Goal: Task Accomplishment & Management: Manage account settings

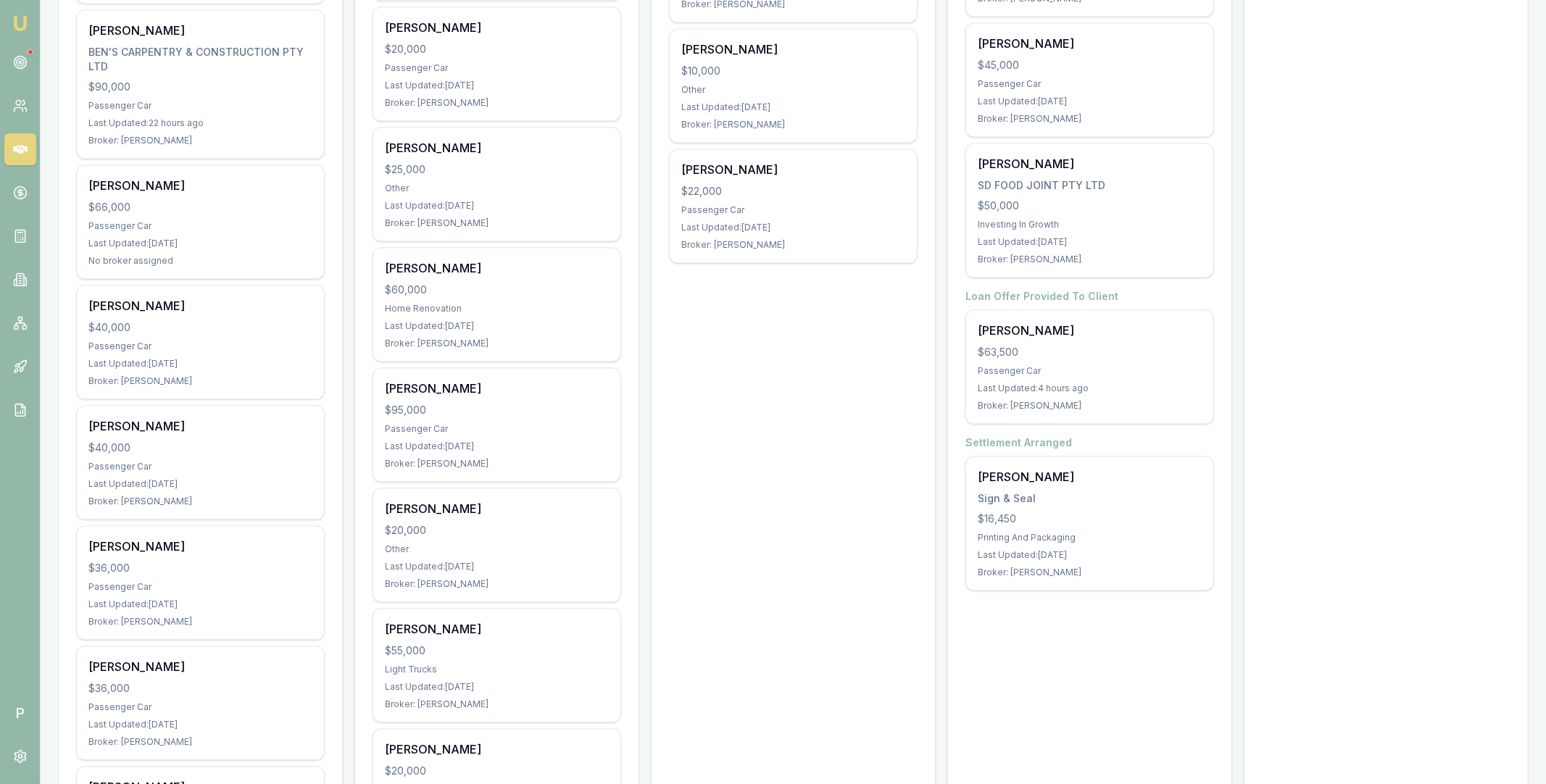
scroll to position [2577, 0]
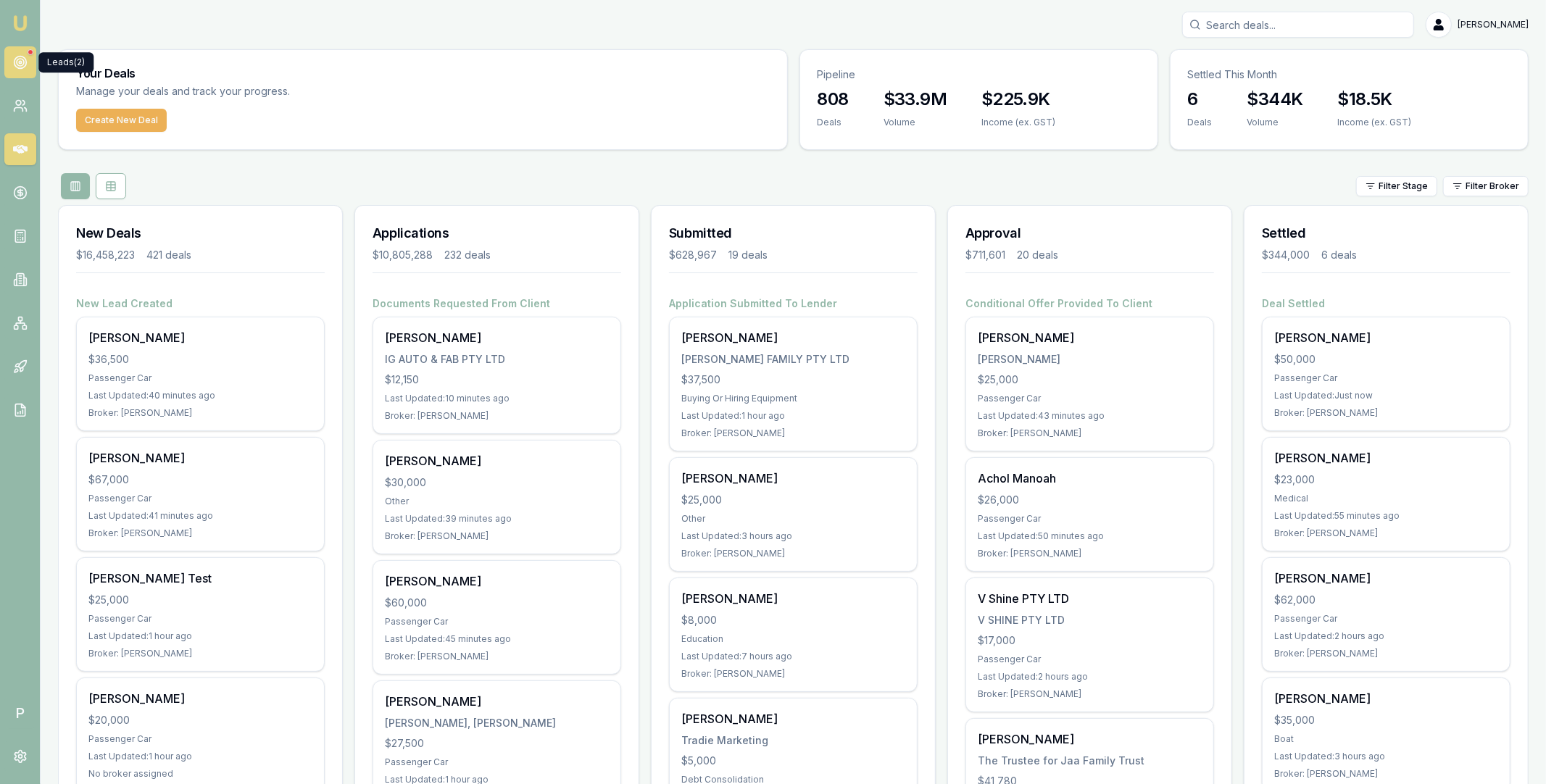
click at [25, 62] on circle at bounding box center [20, 62] width 12 height 12
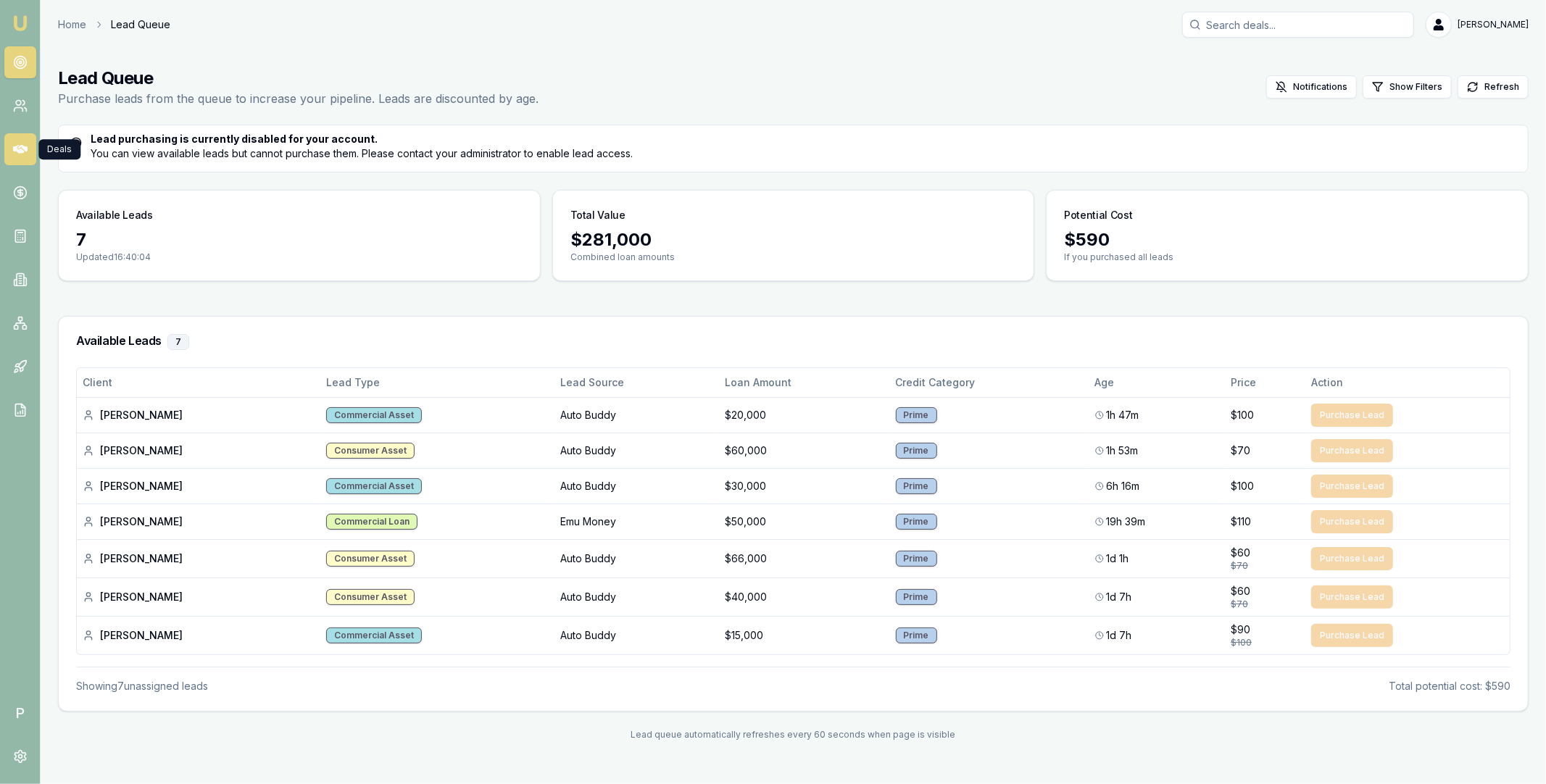
click at [17, 152] on icon at bounding box center [20, 149] width 15 height 9
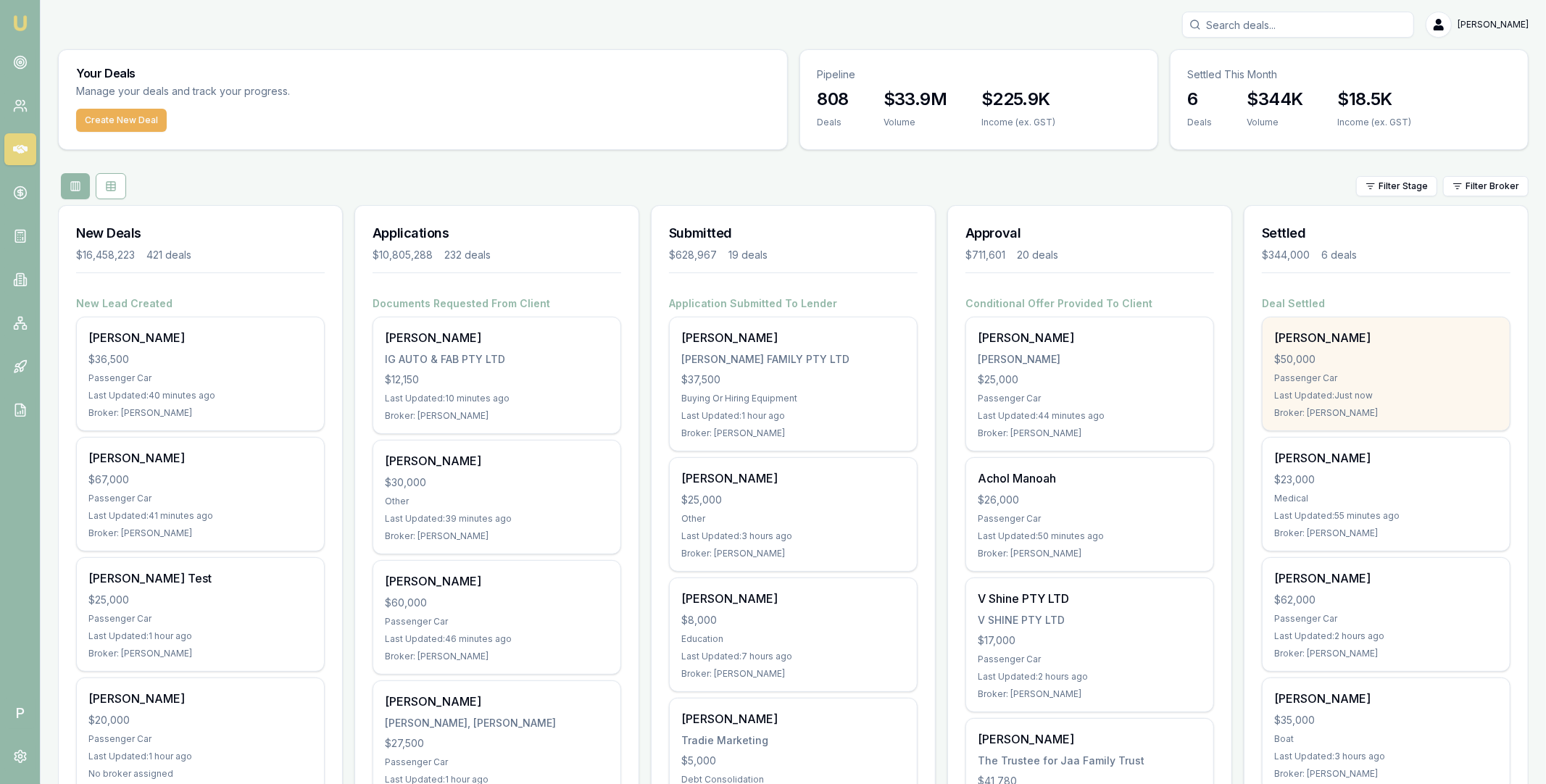
click at [1392, 343] on div "[PERSON_NAME]" at bounding box center [1386, 337] width 224 height 17
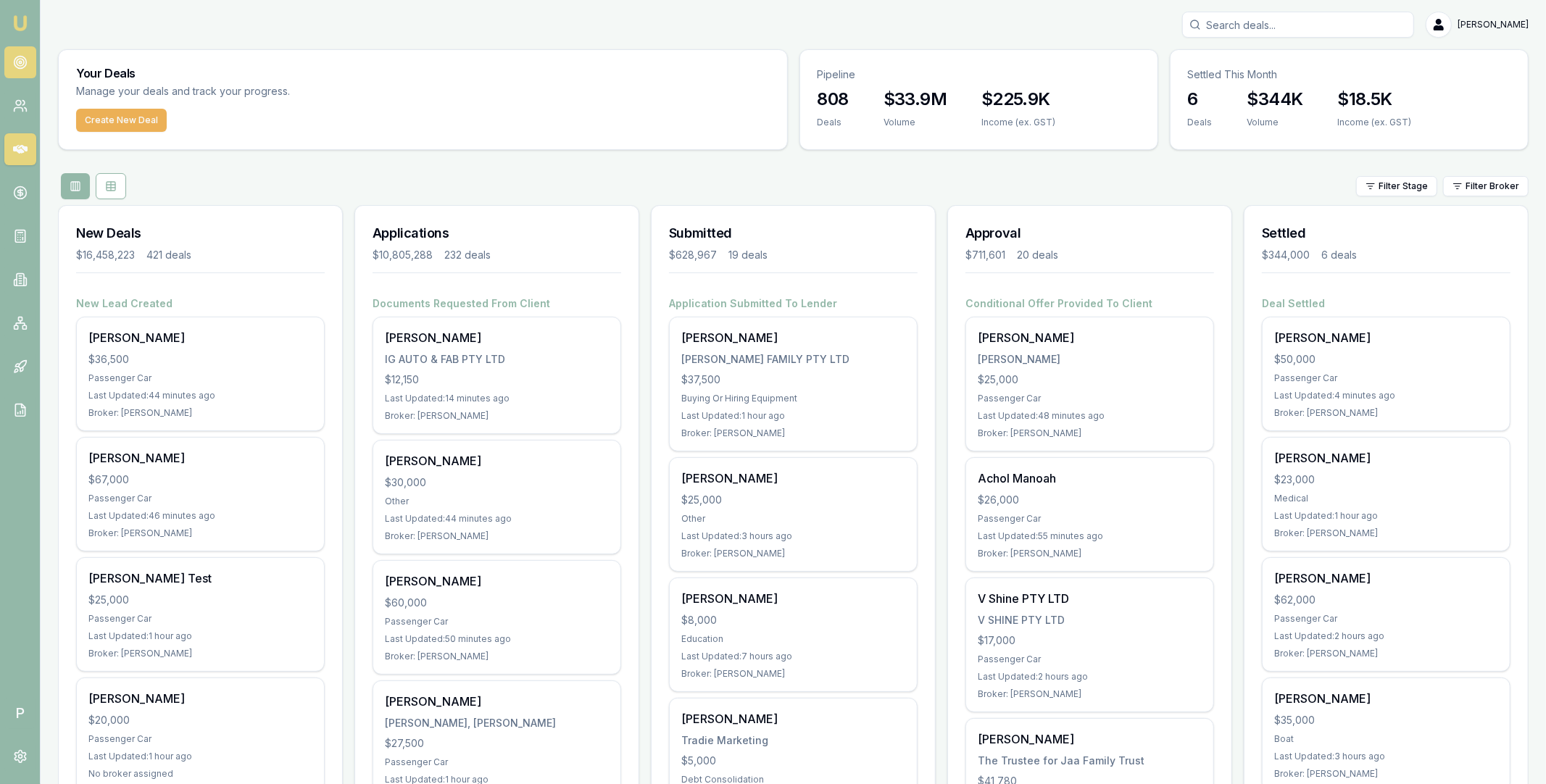
click at [14, 62] on circle at bounding box center [20, 62] width 12 height 12
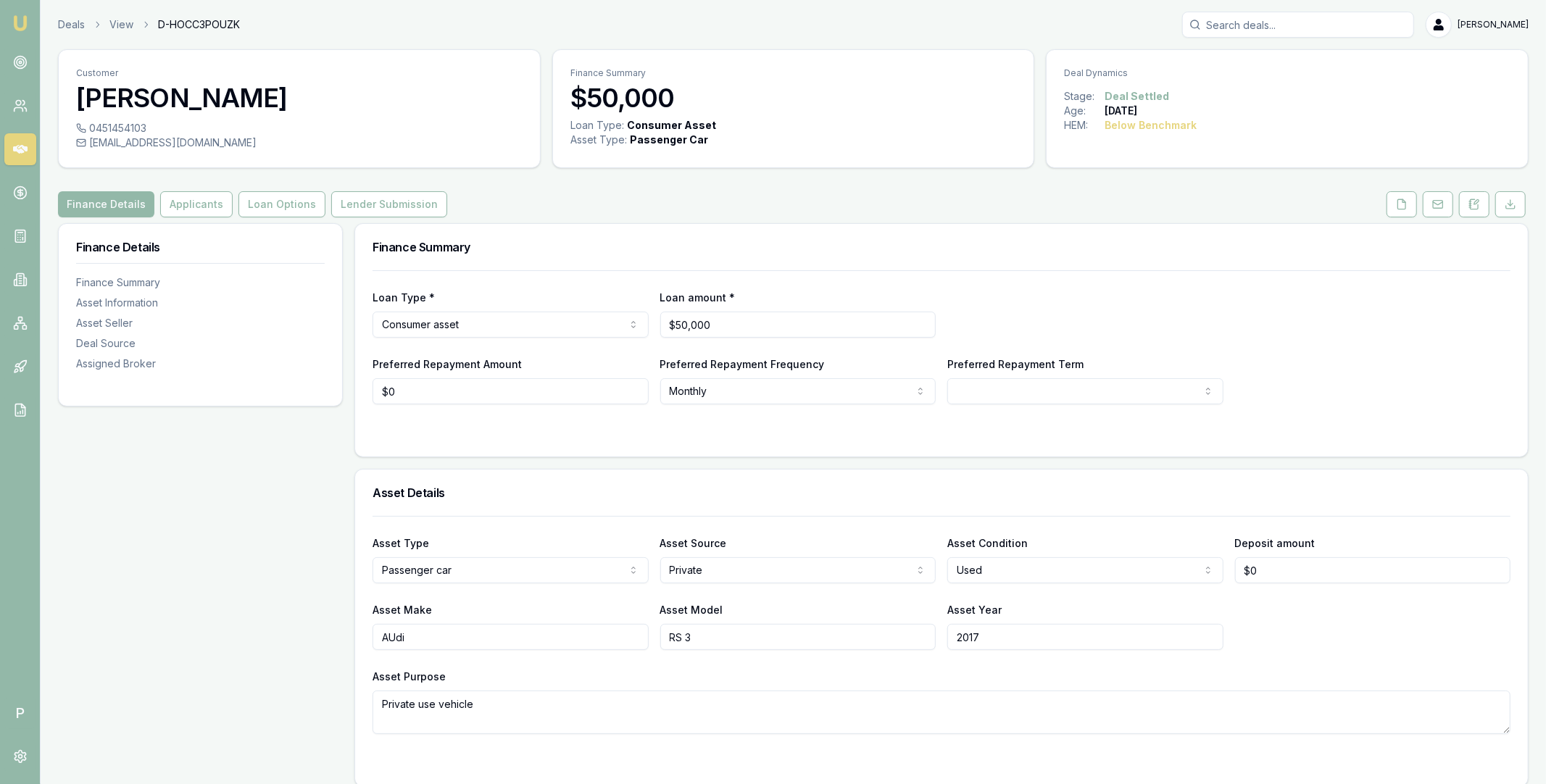
click at [24, 147] on icon at bounding box center [20, 149] width 15 height 9
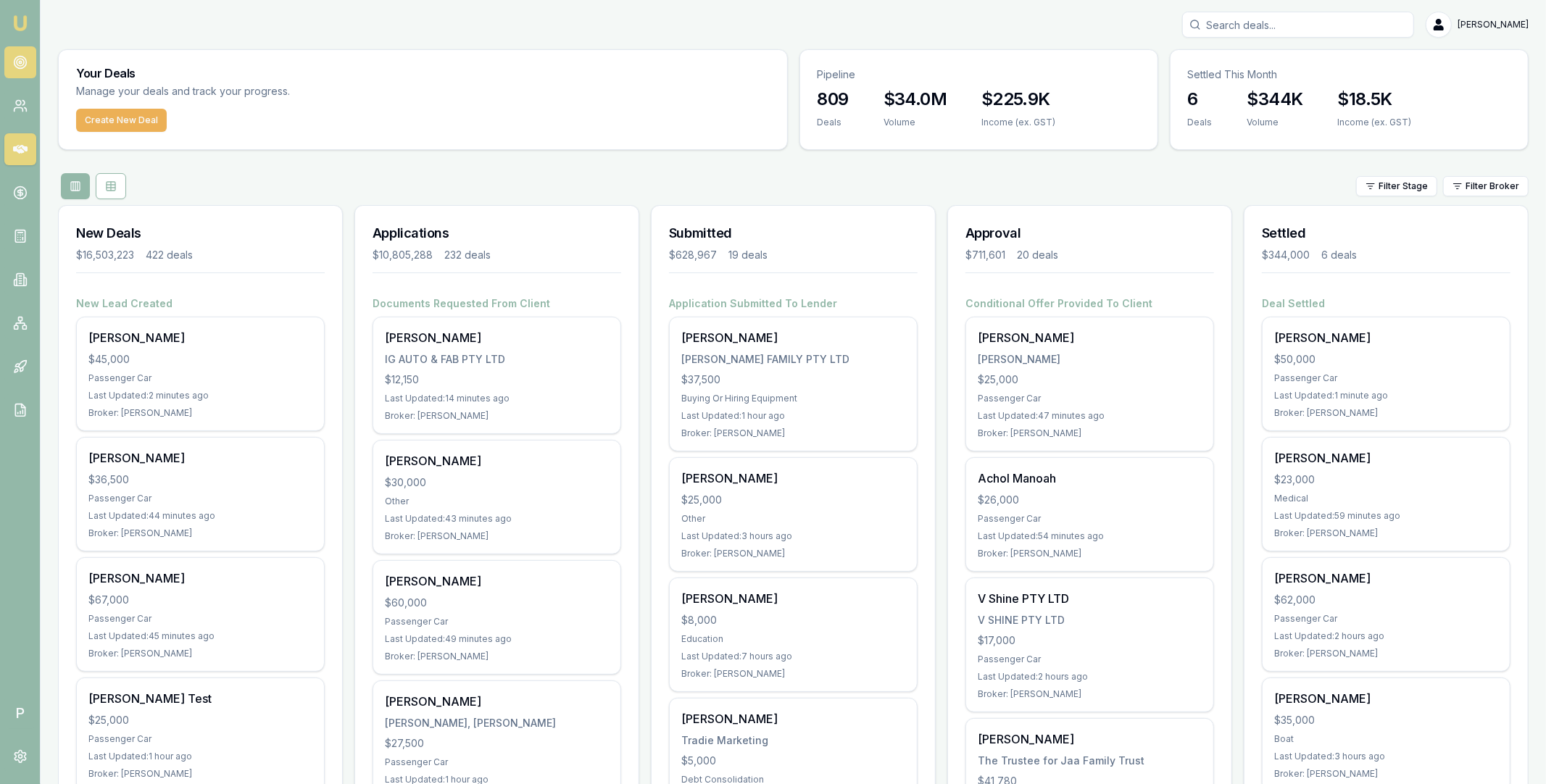
click at [14, 67] on icon at bounding box center [20, 62] width 15 height 15
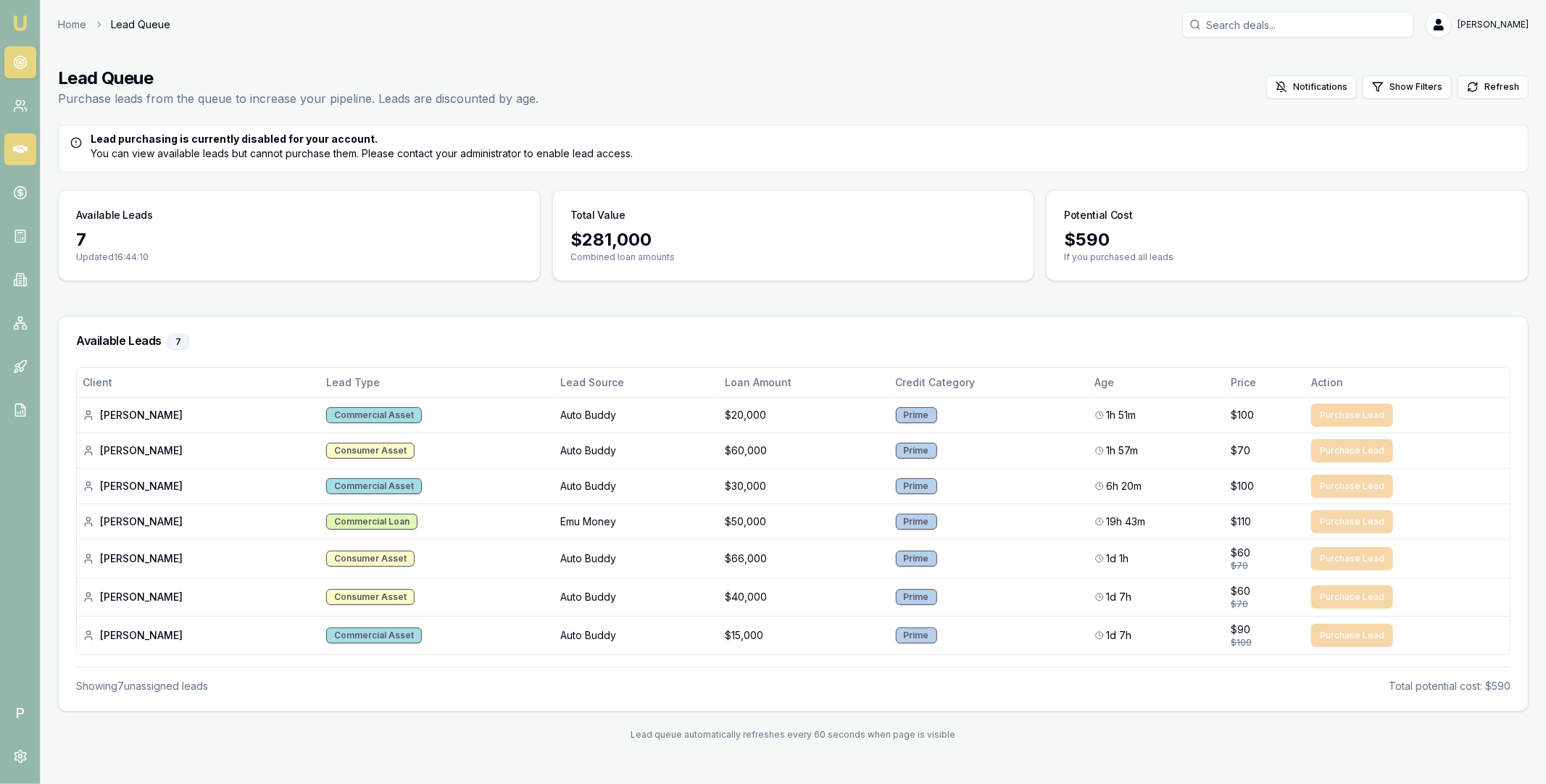
click at [19, 154] on icon at bounding box center [20, 149] width 15 height 15
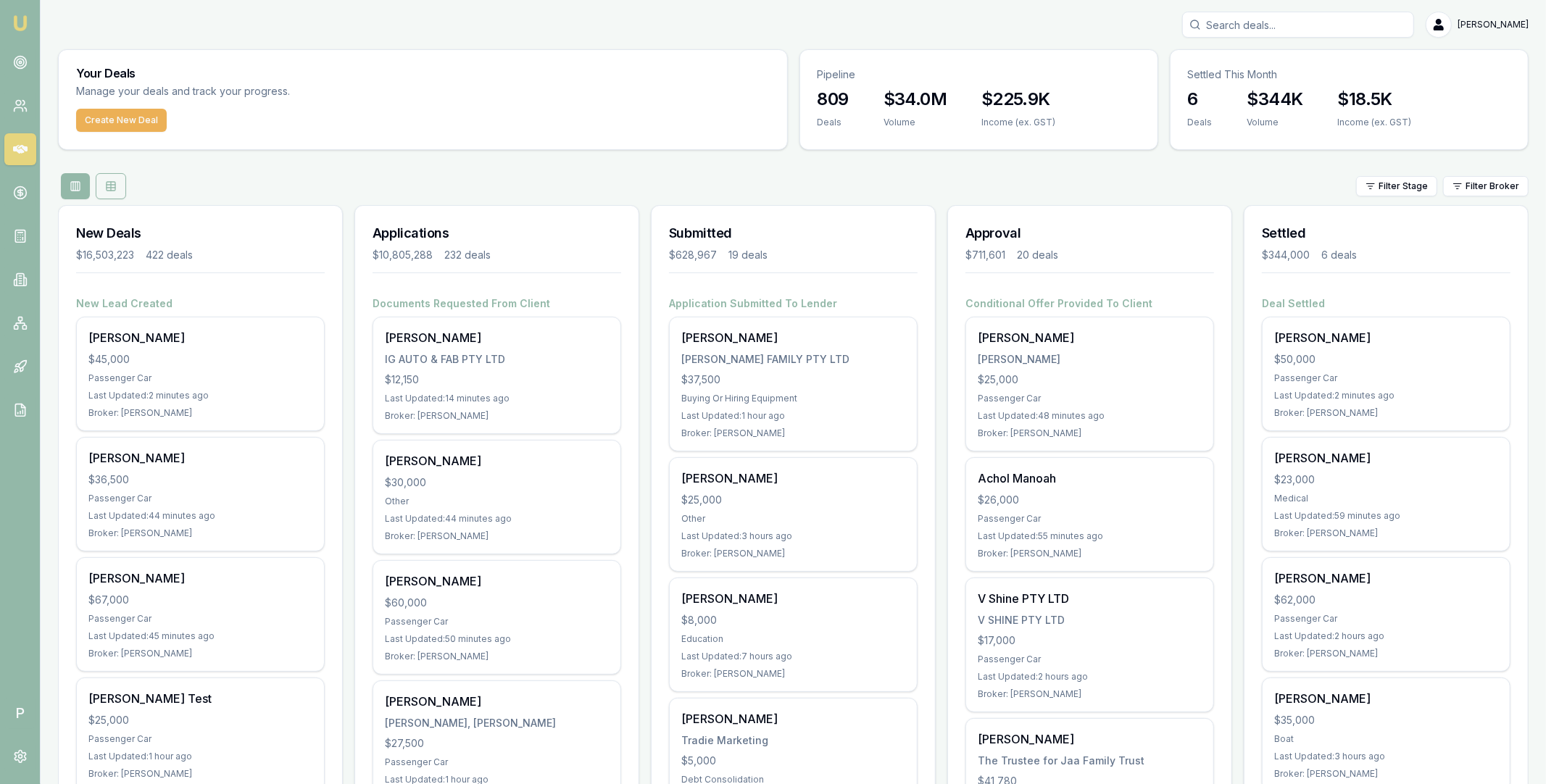
click at [115, 191] on icon at bounding box center [110, 186] width 11 height 11
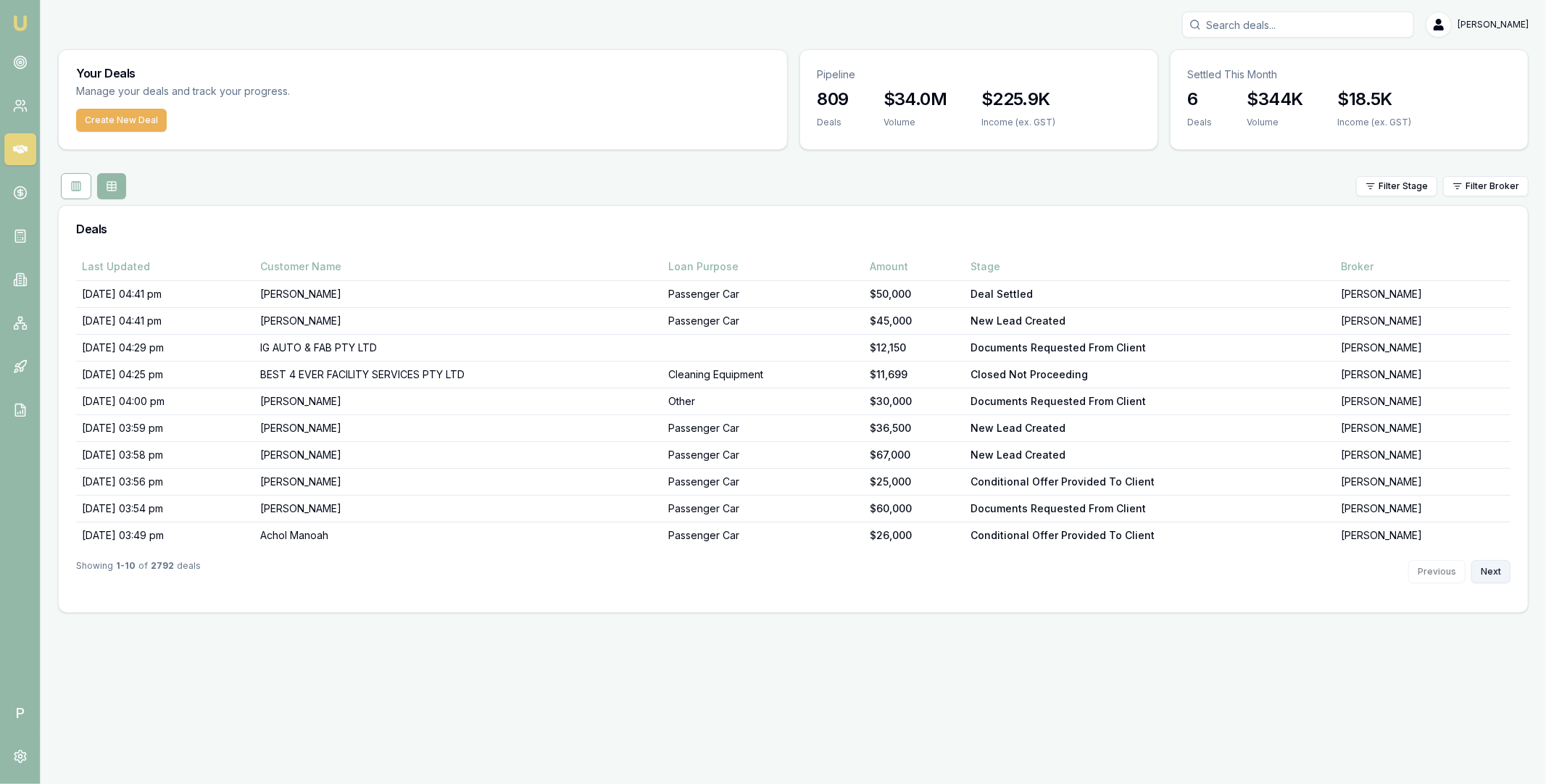
click at [1501, 577] on button "Next" at bounding box center [1490, 572] width 39 height 23
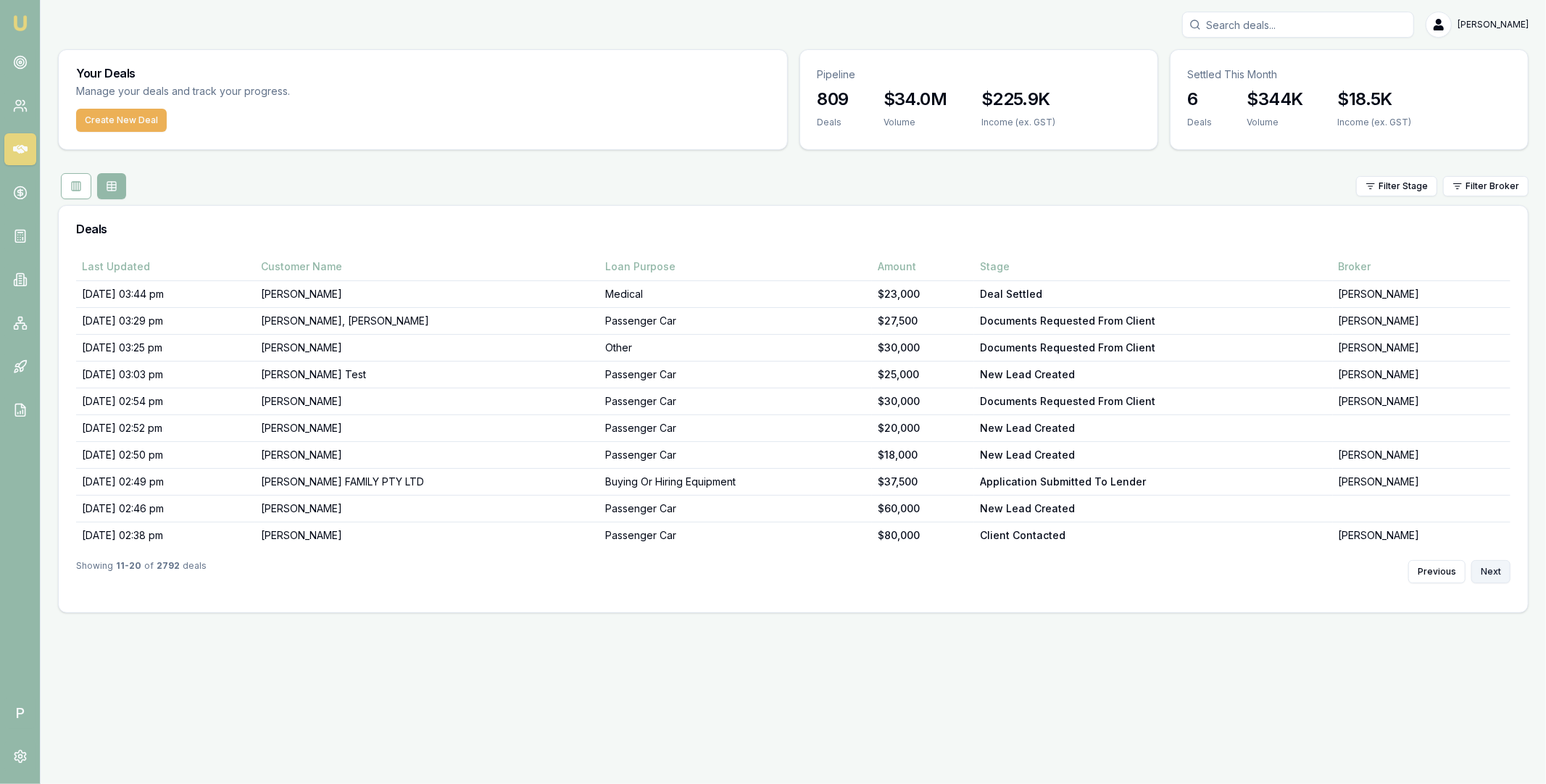
click at [1501, 577] on button "Next" at bounding box center [1490, 572] width 39 height 23
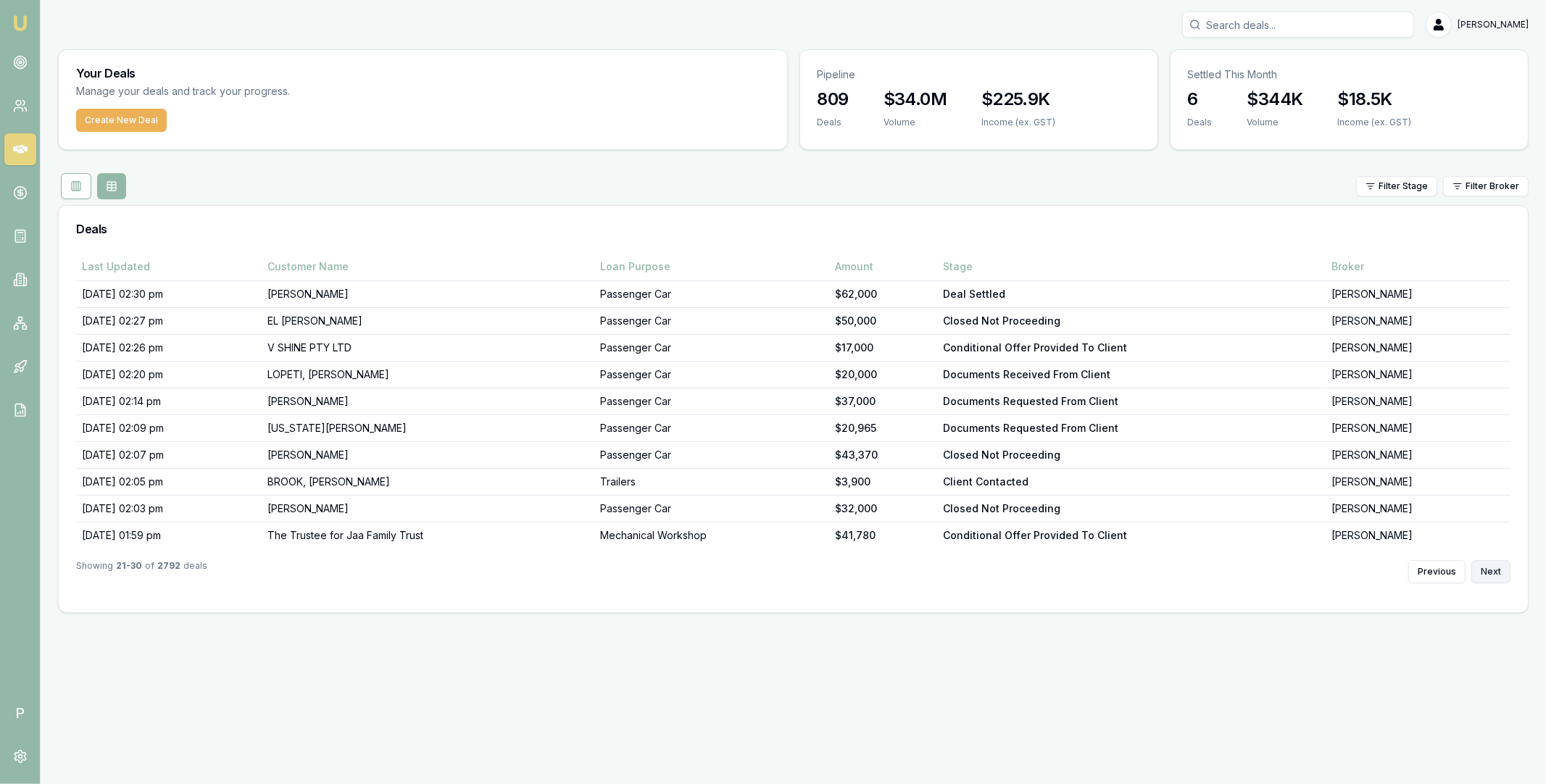
click at [1497, 576] on button "Next" at bounding box center [1490, 572] width 39 height 23
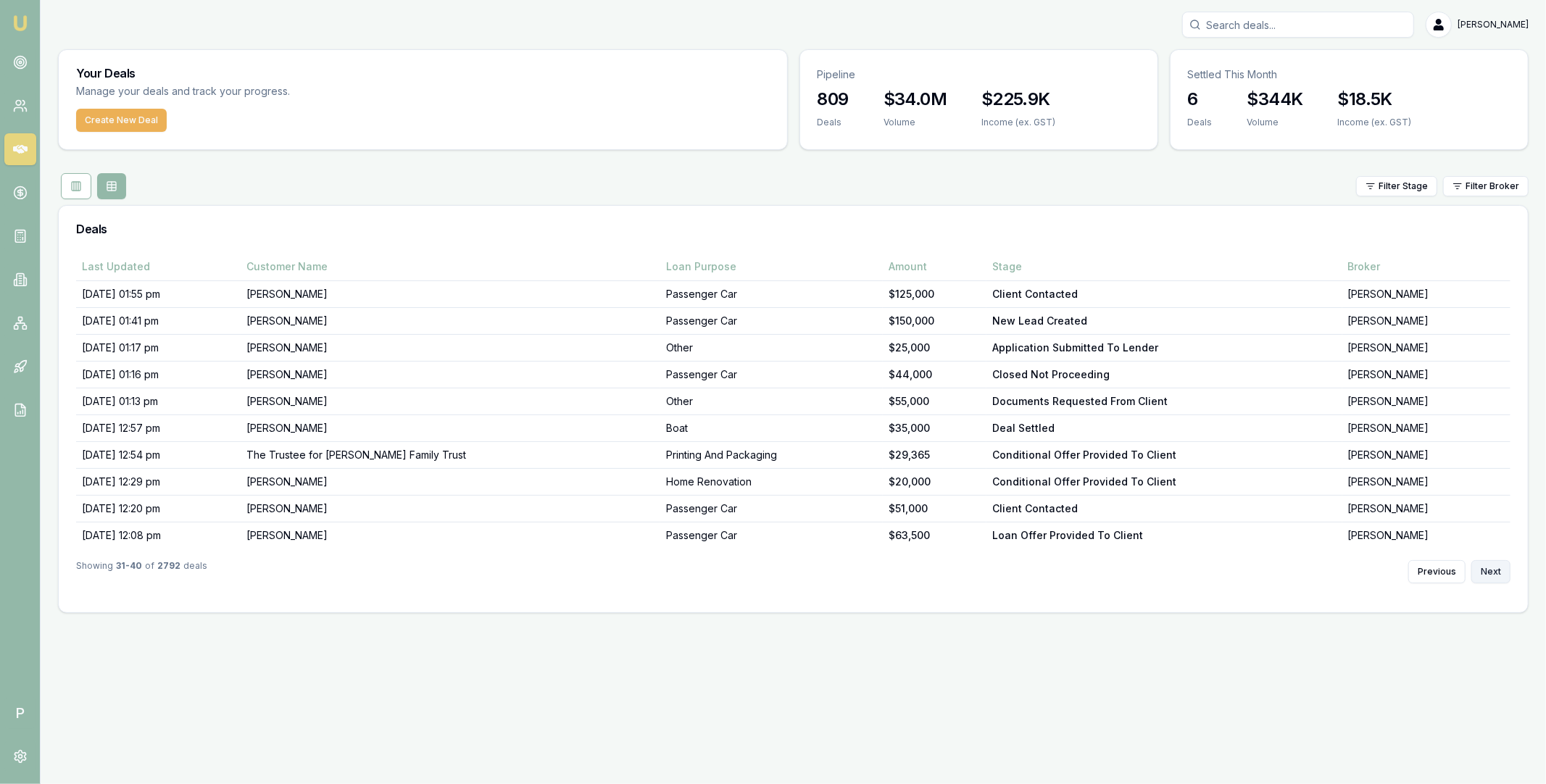
click at [1497, 576] on button "Next" at bounding box center [1490, 572] width 39 height 23
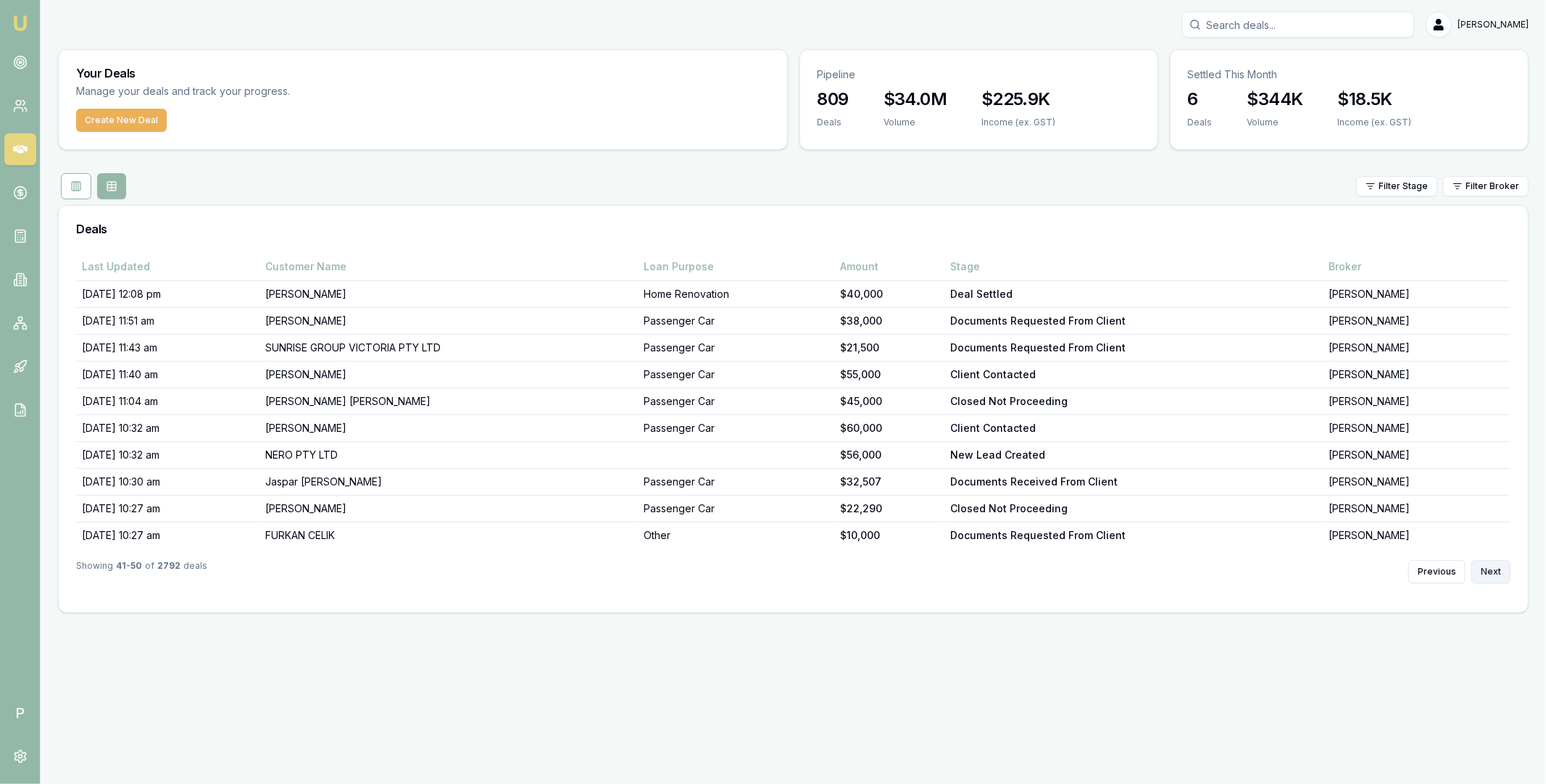
click at [1497, 576] on button "Next" at bounding box center [1490, 572] width 39 height 23
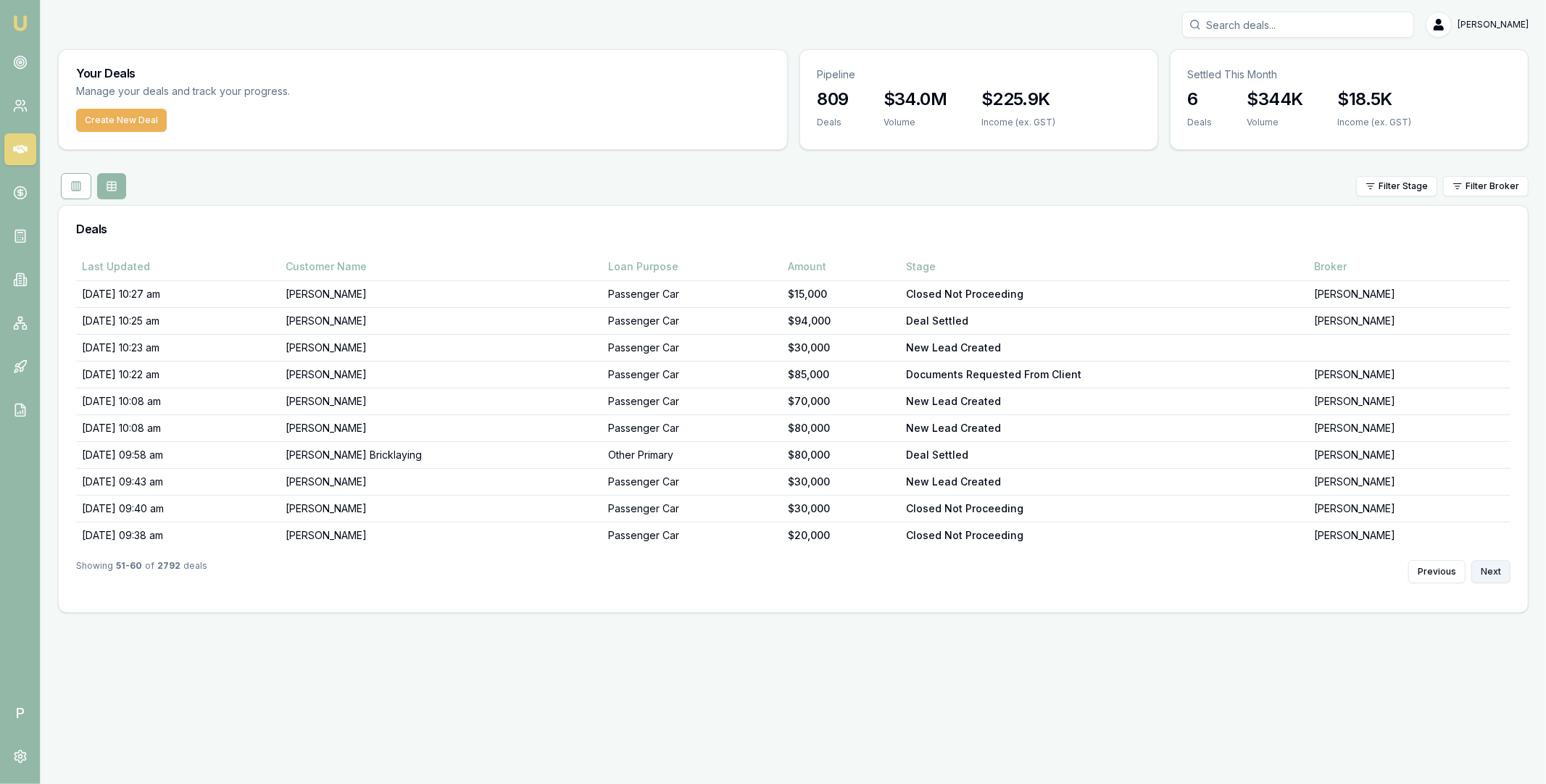
click at [1497, 576] on button "Next" at bounding box center [1490, 572] width 39 height 23
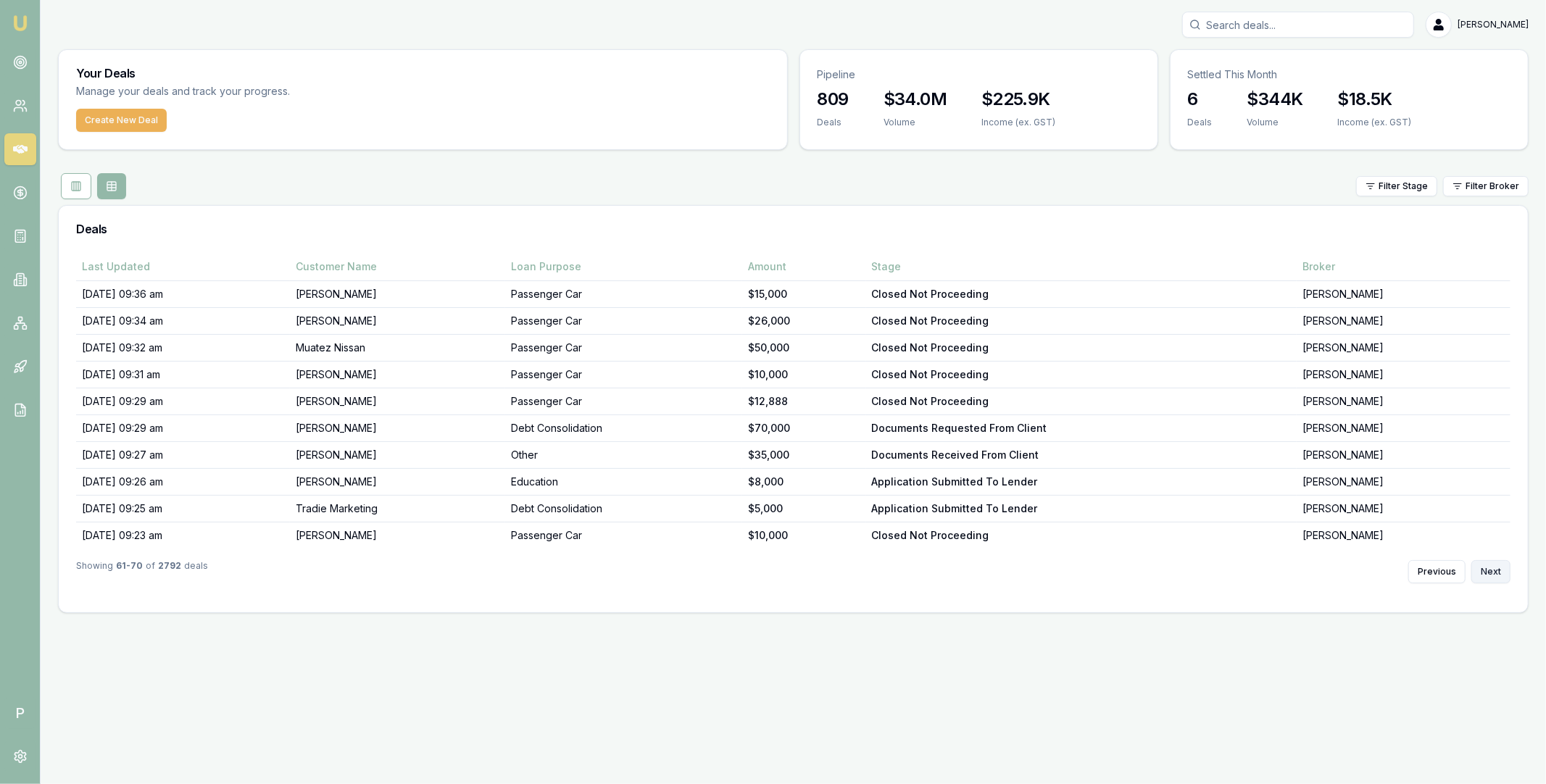
click at [1497, 576] on button "Next" at bounding box center [1490, 572] width 39 height 23
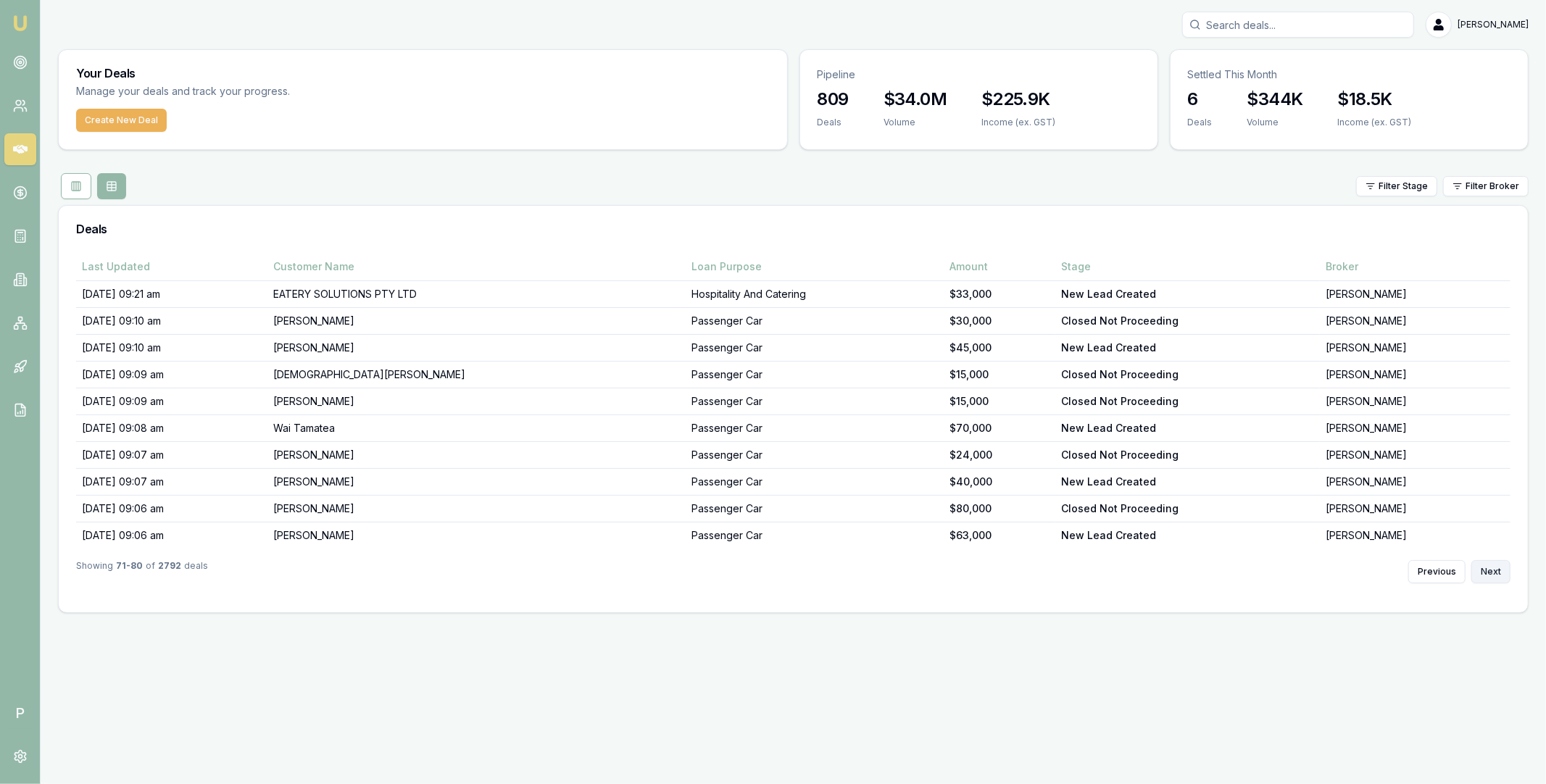
click at [1497, 576] on button "Next" at bounding box center [1490, 572] width 39 height 23
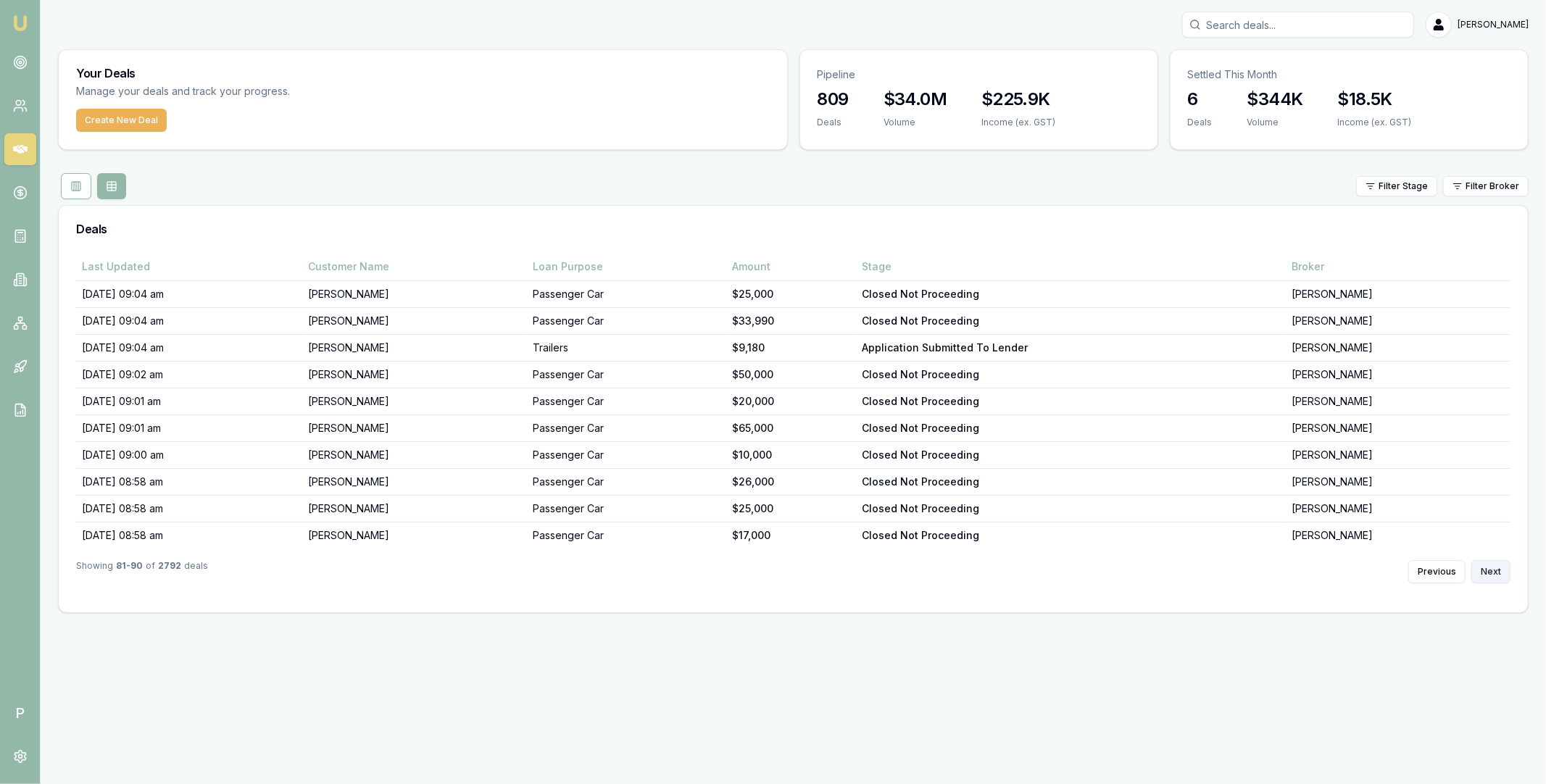
click at [1497, 576] on button "Next" at bounding box center [1490, 572] width 39 height 23
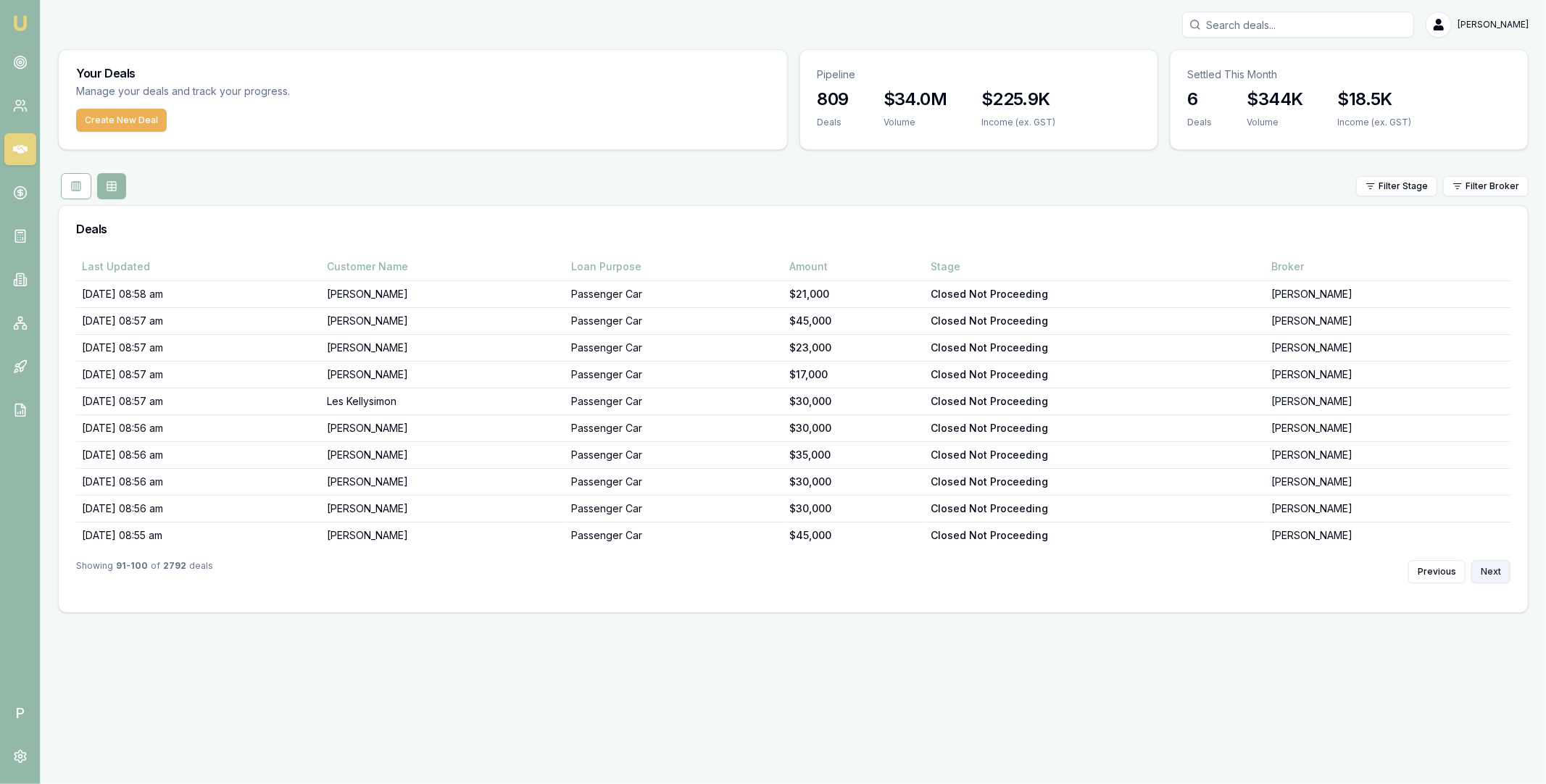
click at [1490, 574] on button "Next" at bounding box center [1490, 572] width 39 height 23
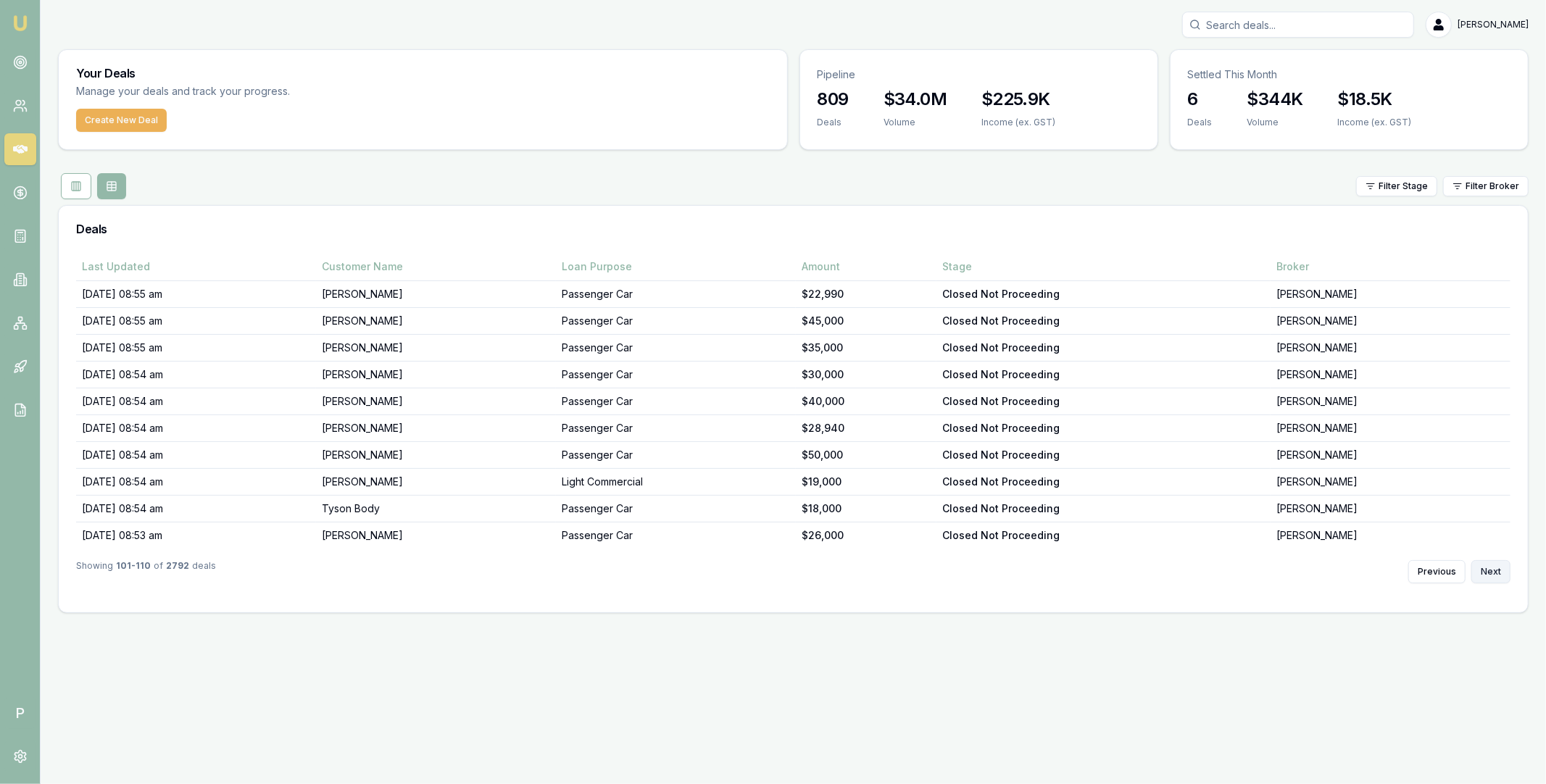
click at [1490, 574] on button "Next" at bounding box center [1490, 572] width 39 height 23
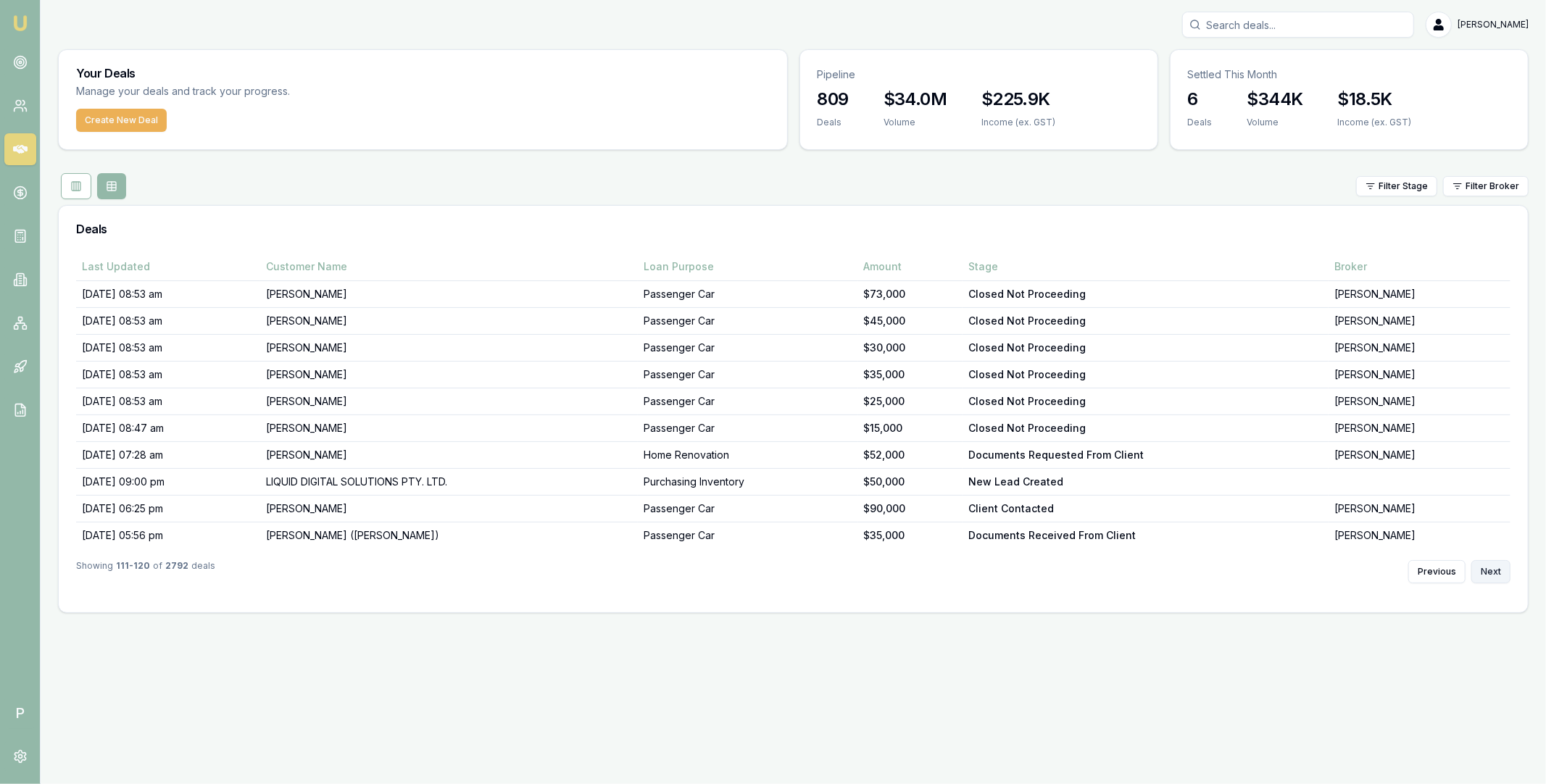
click at [1489, 572] on button "Next" at bounding box center [1490, 572] width 39 height 23
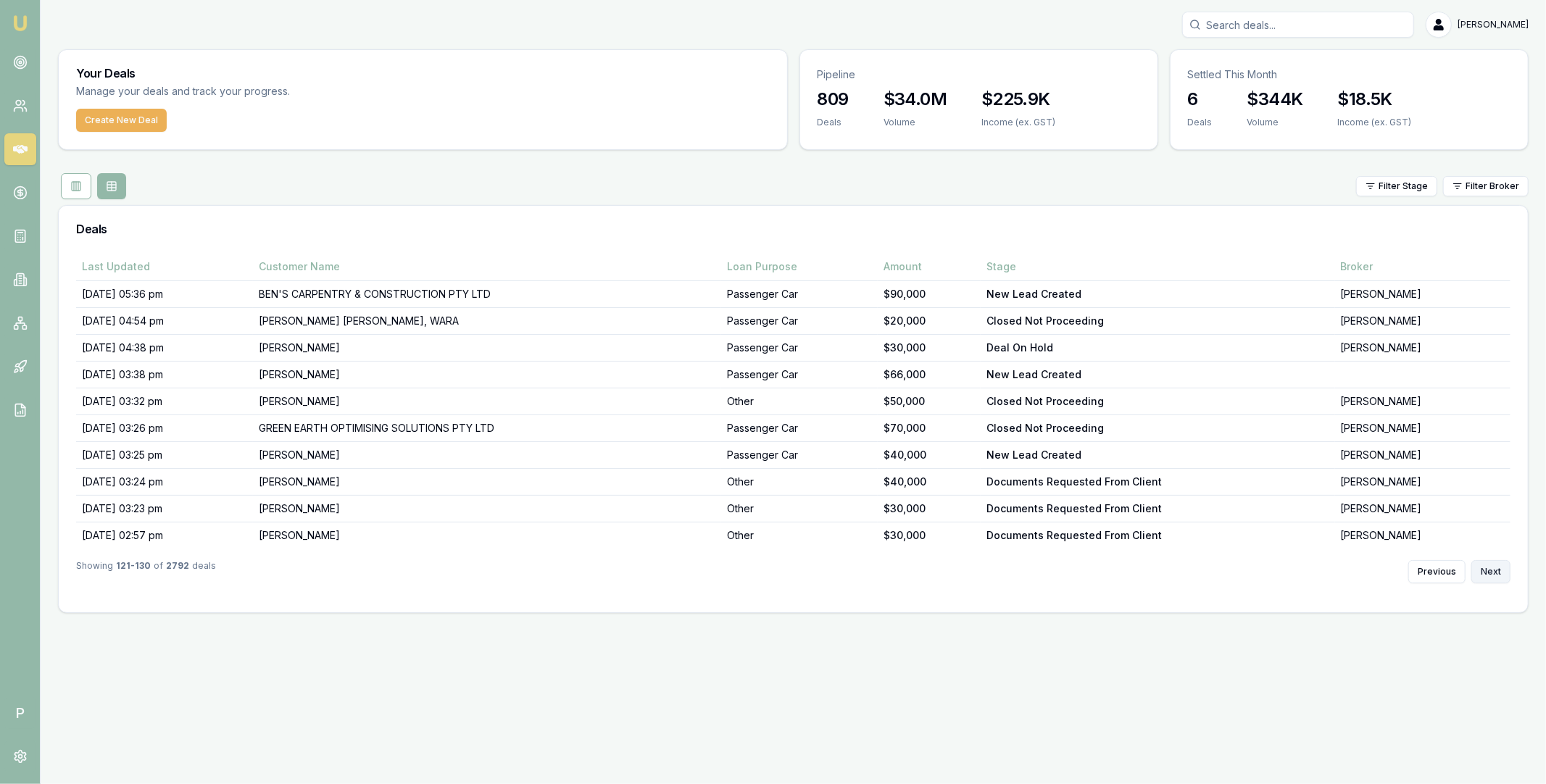
click at [1489, 572] on button "Next" at bounding box center [1490, 572] width 39 height 23
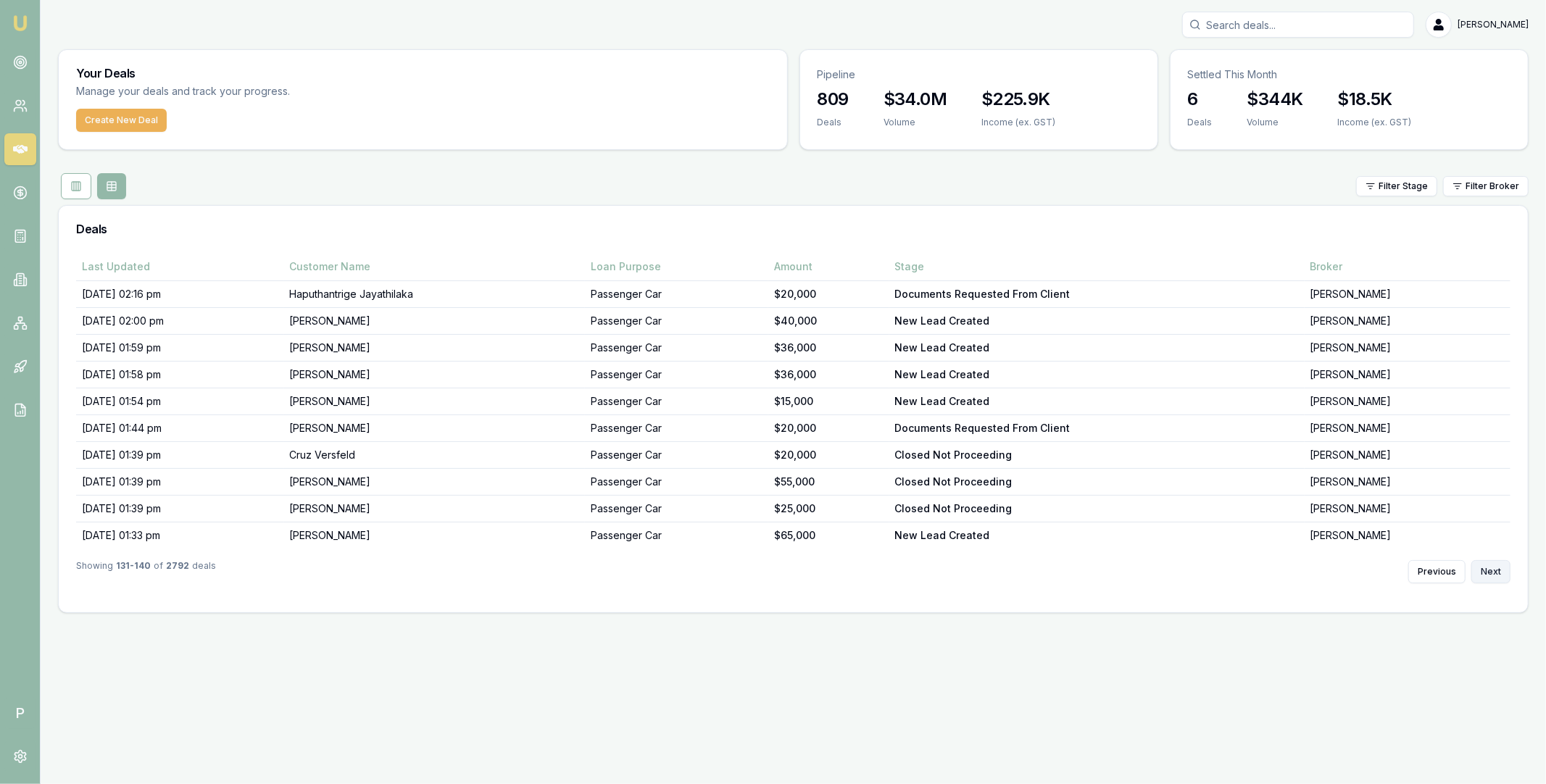
click at [1484, 568] on button "Next" at bounding box center [1490, 572] width 39 height 23
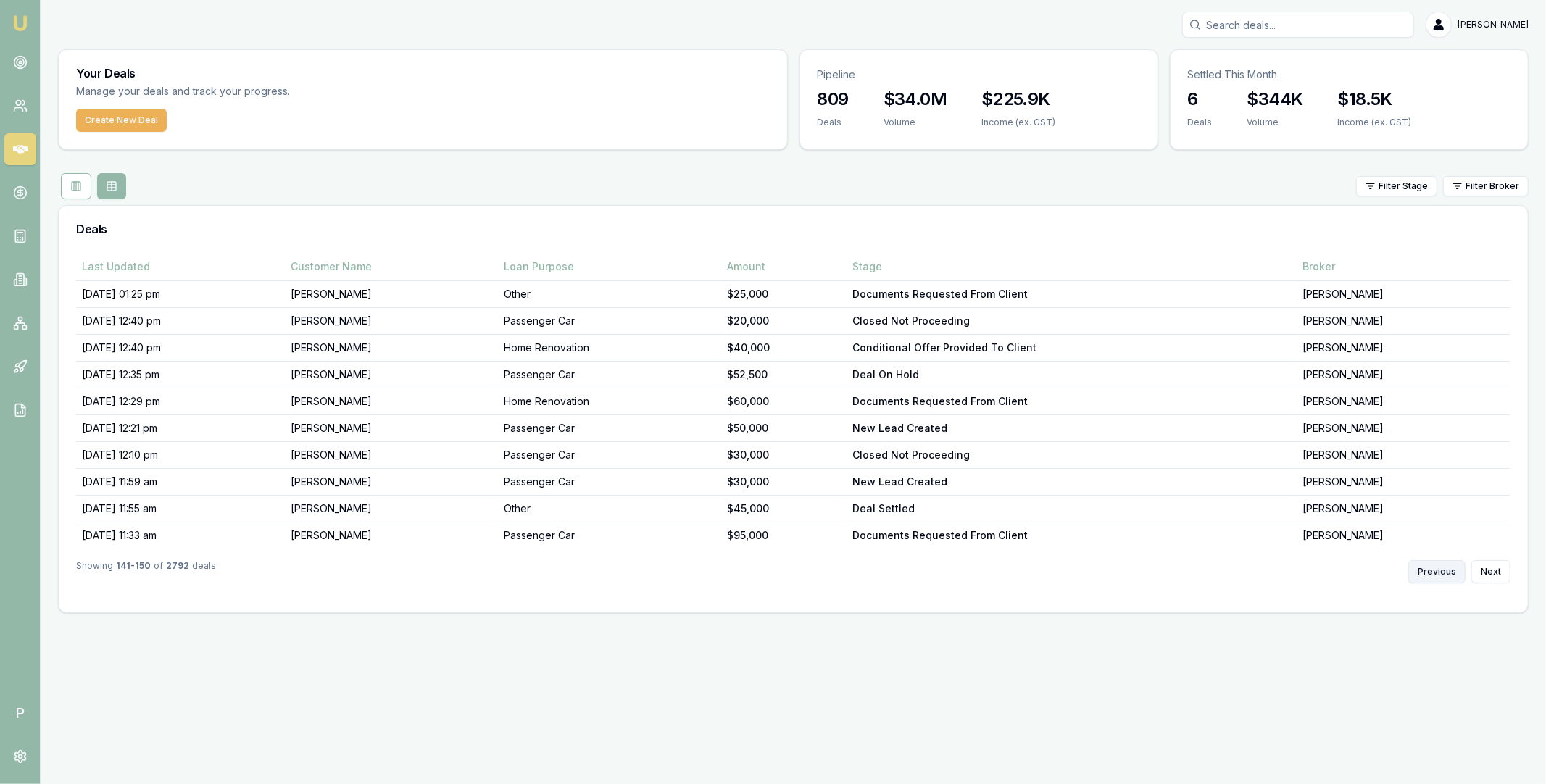
click at [1458, 570] on button "Previous" at bounding box center [1437, 572] width 57 height 23
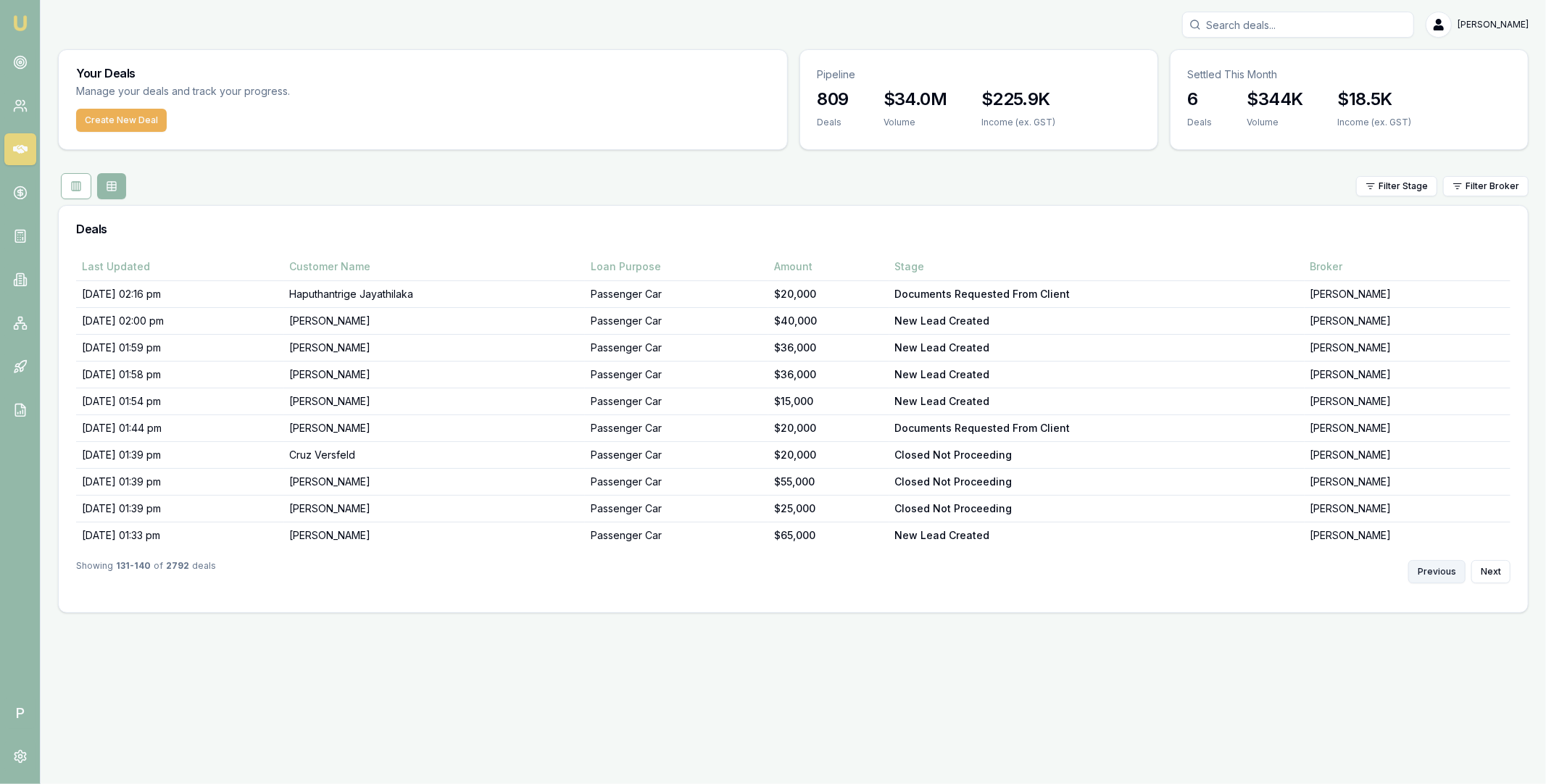
click at [1458, 570] on button "Previous" at bounding box center [1437, 572] width 57 height 23
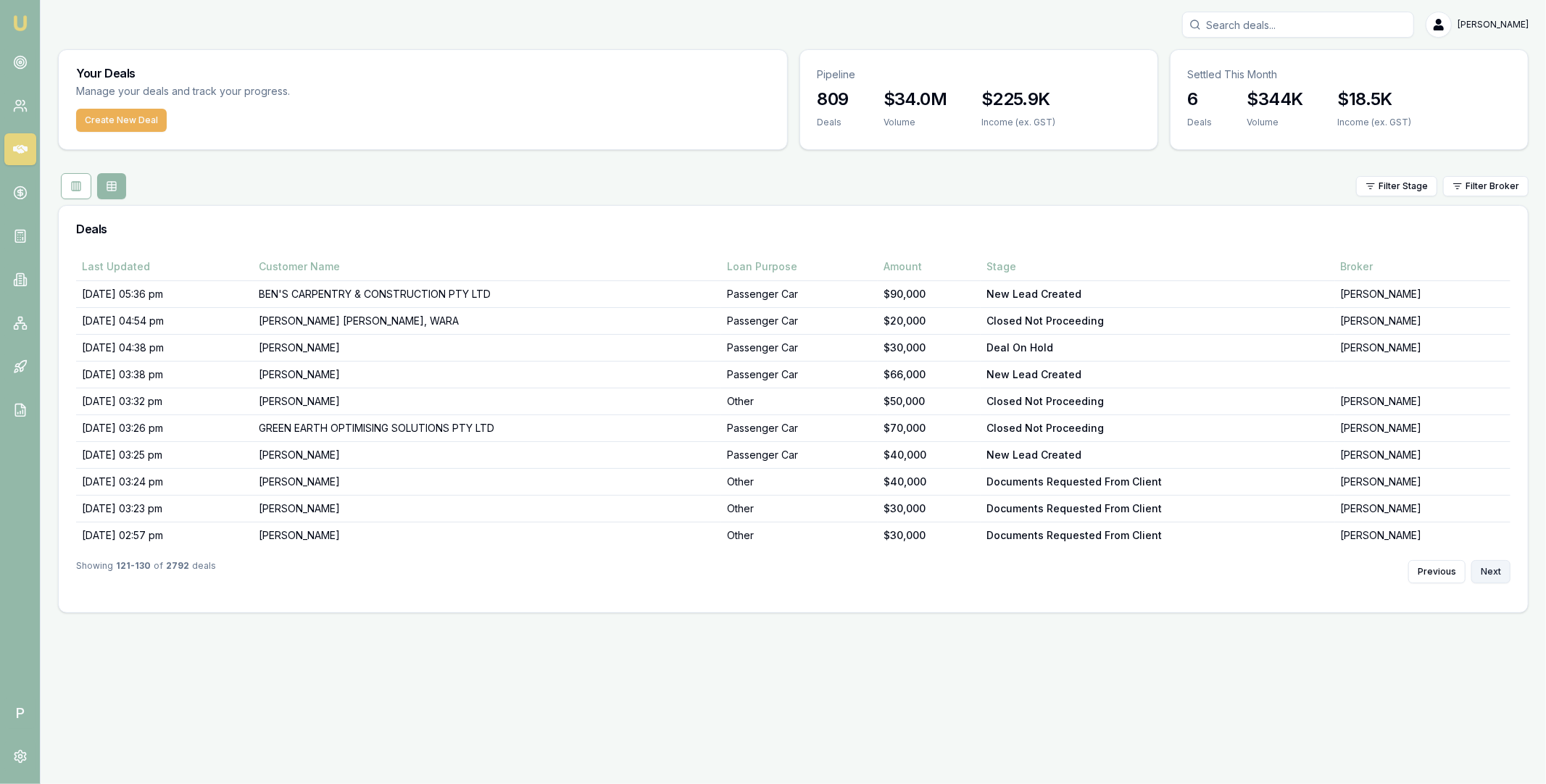
click at [1484, 573] on button "Next" at bounding box center [1490, 572] width 39 height 23
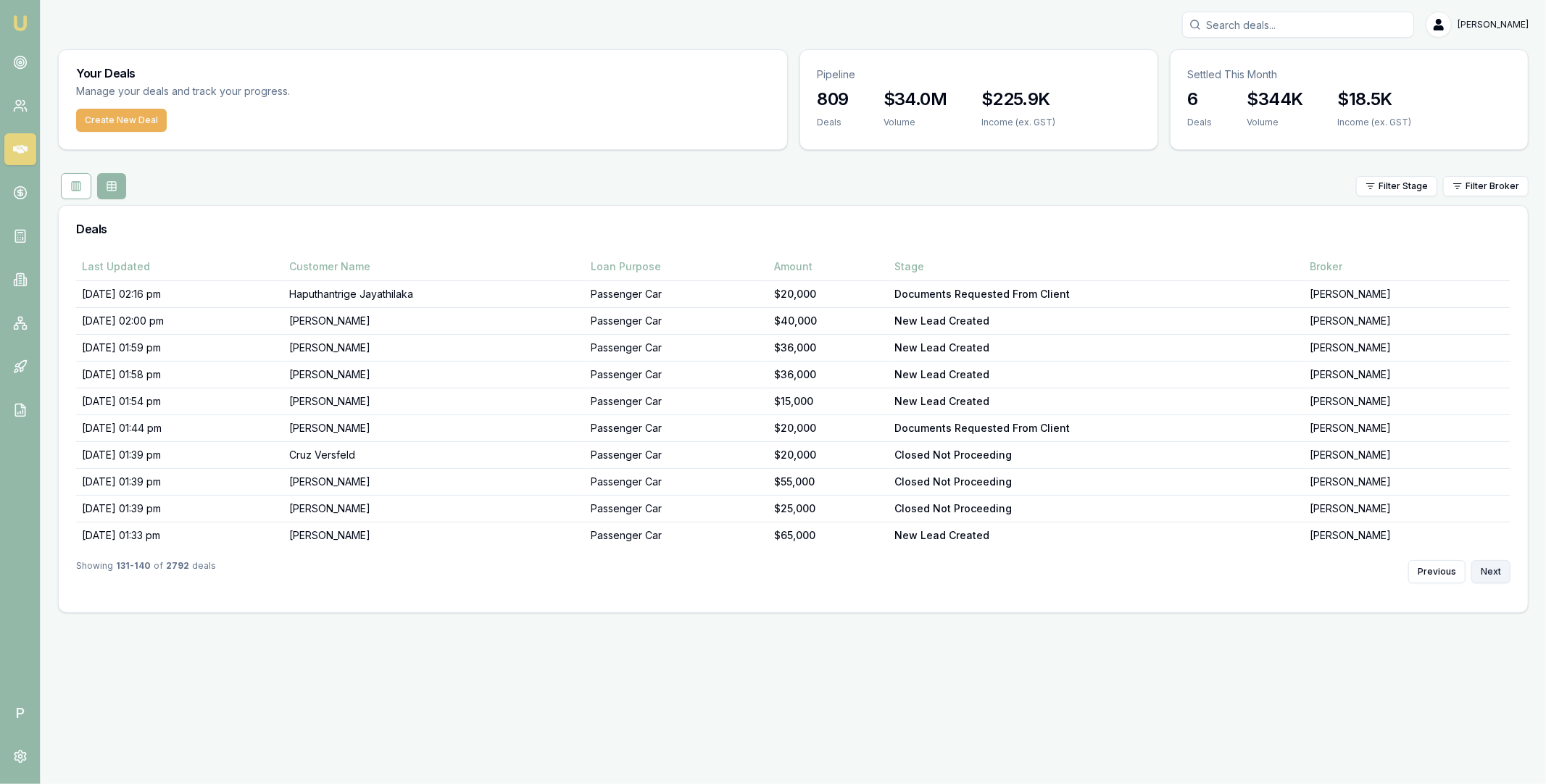
click at [1484, 573] on button "Next" at bounding box center [1490, 572] width 39 height 23
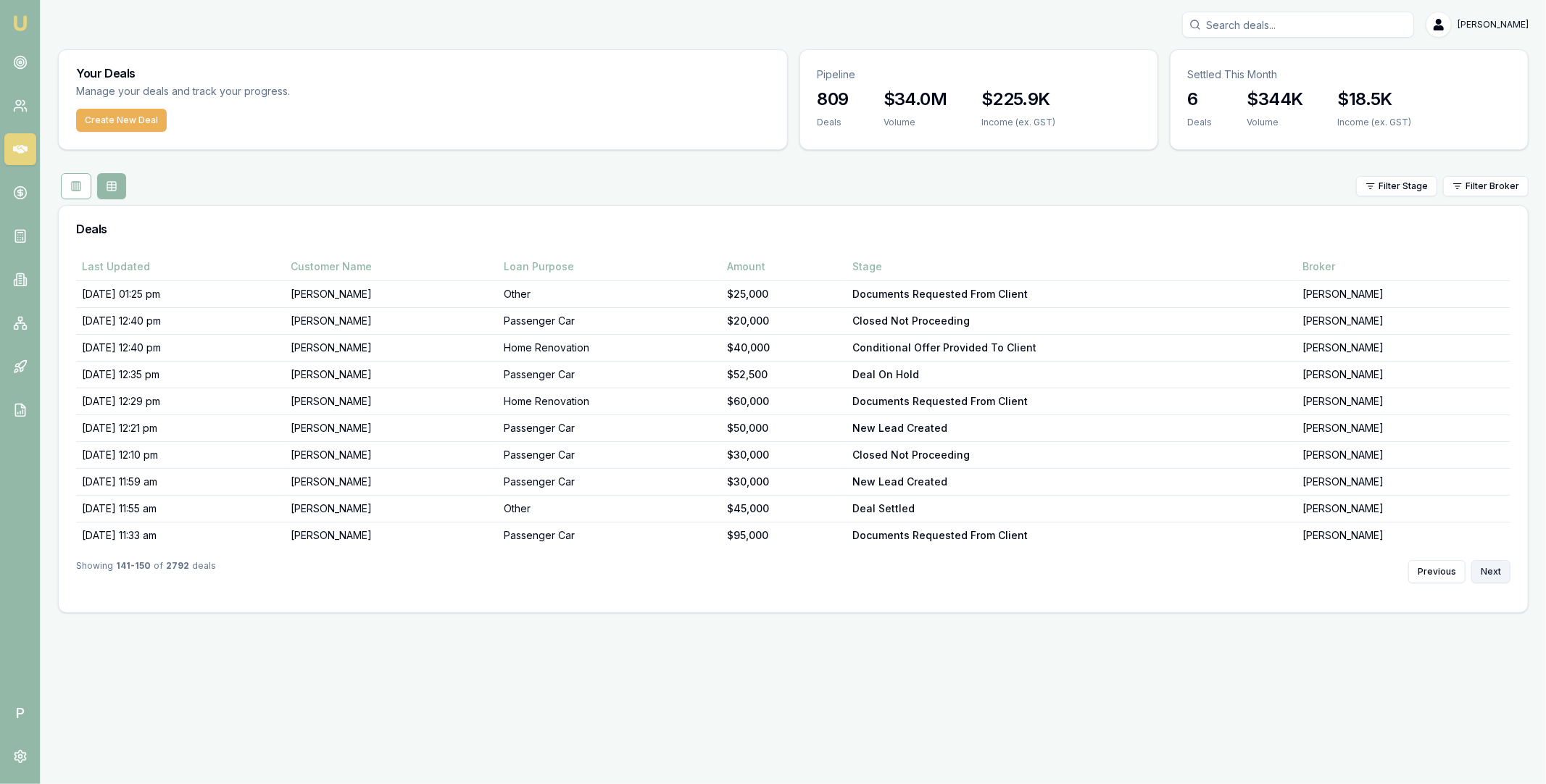
click at [1484, 573] on button "Next" at bounding box center [1490, 572] width 39 height 23
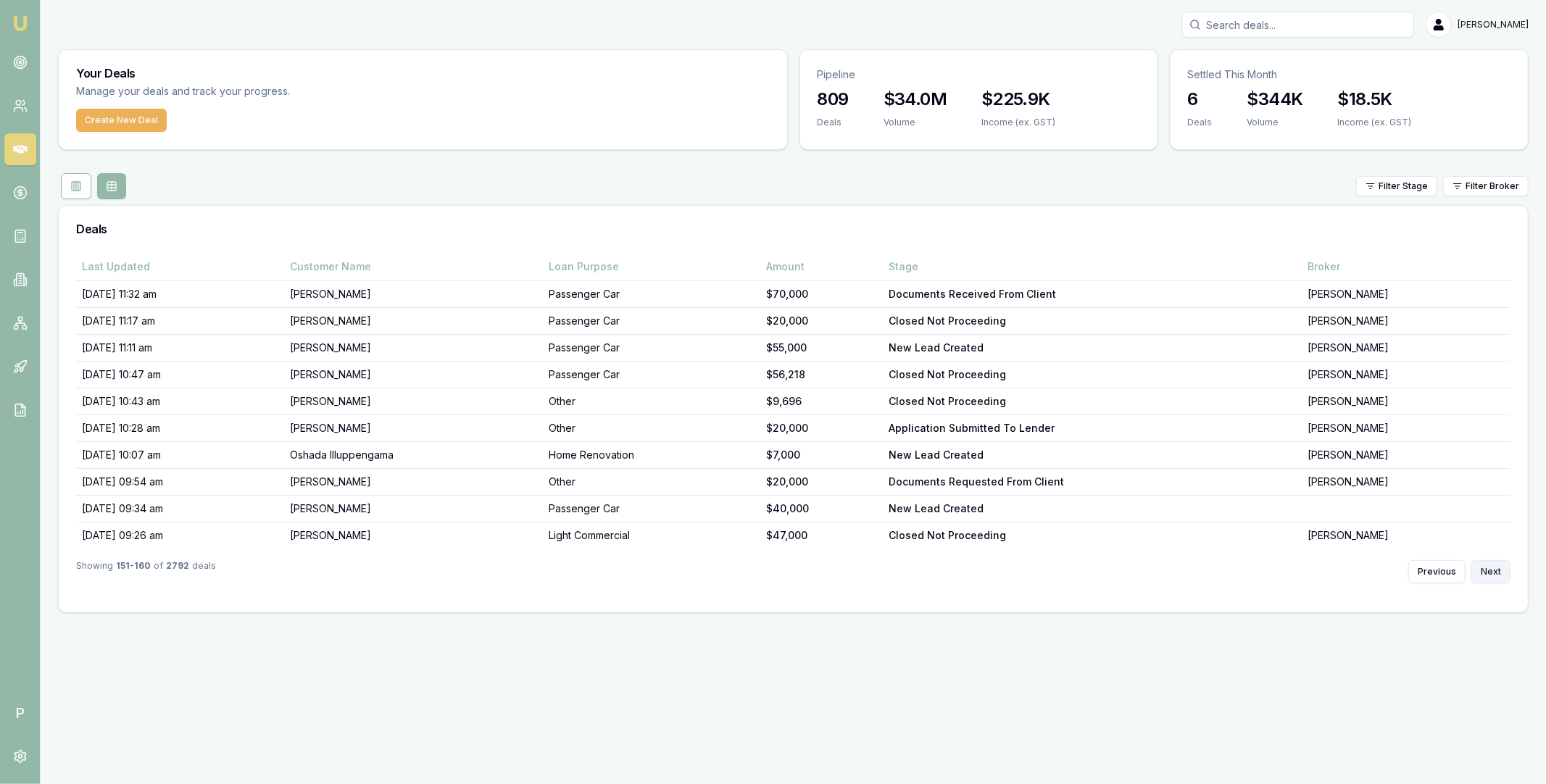
click at [1484, 573] on button "Next" at bounding box center [1490, 572] width 39 height 23
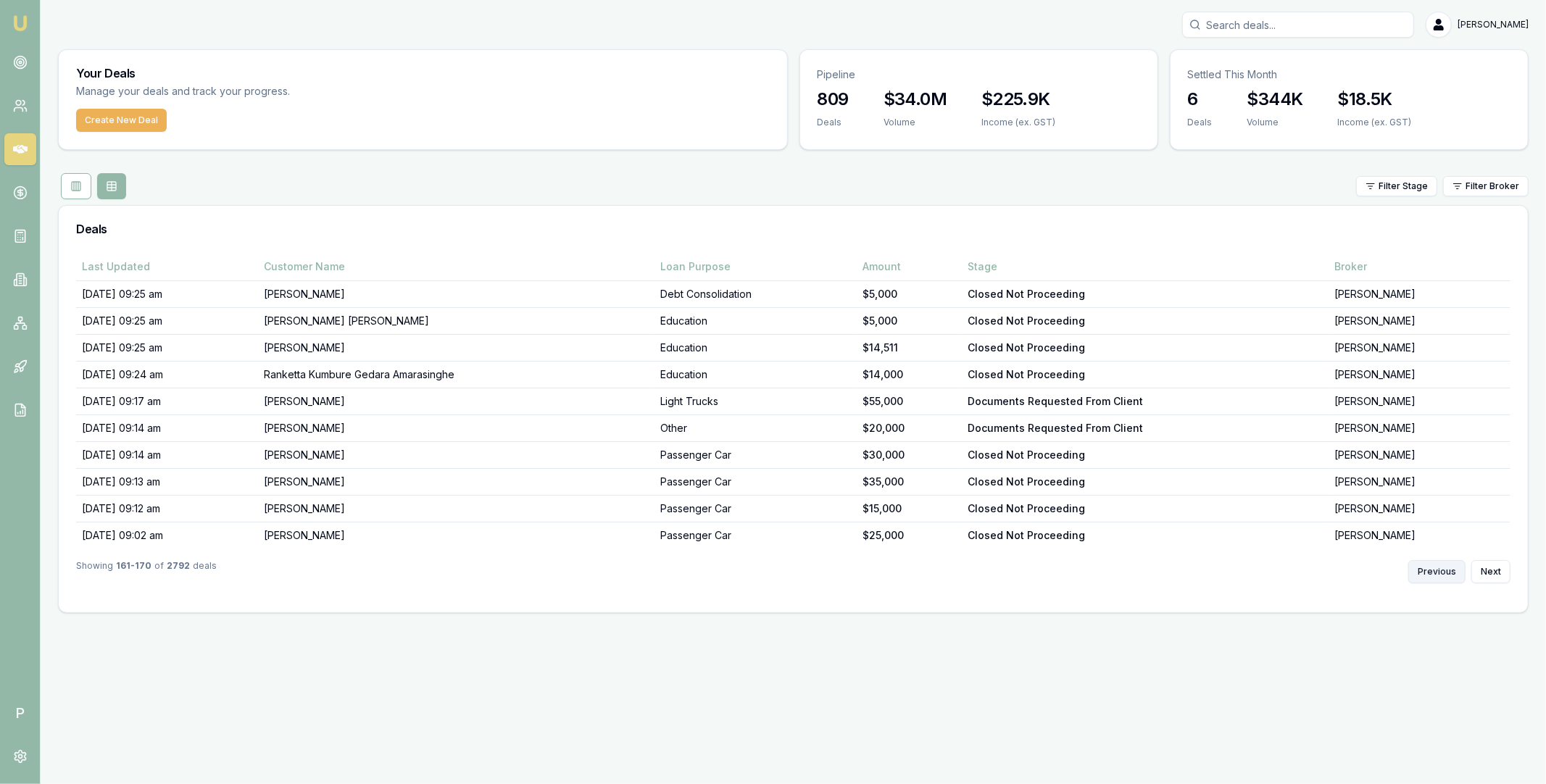
click at [1453, 575] on button "Previous" at bounding box center [1437, 572] width 57 height 23
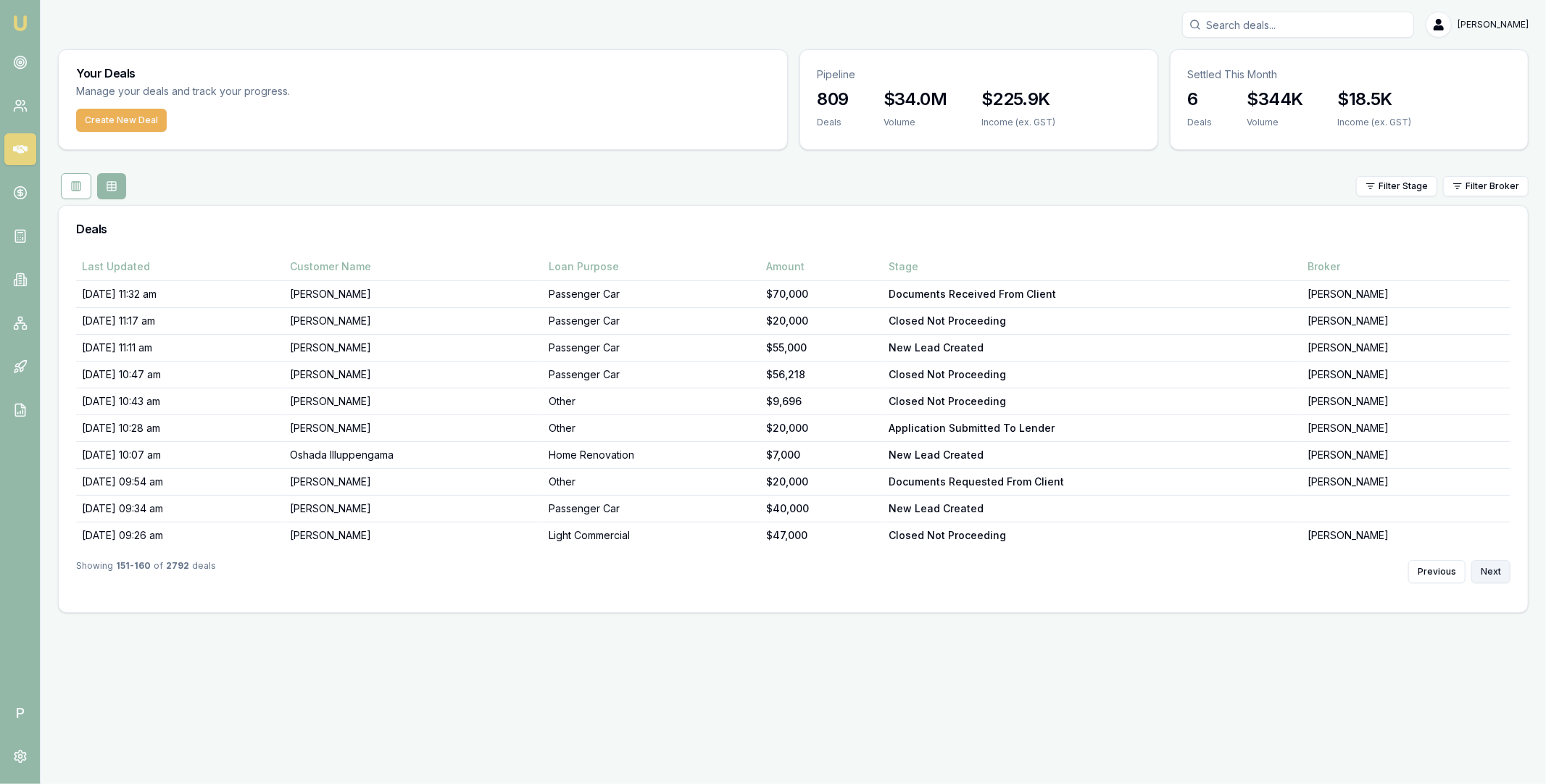
click at [1495, 575] on button "Next" at bounding box center [1490, 572] width 39 height 23
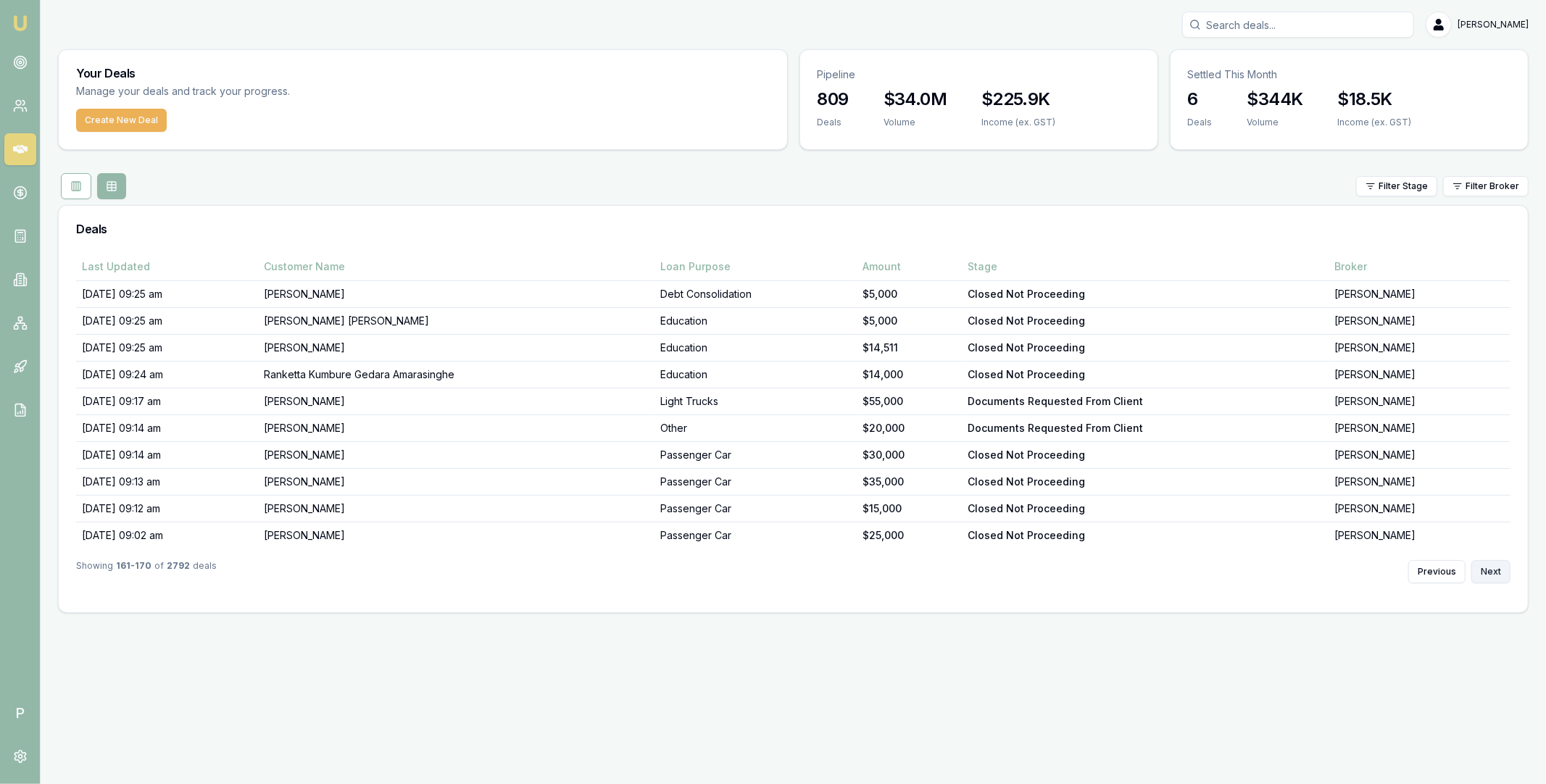
click at [1495, 575] on button "Next" at bounding box center [1490, 572] width 39 height 23
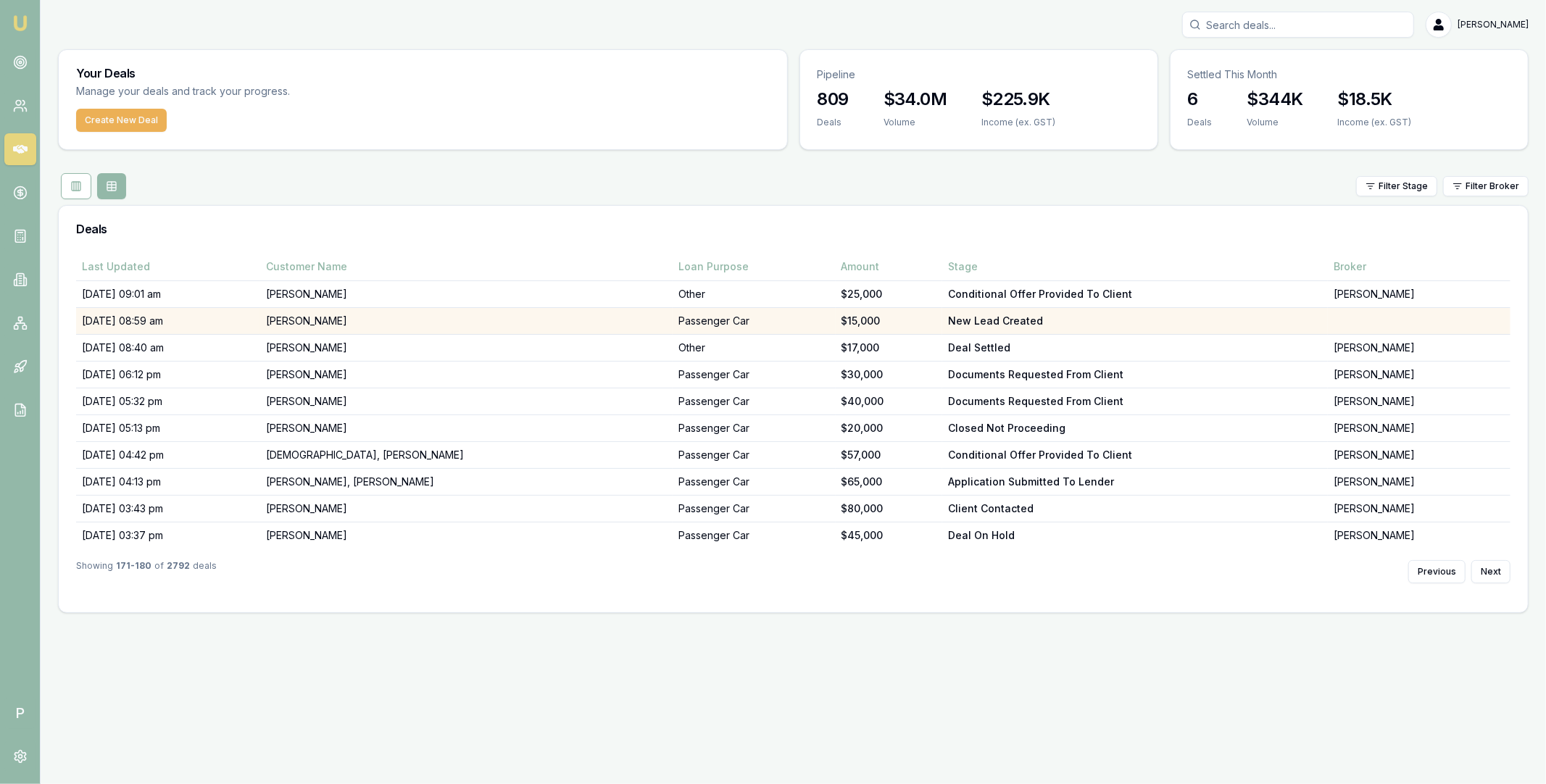
click at [390, 319] on td "[PERSON_NAME]" at bounding box center [466, 321] width 412 height 27
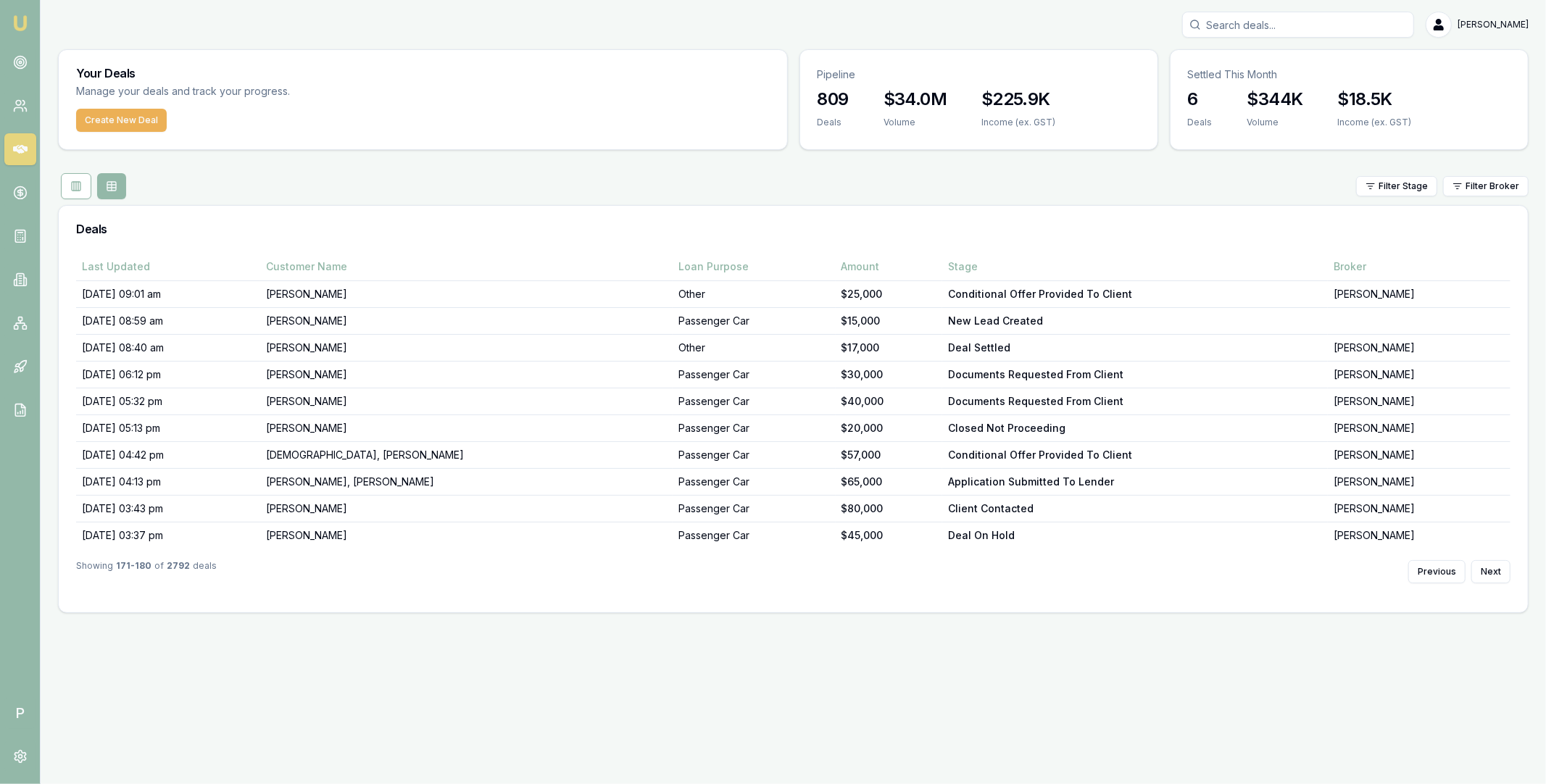
click at [1424, 557] on div "Showing 171 - 180 of 2792 deals Previous Next" at bounding box center [794, 572] width 1435 height 46
click at [1431, 565] on button "Previous" at bounding box center [1437, 572] width 57 height 23
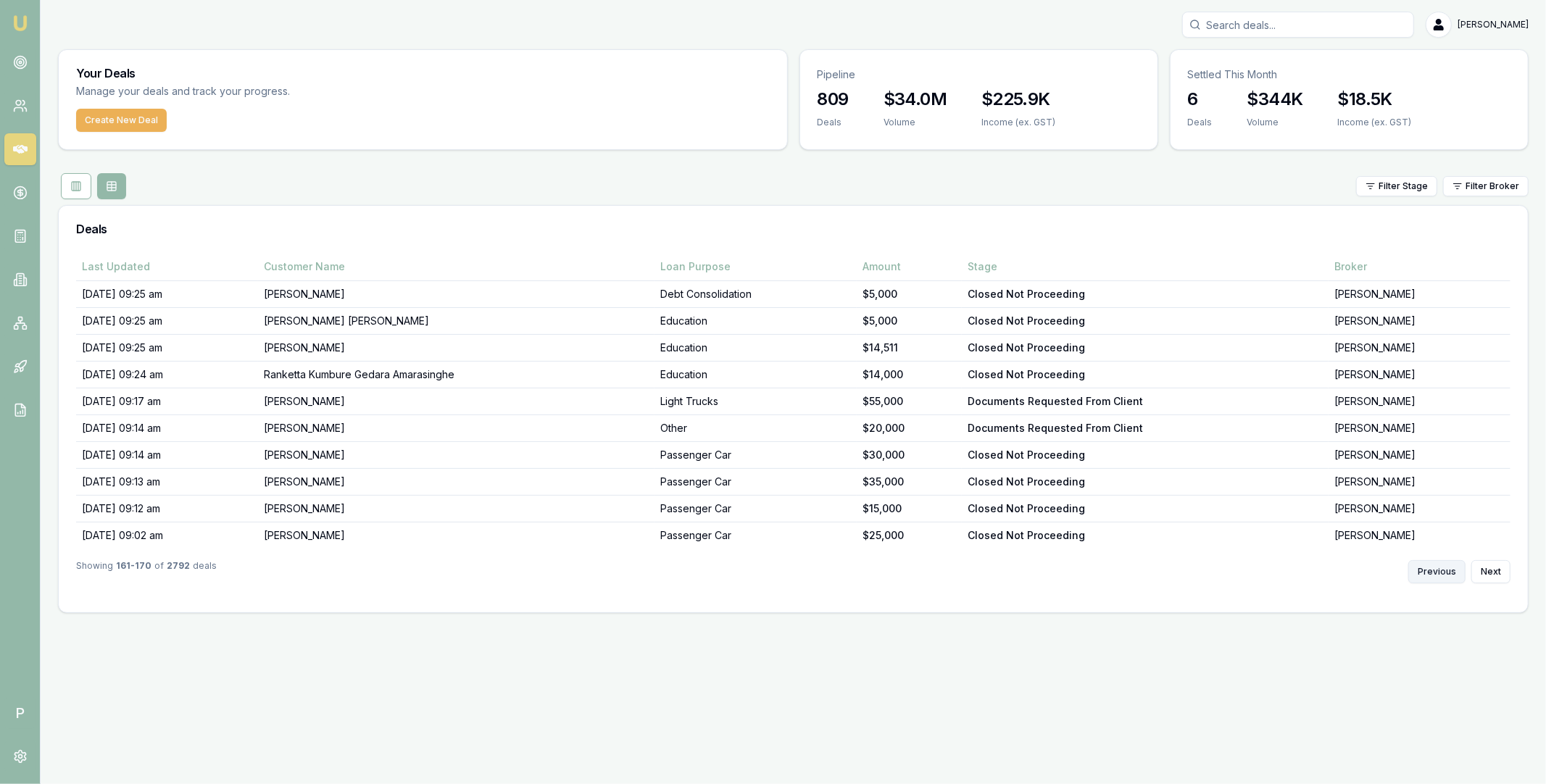
click at [1431, 565] on button "Previous" at bounding box center [1437, 572] width 57 height 23
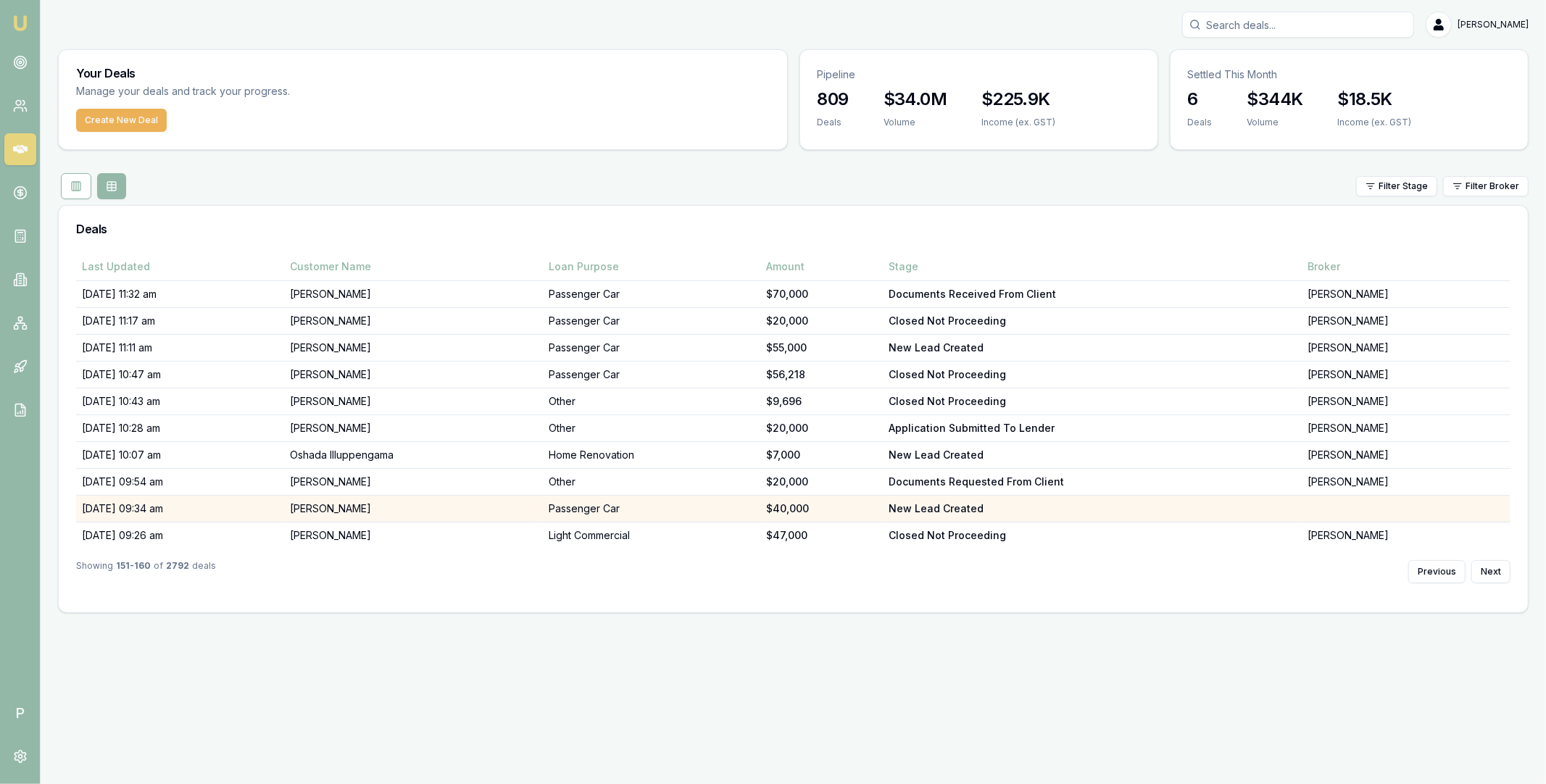
click at [458, 514] on td "[PERSON_NAME]" at bounding box center [414, 509] width 259 height 27
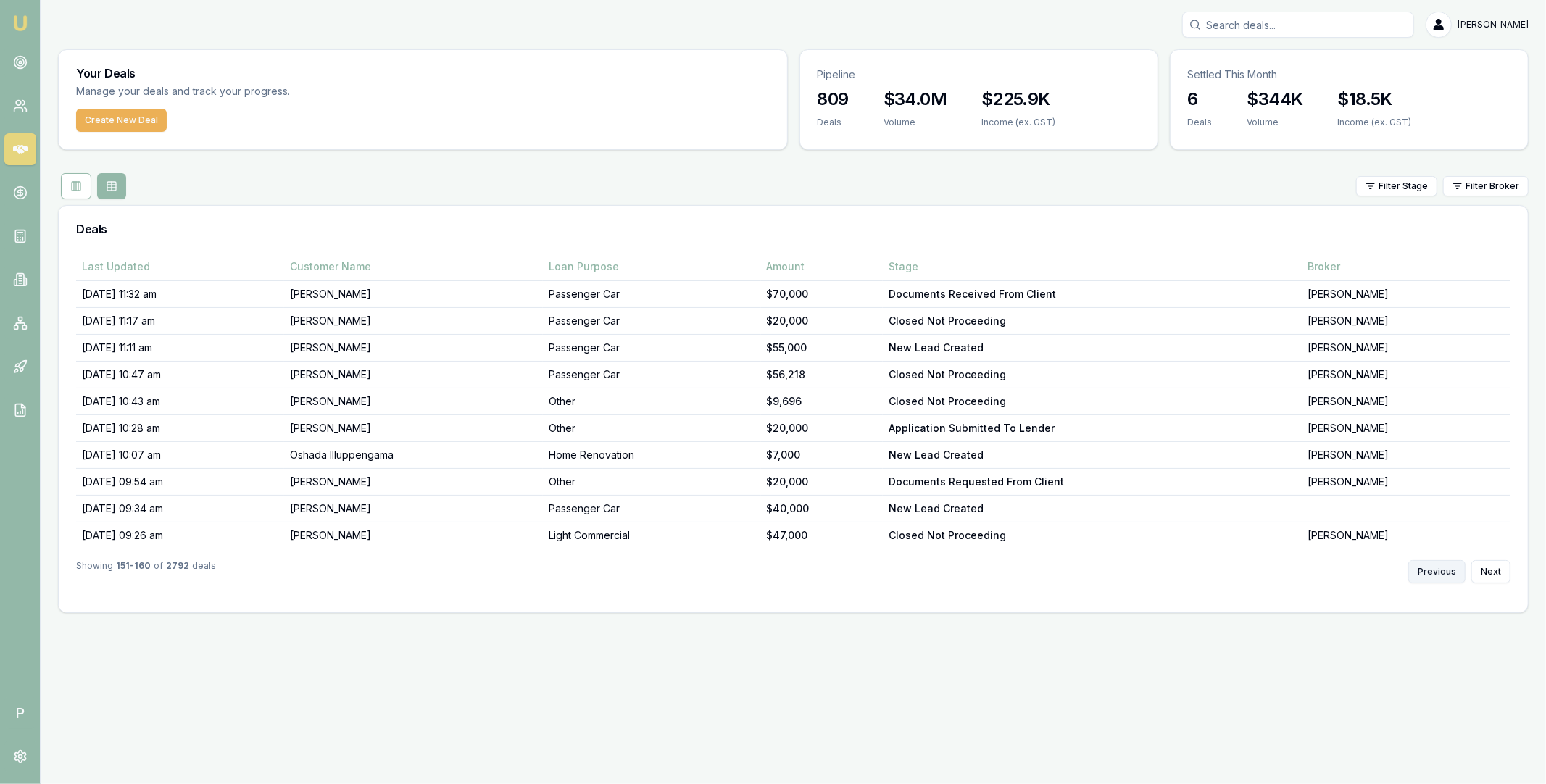
click at [1438, 572] on button "Previous" at bounding box center [1437, 572] width 57 height 23
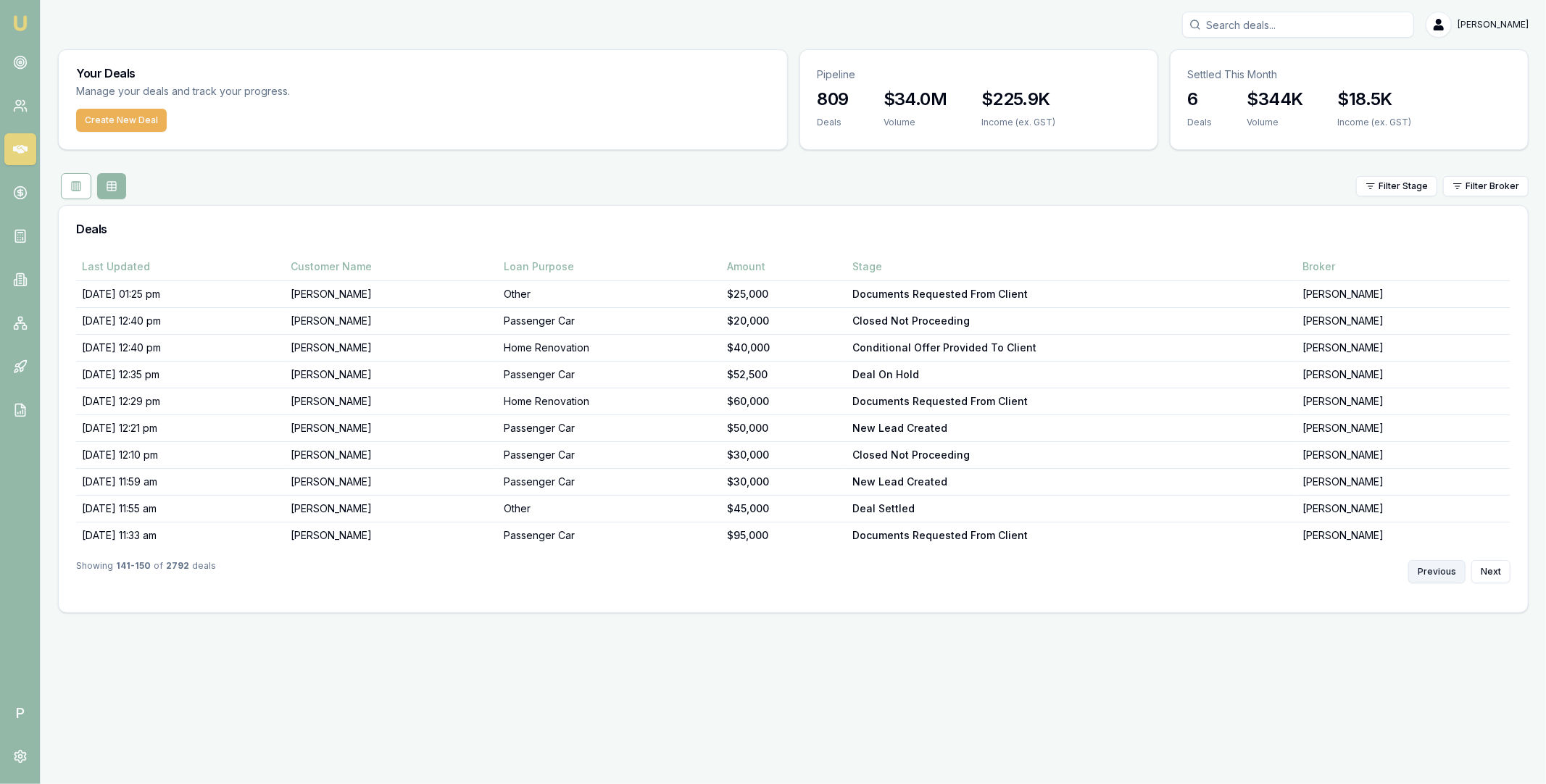
click at [1438, 572] on button "Previous" at bounding box center [1437, 572] width 57 height 23
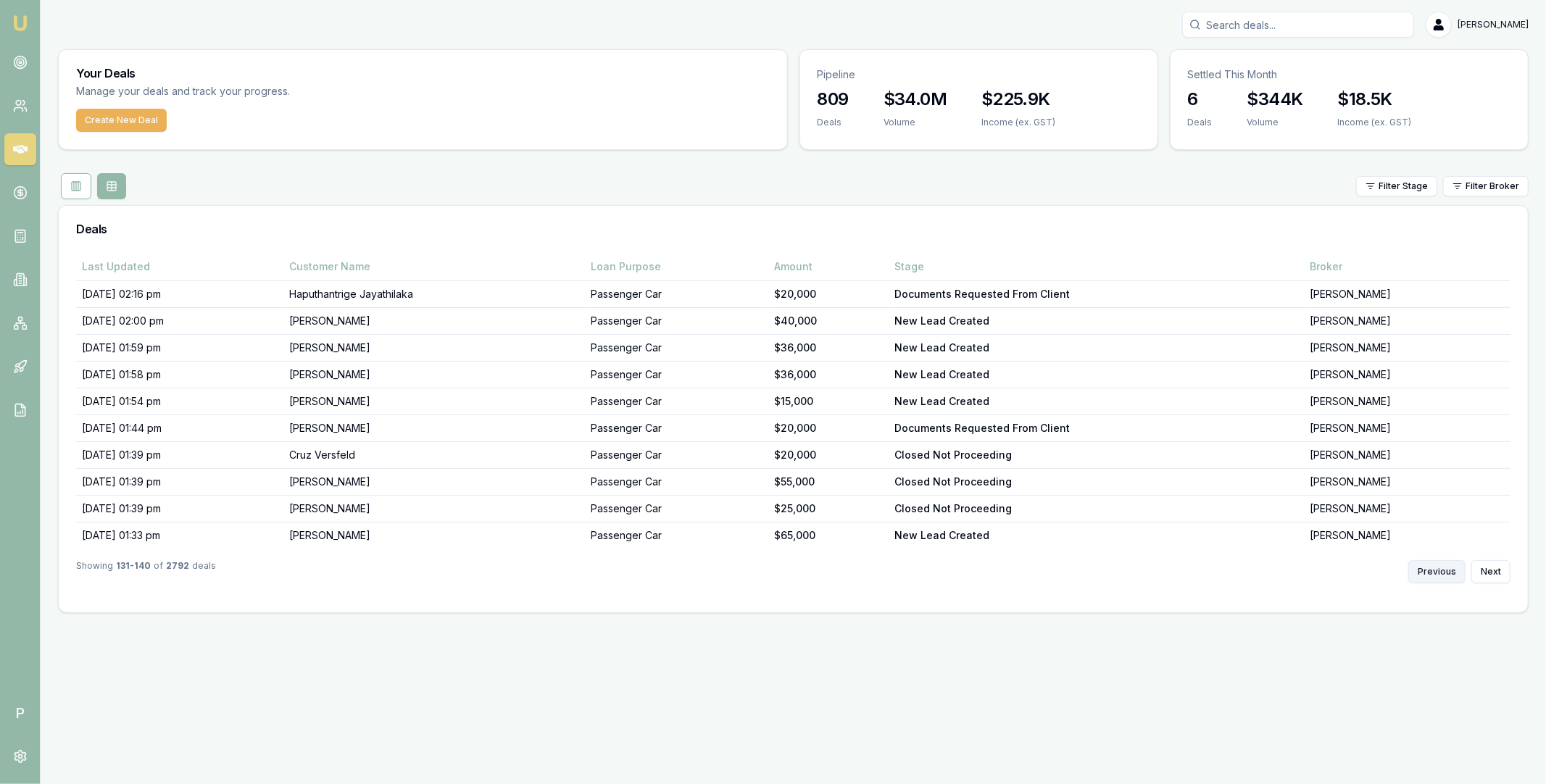
click at [1438, 572] on button "Previous" at bounding box center [1437, 572] width 57 height 23
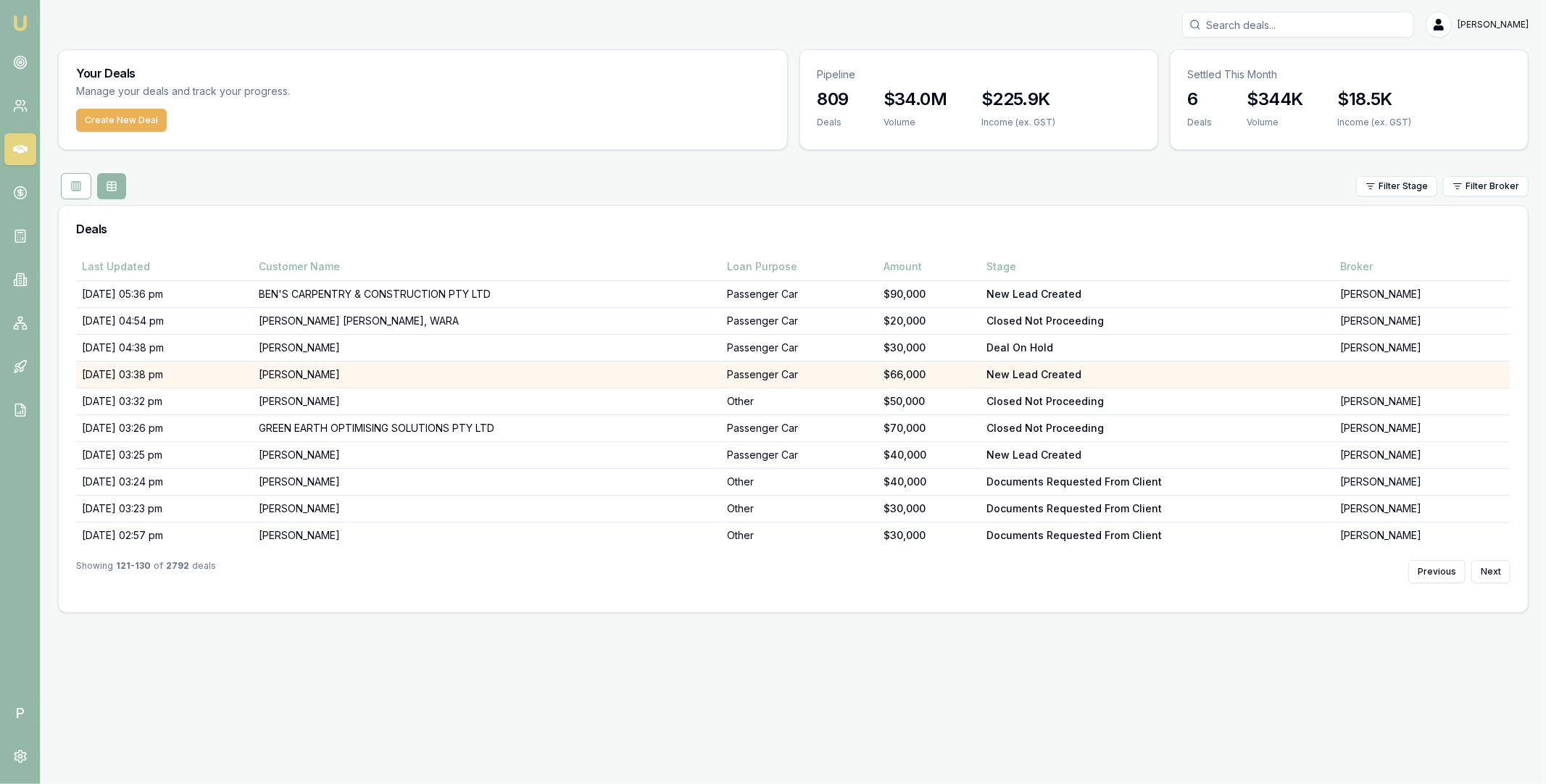
click at [440, 378] on td "[PERSON_NAME]" at bounding box center [488, 375] width 468 height 27
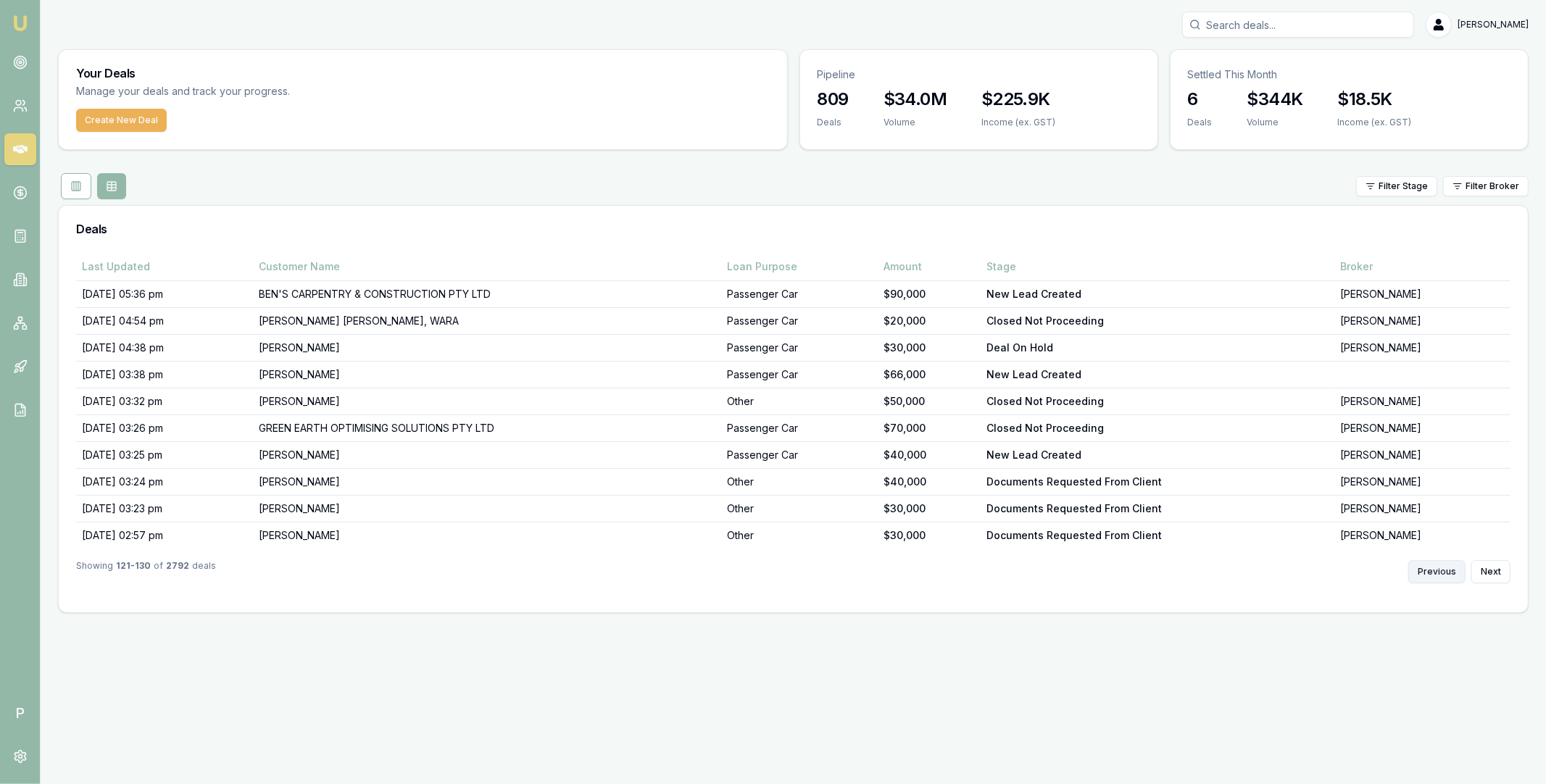
click at [1433, 565] on button "Previous" at bounding box center [1437, 572] width 57 height 23
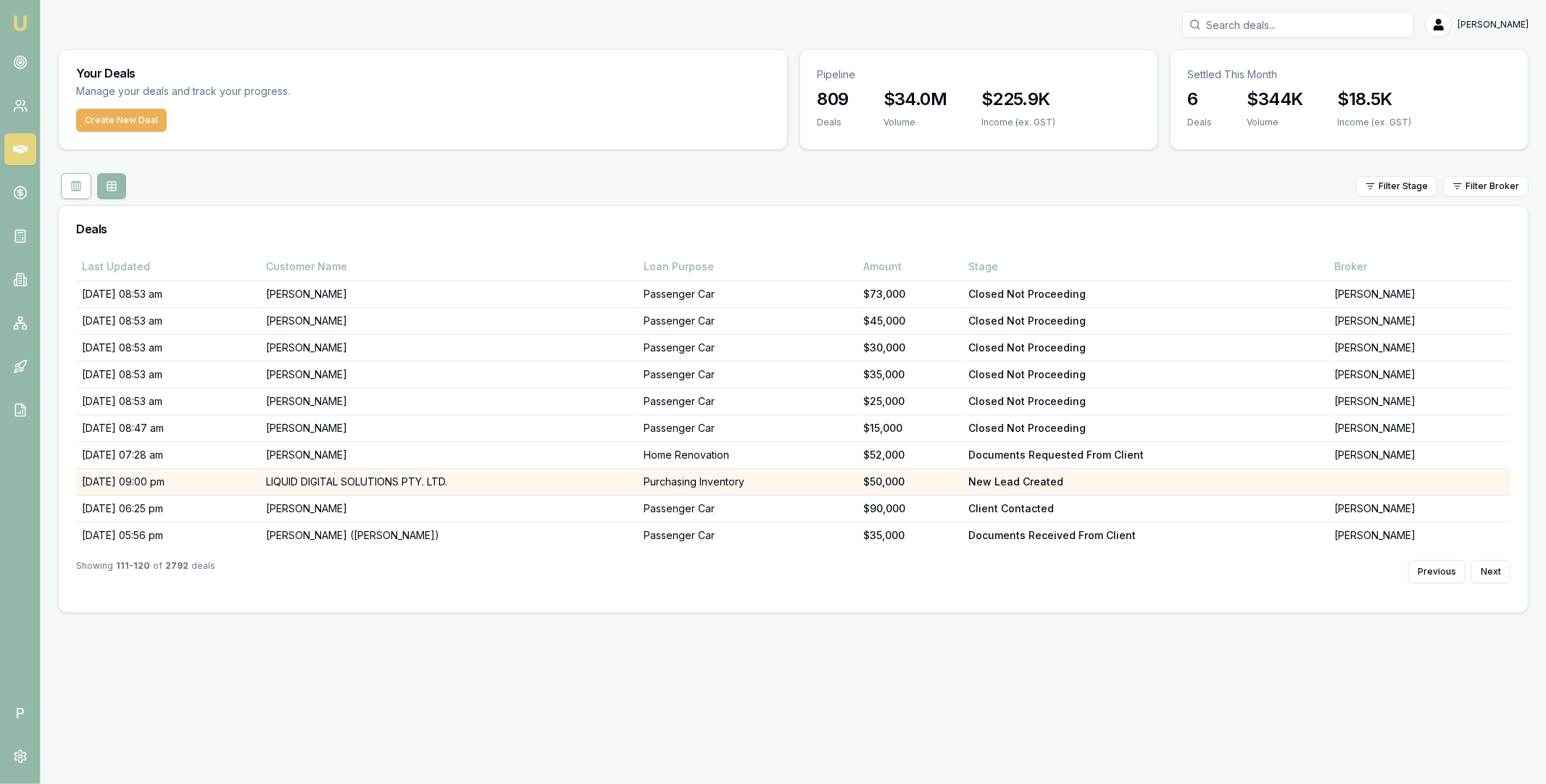
click at [575, 482] on td "LIQUID DIGITAL SOLUTIONS PTY. LTD." at bounding box center [449, 482] width 377 height 27
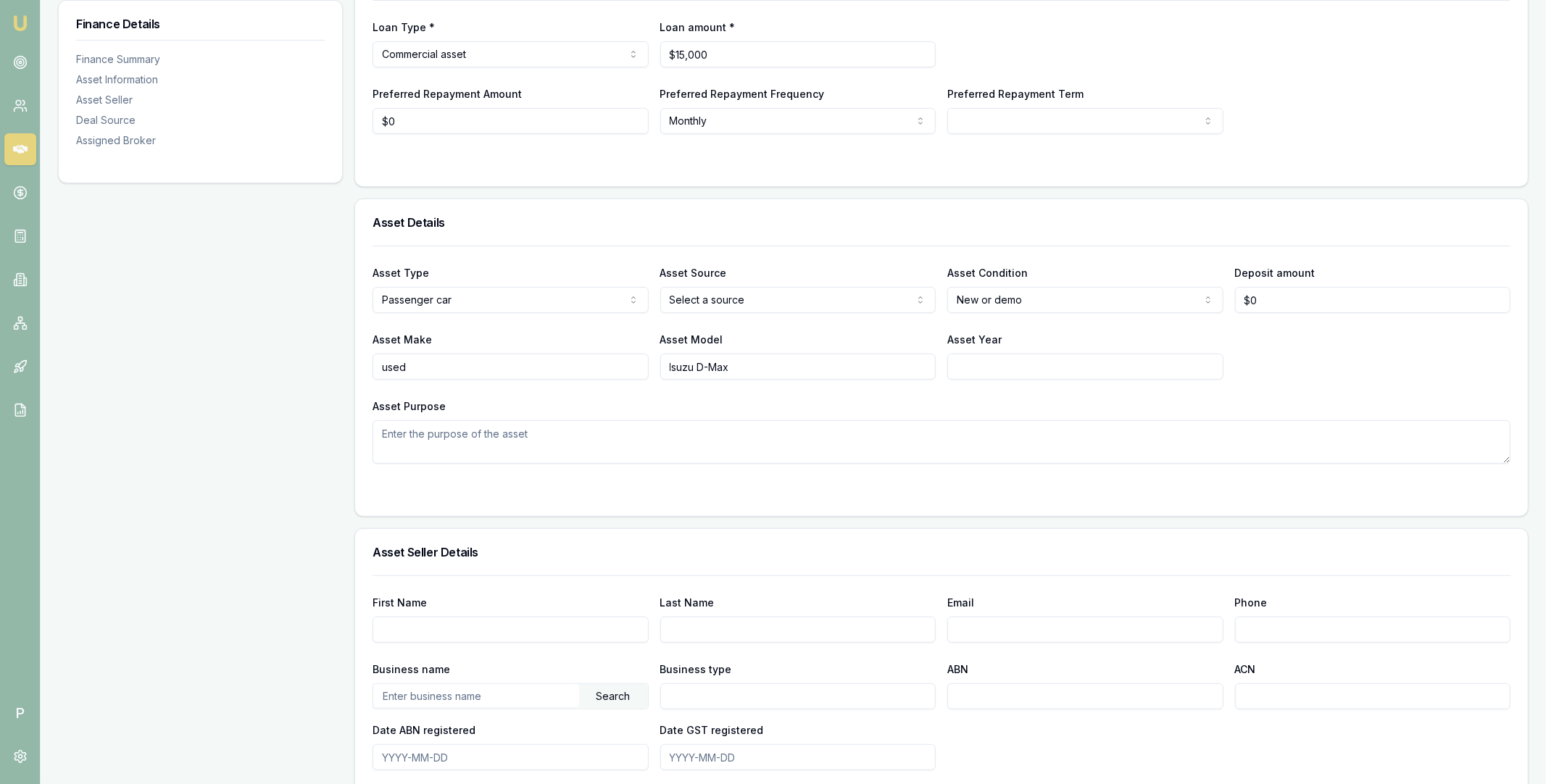
scroll to position [826, 0]
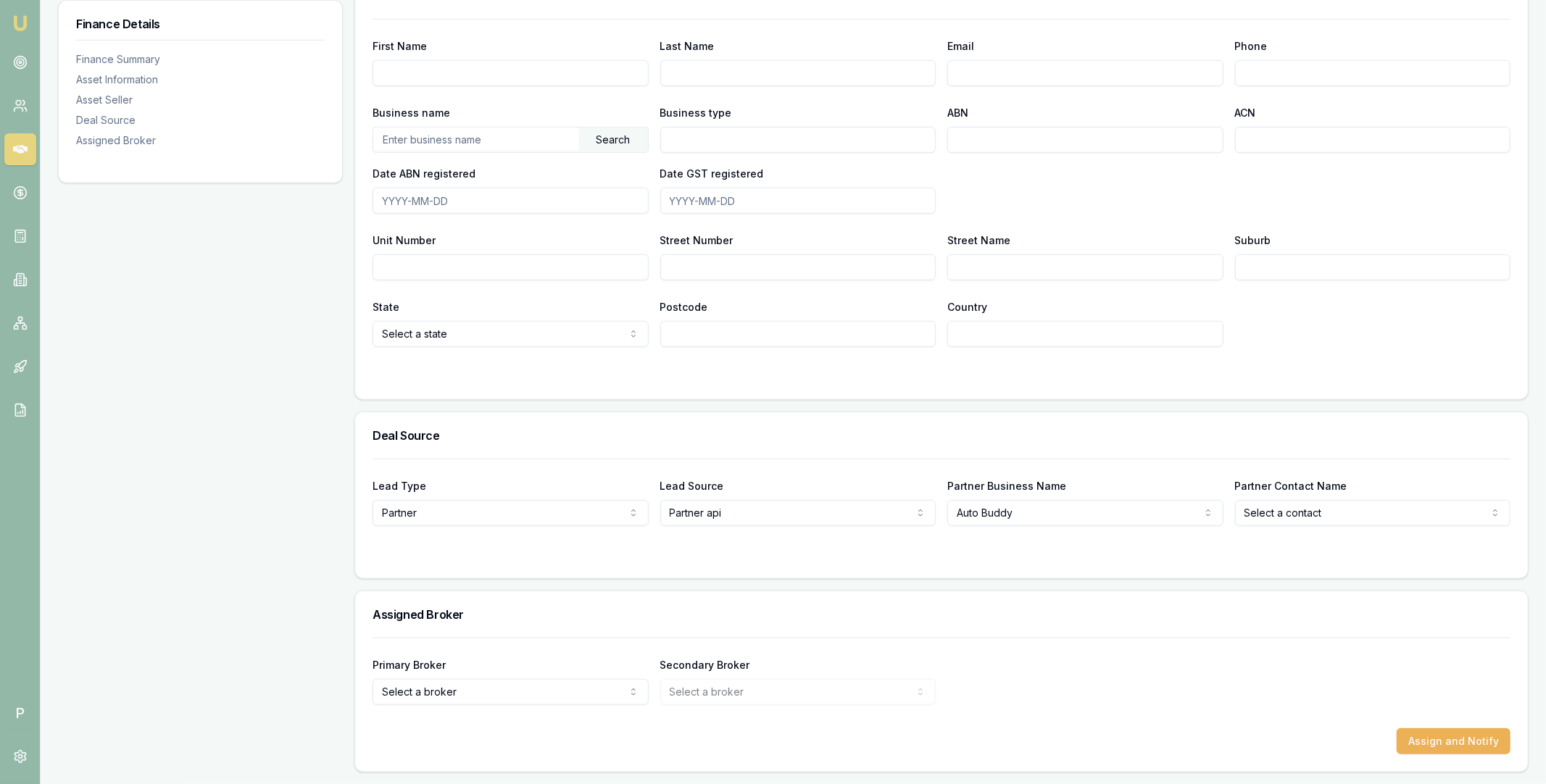
click at [448, 710] on form "Primary Broker Select a broker Tas Tzimos Stevette Gelavis Rachael Connors Kris…" at bounding box center [941, 696] width 1138 height 117
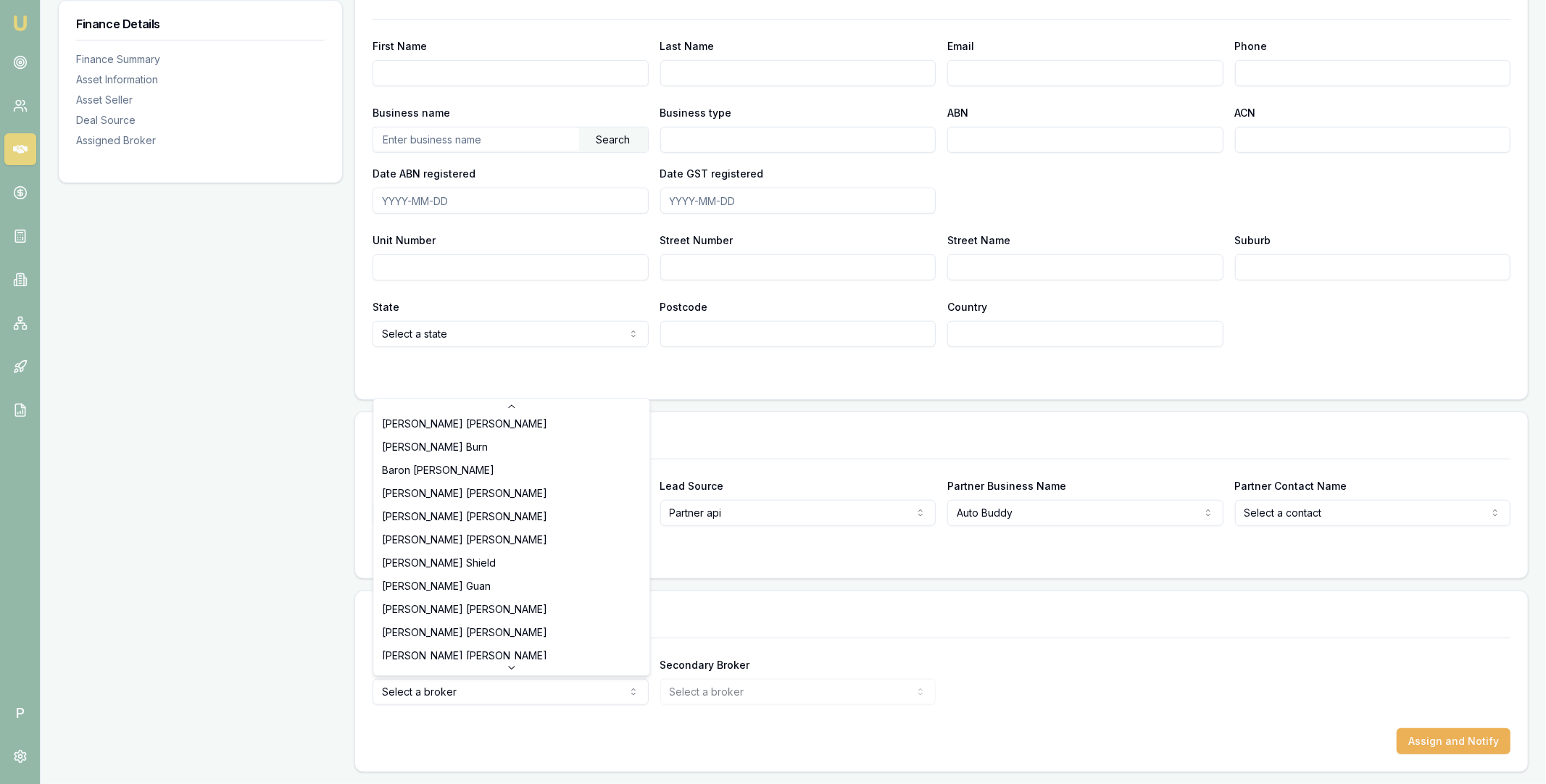
scroll to position [302, 0]
select select "U-NHCDP6WVWP"
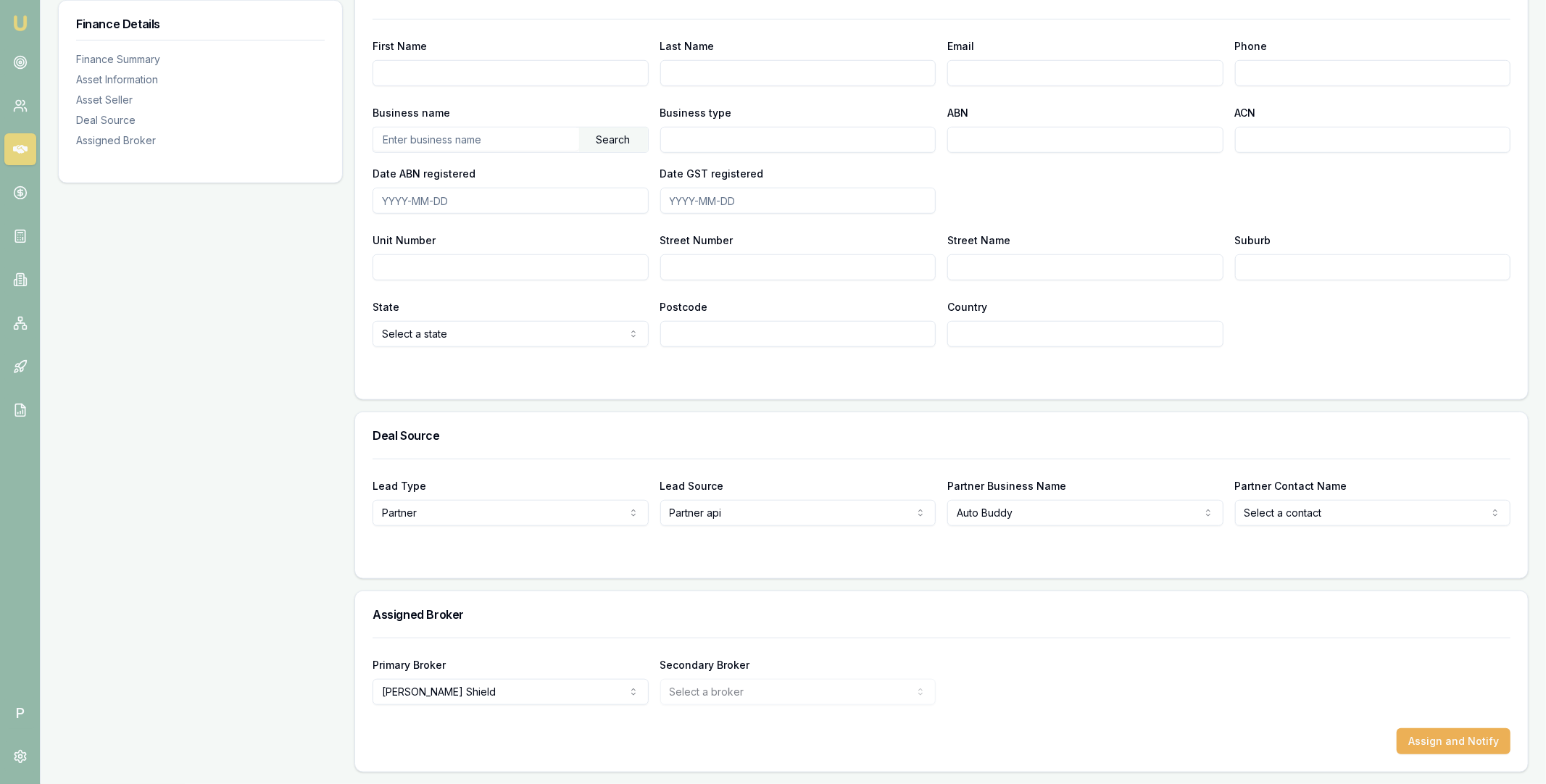
drag, startPoint x: 1032, startPoint y: 681, endPoint x: 1366, endPoint y: 723, distance: 336.6
click at [1033, 681] on div "Primary Broker Erin Shield Tas Tzimos Stevette Gelavis Rachael Connors Krish Ba…" at bounding box center [941, 680] width 1138 height 49
click at [1400, 729] on div "Assign and Notify" at bounding box center [941, 742] width 1138 height 26
click at [1434, 730] on button "Assign and Notify" at bounding box center [1453, 742] width 114 height 26
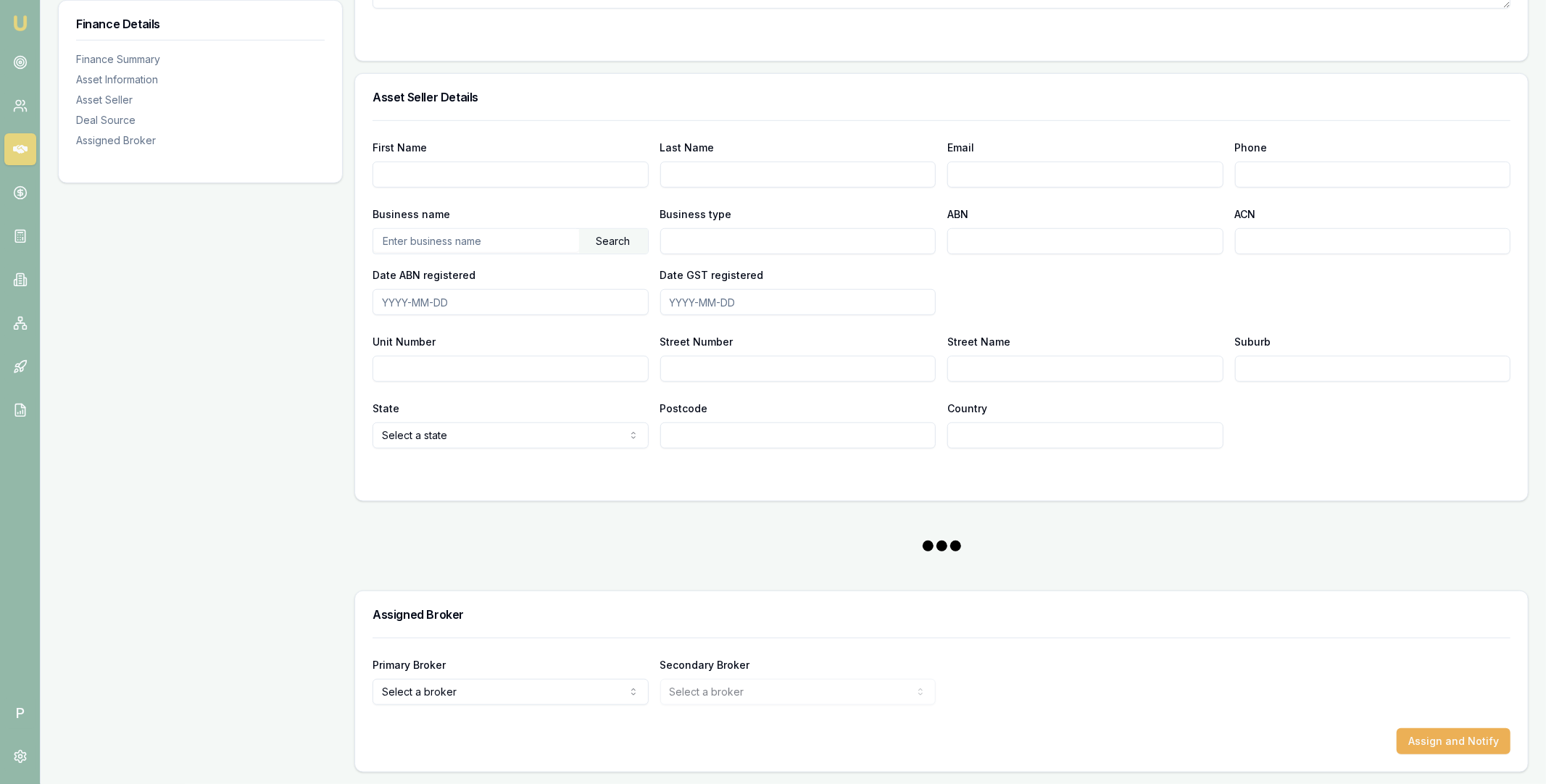
scroll to position [826, 0]
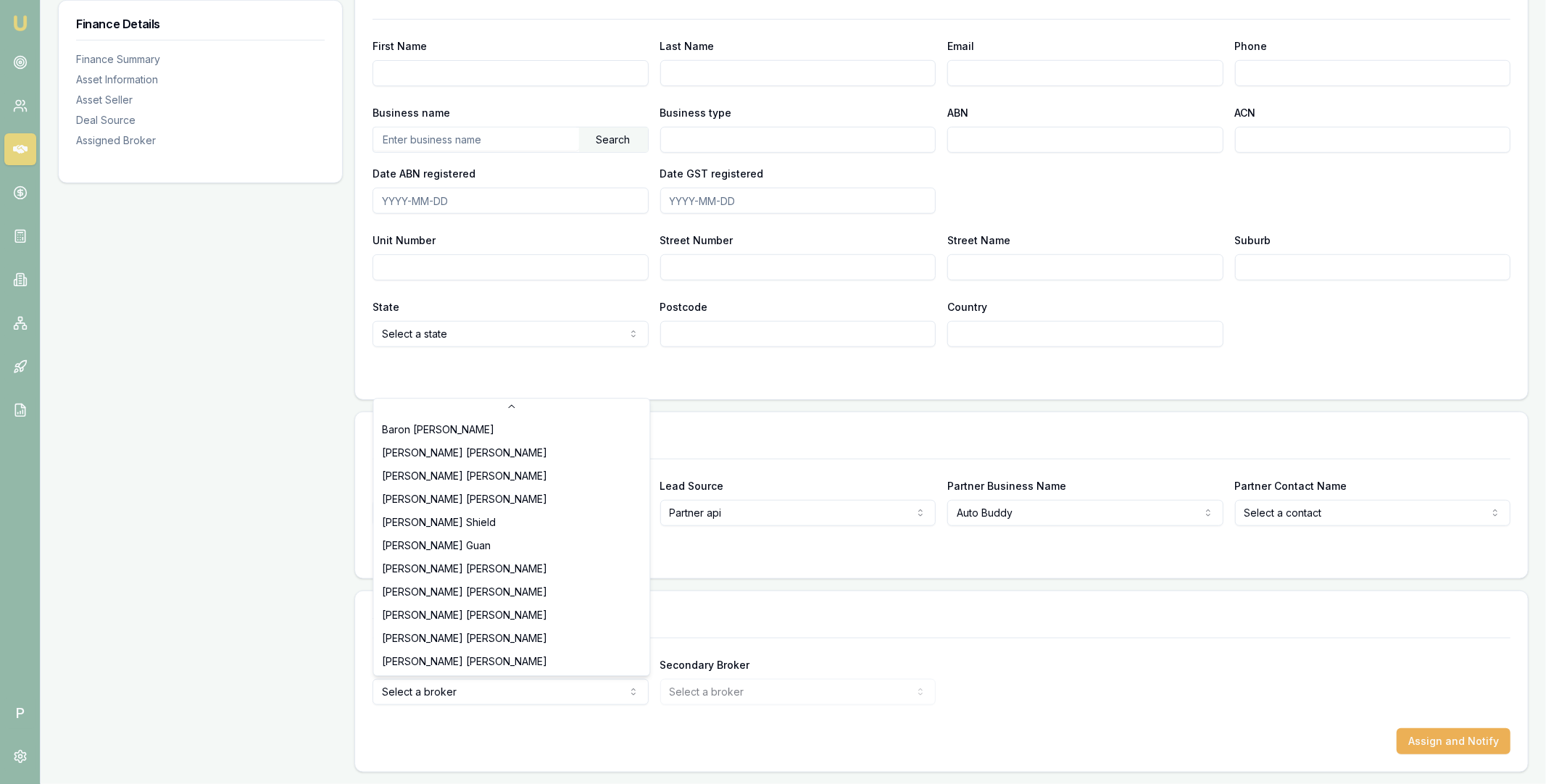
scroll to position [302, 0]
select select "U-NHCDP6WVWP"
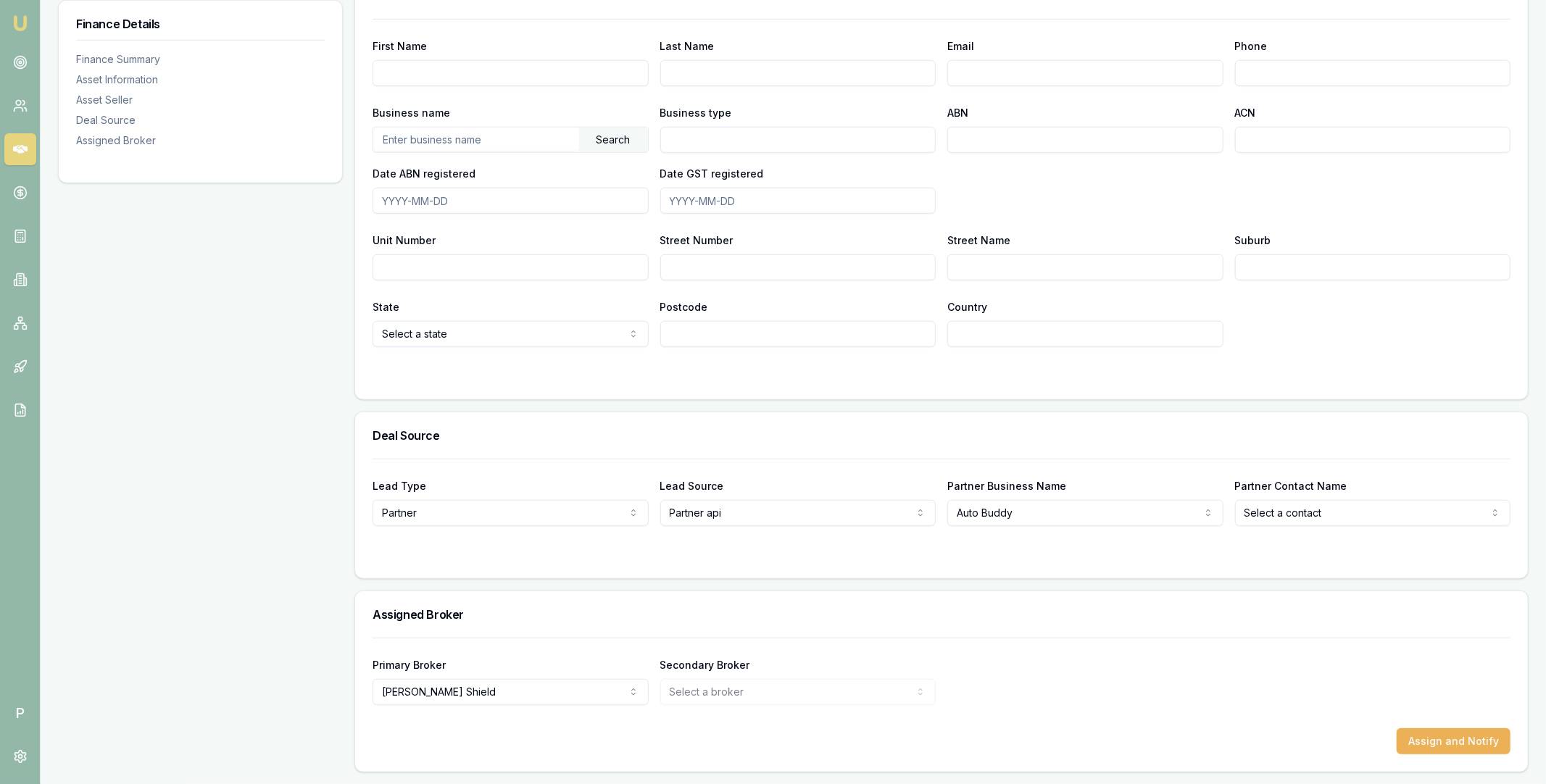
drag, startPoint x: 1247, startPoint y: 684, endPoint x: 1391, endPoint y: 721, distance: 148.7
click at [1247, 684] on div "Primary Broker Erin Shield Tas Tzimos Stevette Gelavis Rachael Connors Krish Ba…" at bounding box center [941, 680] width 1138 height 49
click at [1431, 729] on button "Assign and Notify" at bounding box center [1453, 742] width 114 height 26
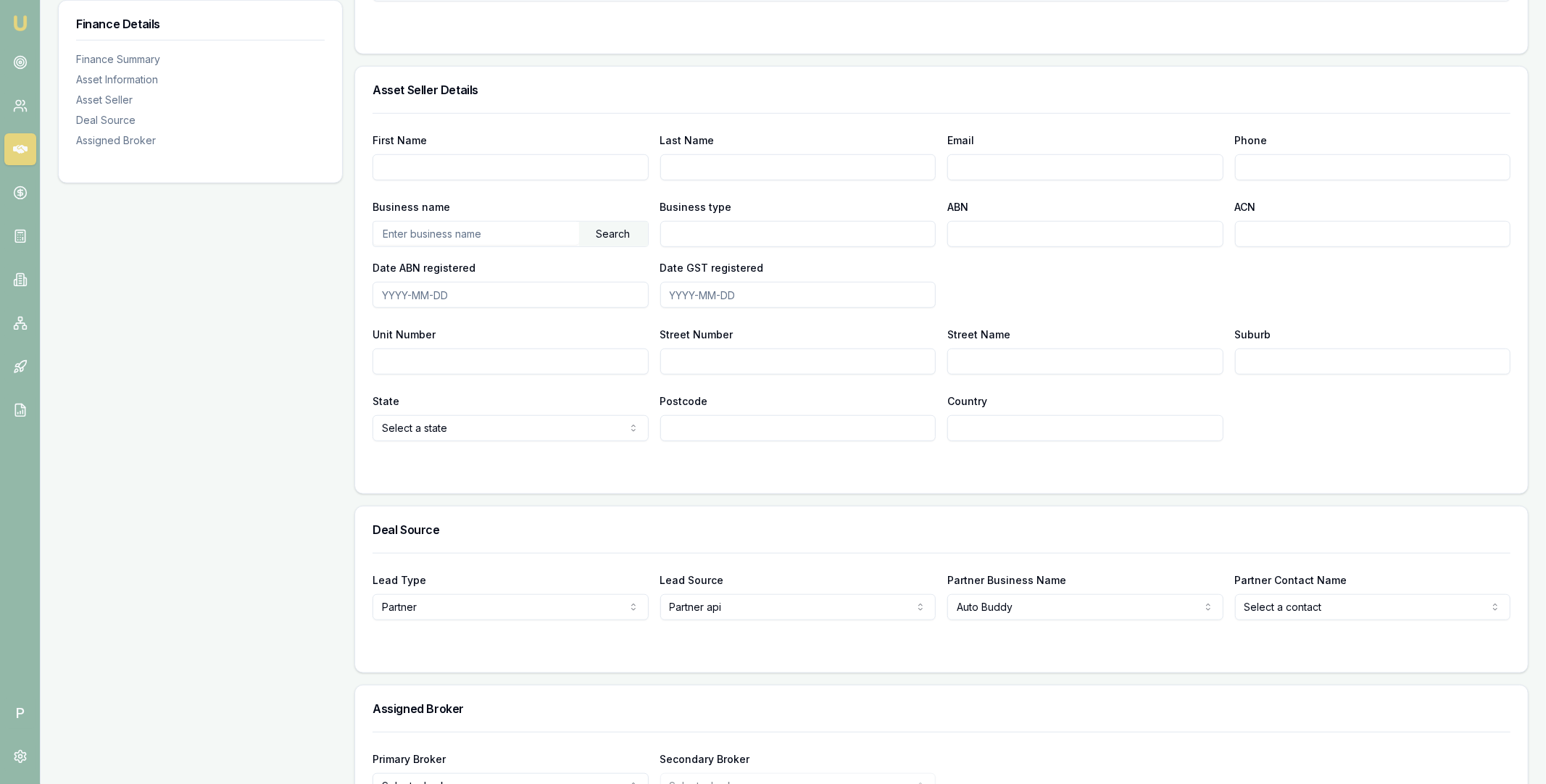
scroll to position [826, 0]
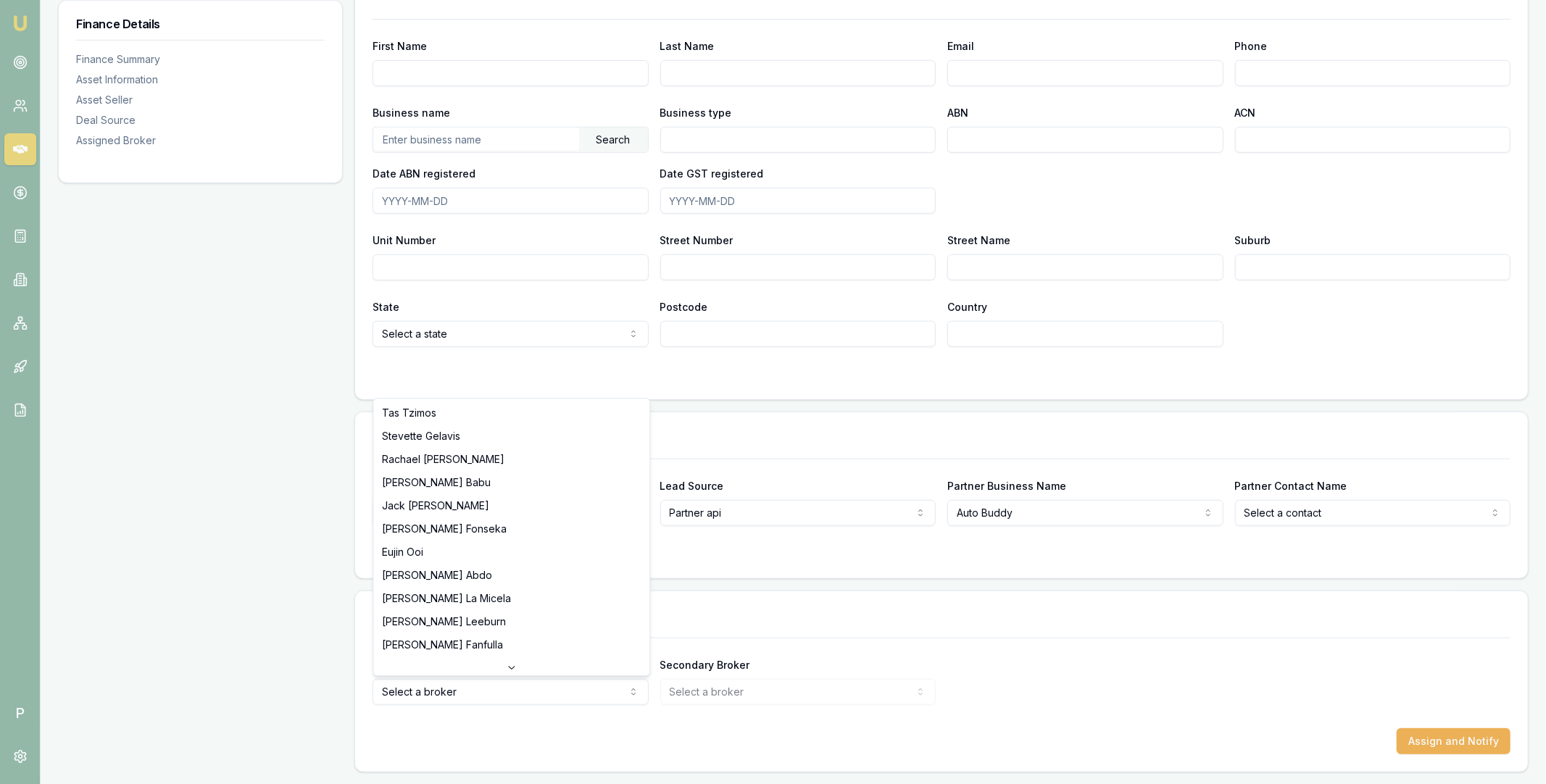
select select "U-NHCDP6WVWP"
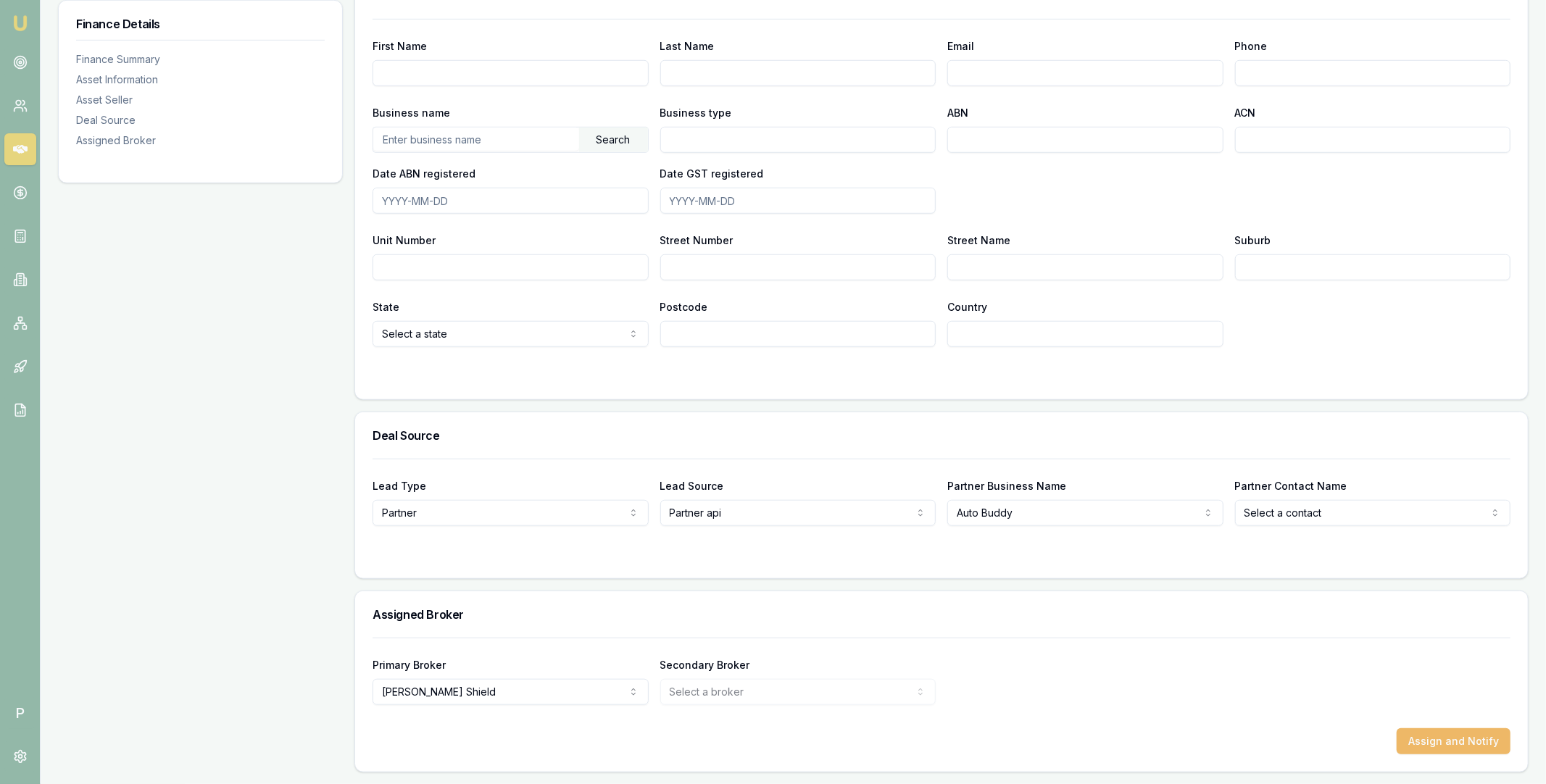
click at [1418, 743] on button "Assign and Notify" at bounding box center [1453, 742] width 114 height 26
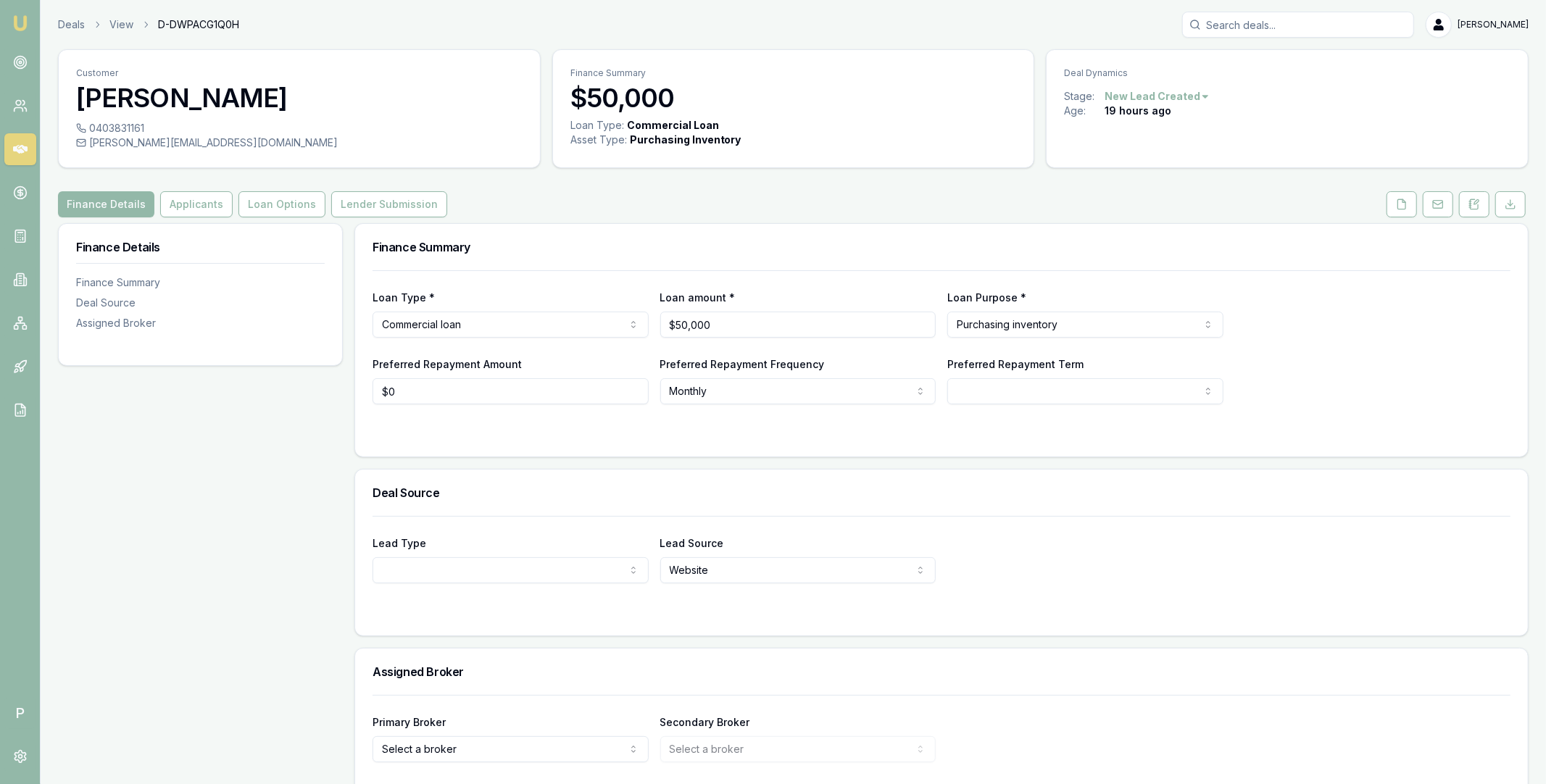
scroll to position [56, 0]
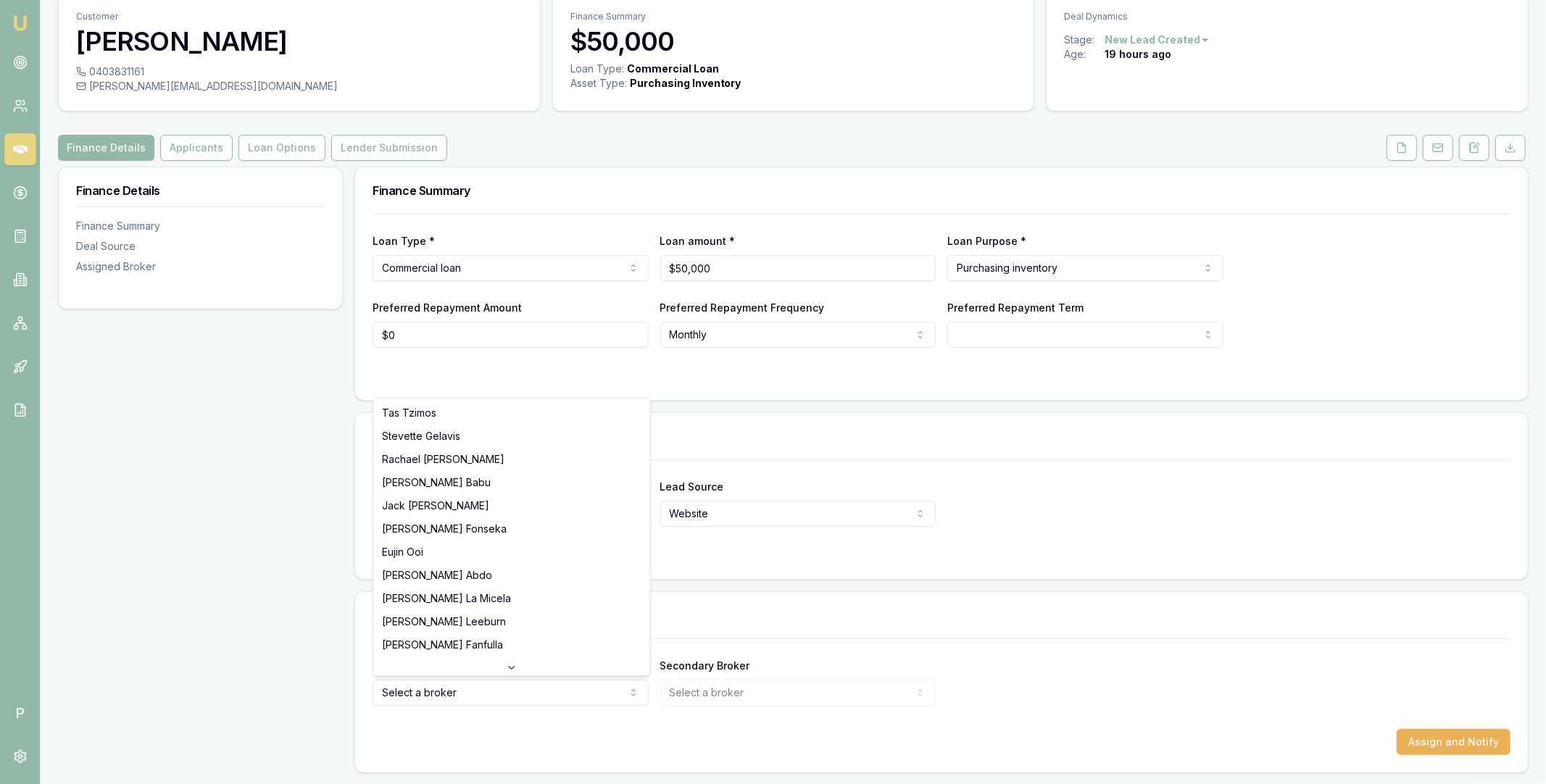
click at [416, 692] on html "Emu Broker P Deals View D-DWPACG1Q0H [PERSON_NAME] Toggle Menu Customer [PERSON…" at bounding box center [773, 336] width 1546 height 784
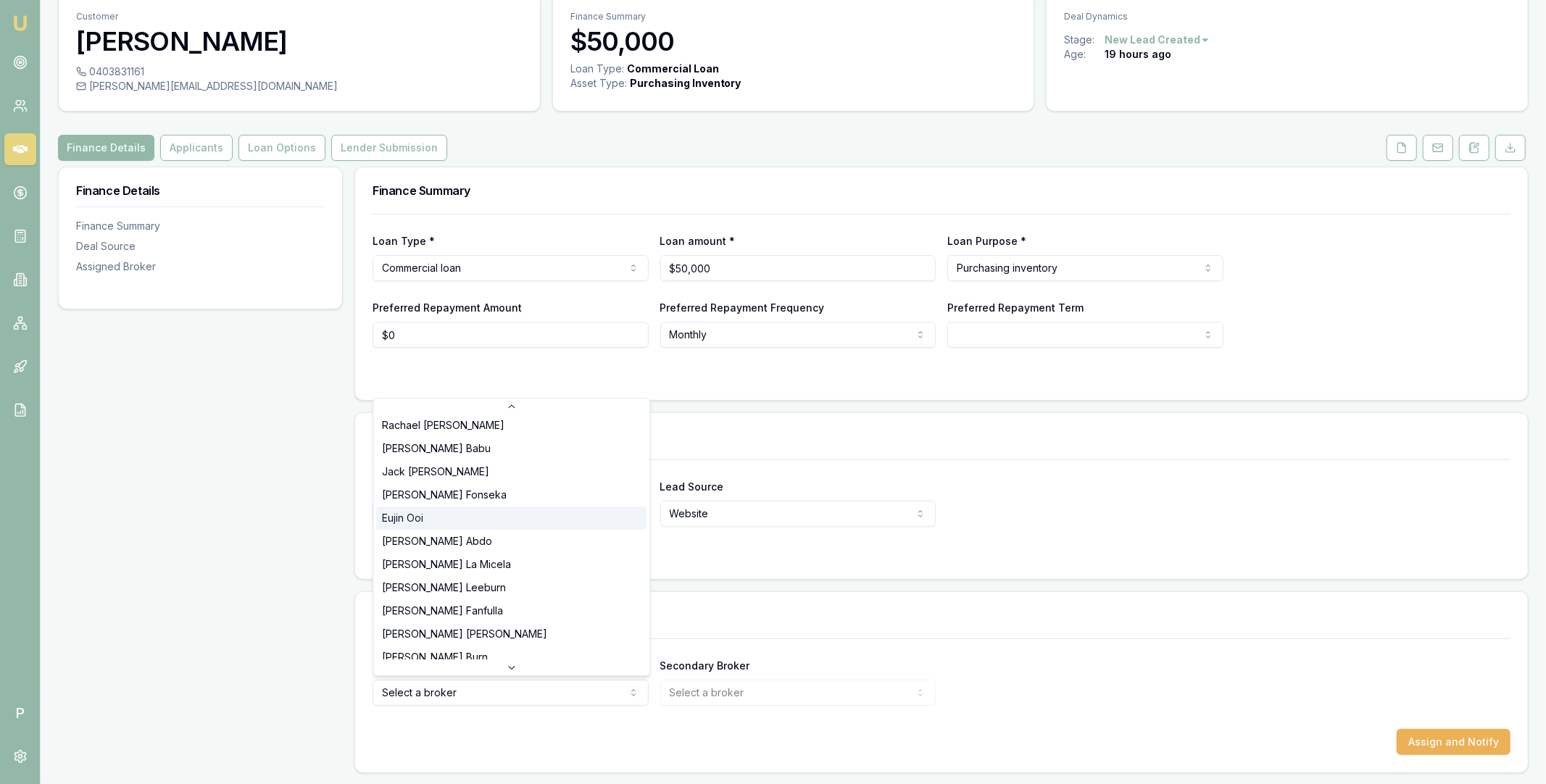
scroll to position [61, 0]
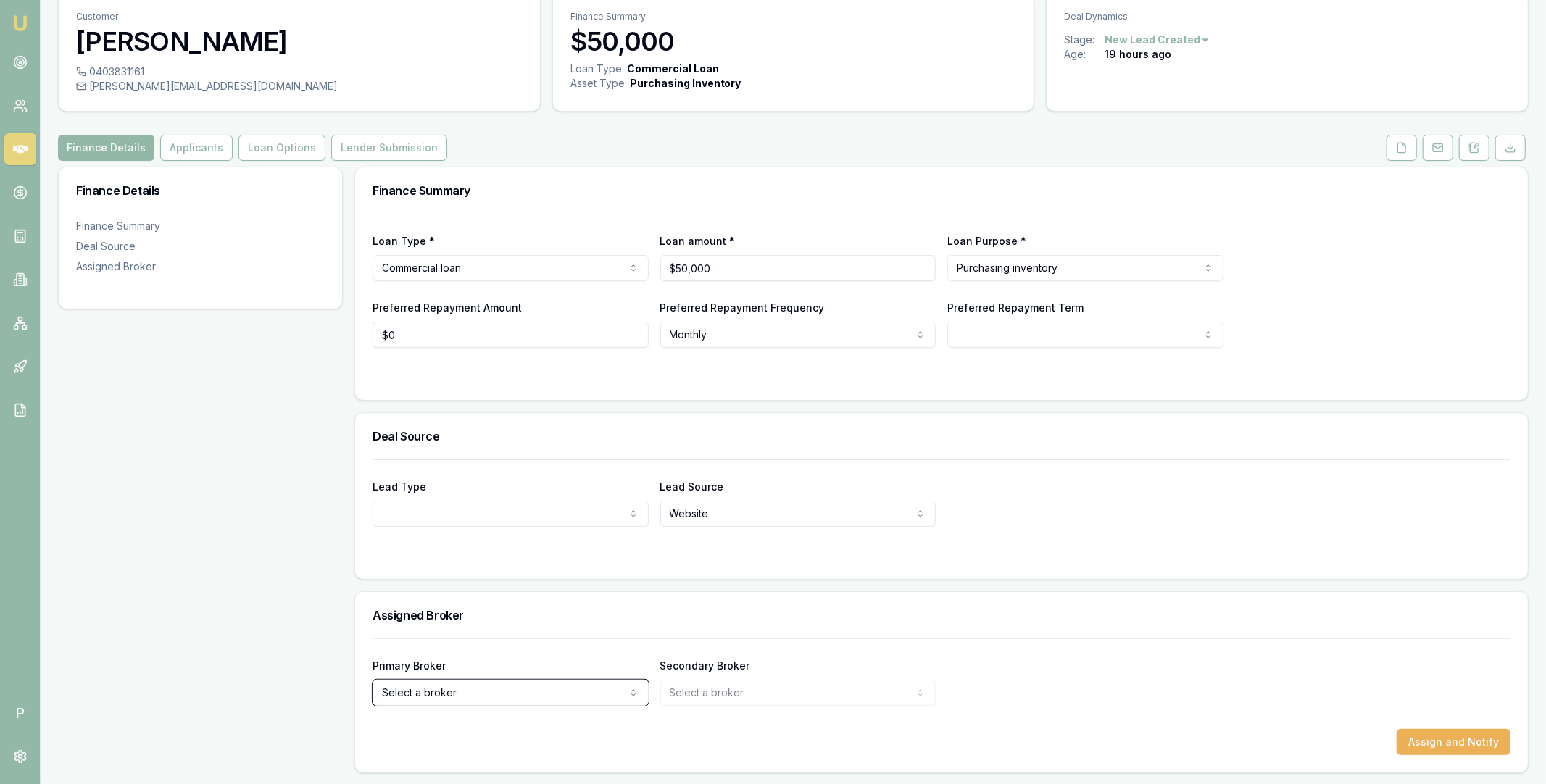
click at [194, 147] on html "Emu Broker P Deals View D-DWPACG1Q0H [PERSON_NAME] Toggle Menu Customer [PERSON…" at bounding box center [773, 336] width 1546 height 784
click at [187, 148] on button "Applicants" at bounding box center [197, 147] width 73 height 26
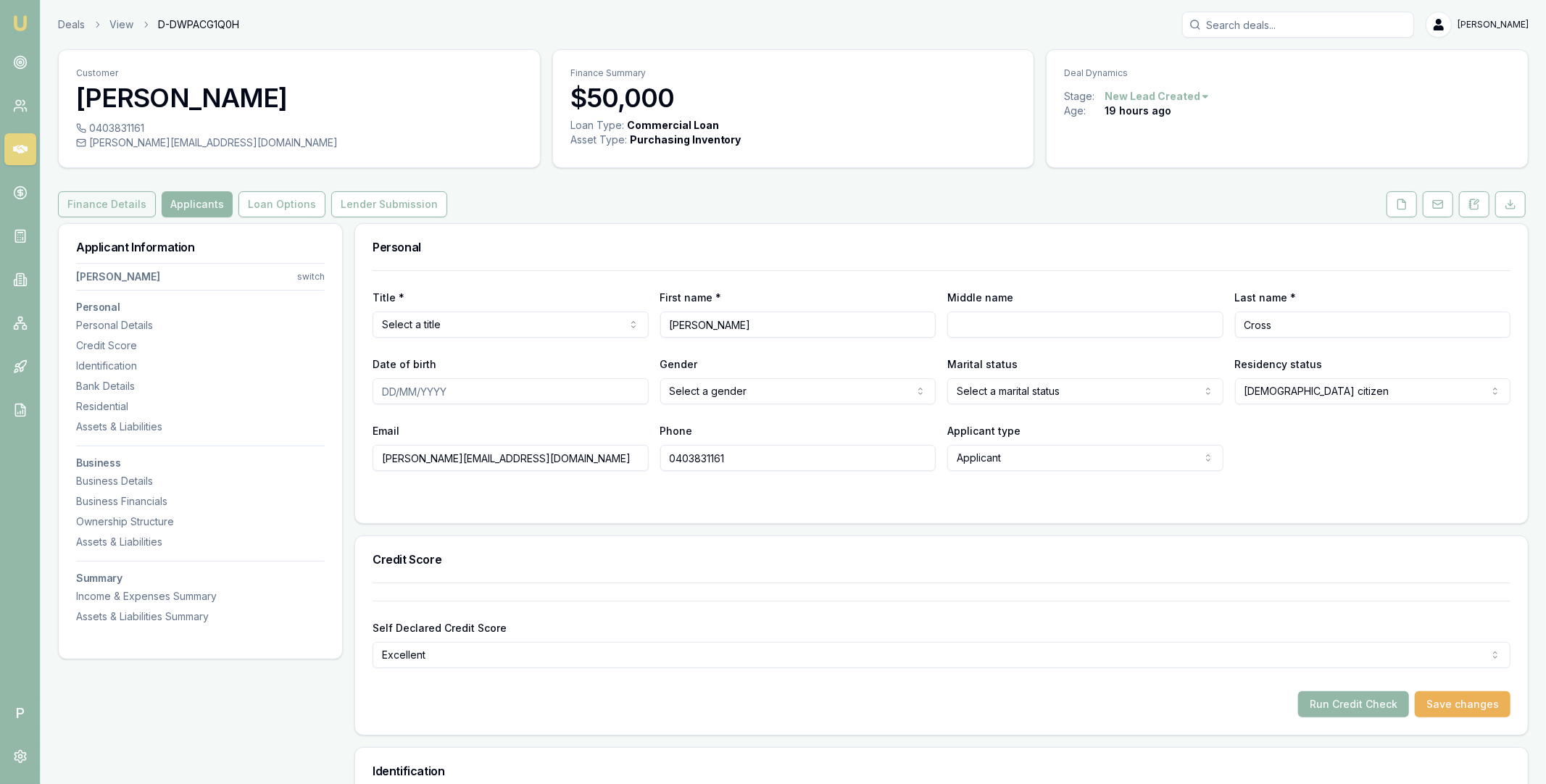
click at [95, 204] on button "Finance Details" at bounding box center [107, 205] width 98 height 26
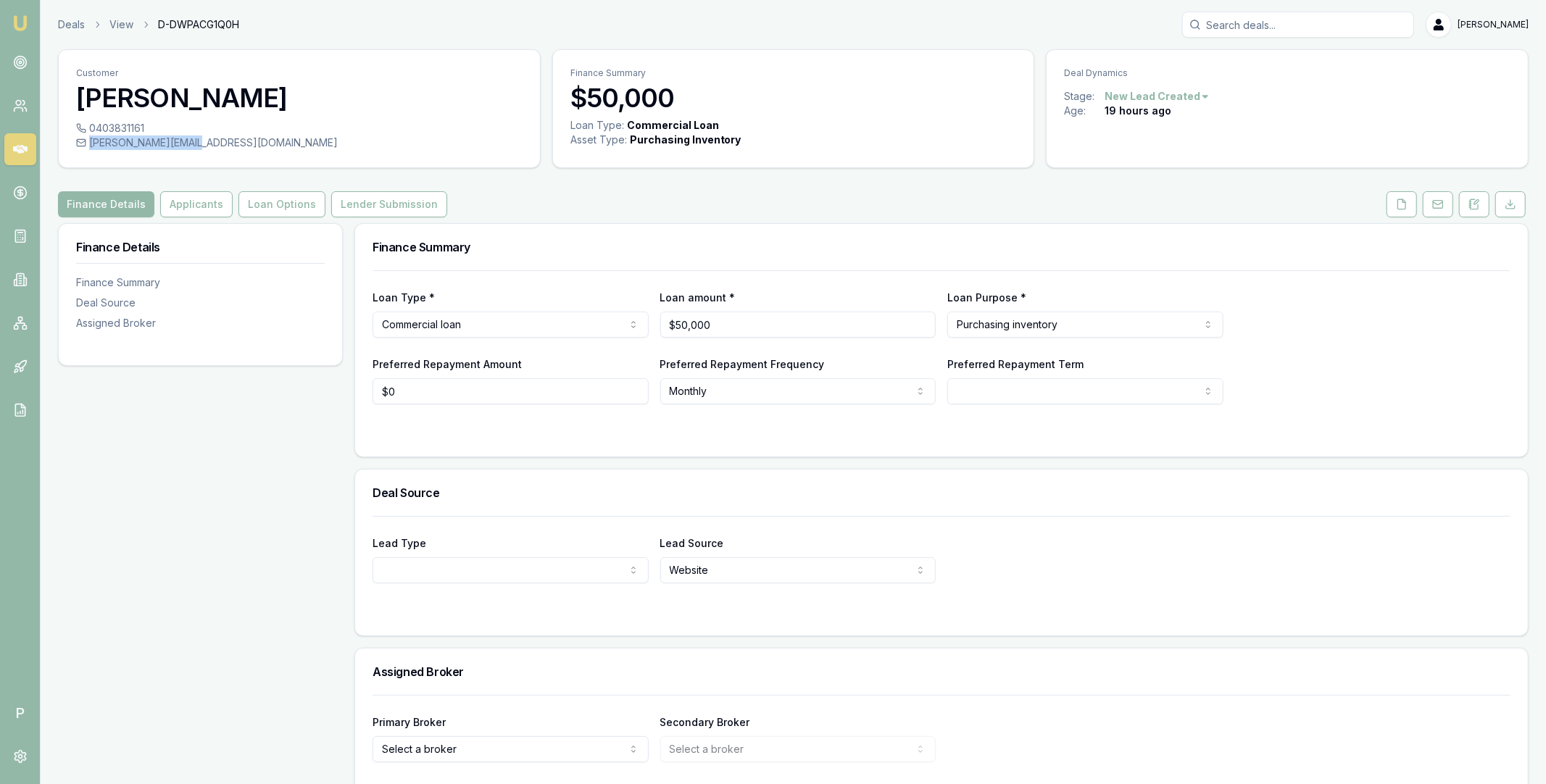
drag, startPoint x: 227, startPoint y: 144, endPoint x: 200, endPoint y: 145, distance: 27.0
click at [200, 145] on div "[PERSON_NAME][EMAIL_ADDRESS][DOMAIN_NAME]" at bounding box center [299, 142] width 447 height 15
click at [230, 142] on div "[PERSON_NAME][EMAIL_ADDRESS][DOMAIN_NAME]" at bounding box center [299, 142] width 447 height 15
drag, startPoint x: 233, startPoint y: 142, endPoint x: 200, endPoint y: 144, distance: 33.1
click at [200, 144] on div "james@cherubbaby.com.au" at bounding box center [299, 142] width 447 height 15
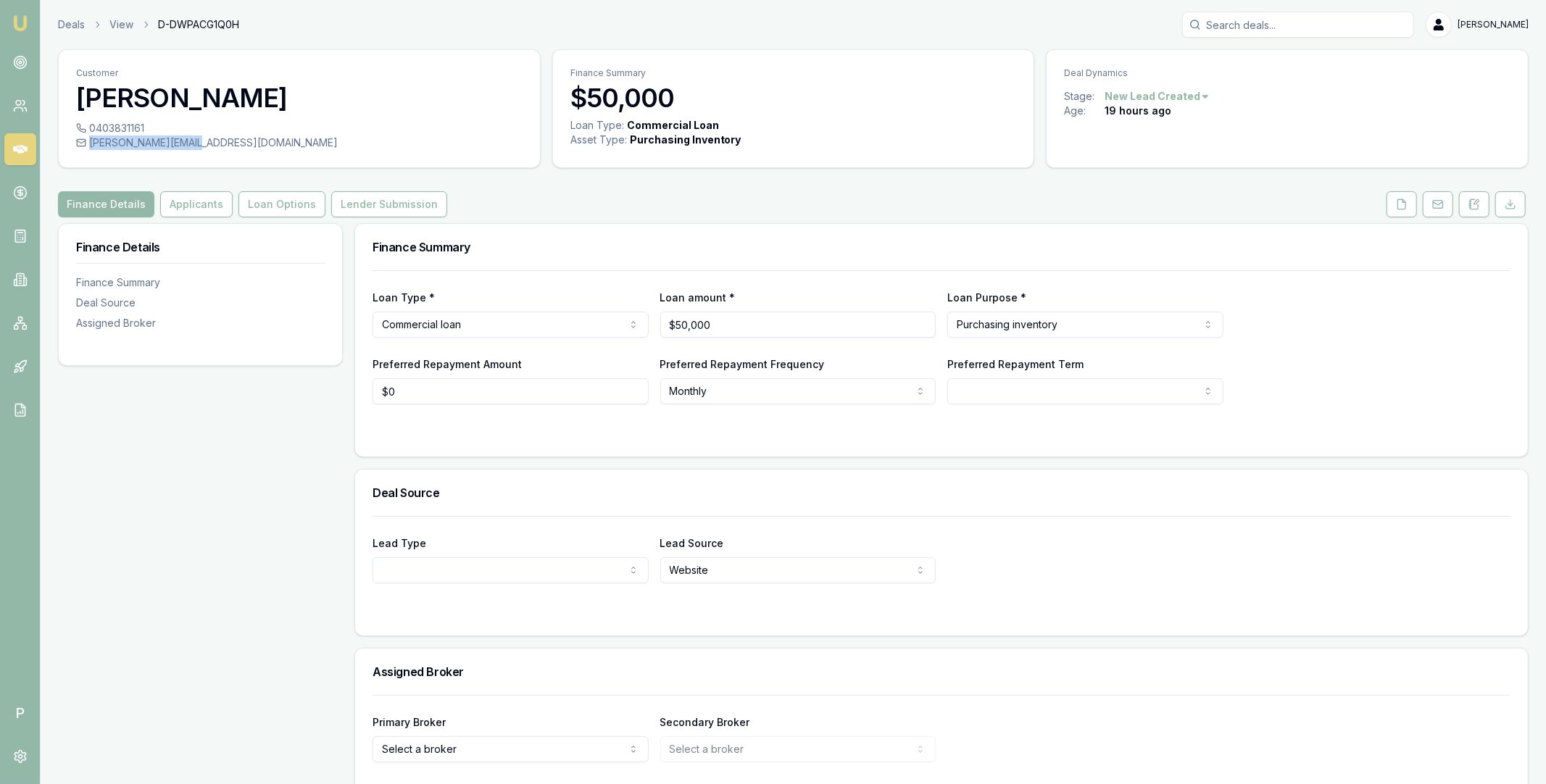
click at [196, 144] on div "james@cherubbaby.com.au" at bounding box center [299, 142] width 447 height 15
drag, startPoint x: 129, startPoint y: 143, endPoint x: 269, endPoint y: 139, distance: 140.1
click at [222, 143] on div "james@cherubbaby.com.au" at bounding box center [299, 142] width 447 height 15
copy div "cherubbaby.com.au"
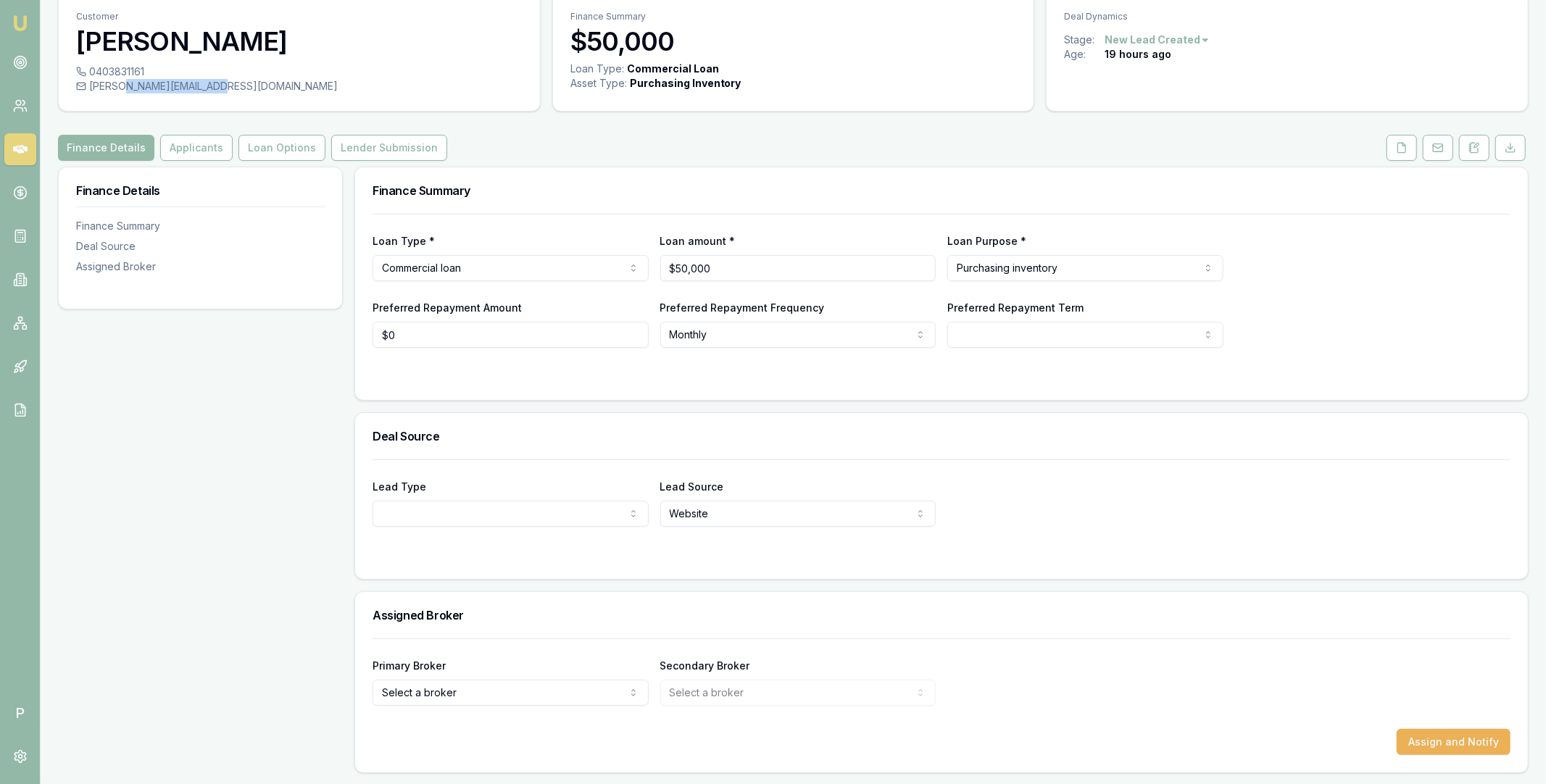
click at [460, 689] on html "Emu Broker P Deals View D-DWPACG1Q0H Matt Leeburn Toggle Menu Customer James Cr…" at bounding box center [773, 336] width 1546 height 784
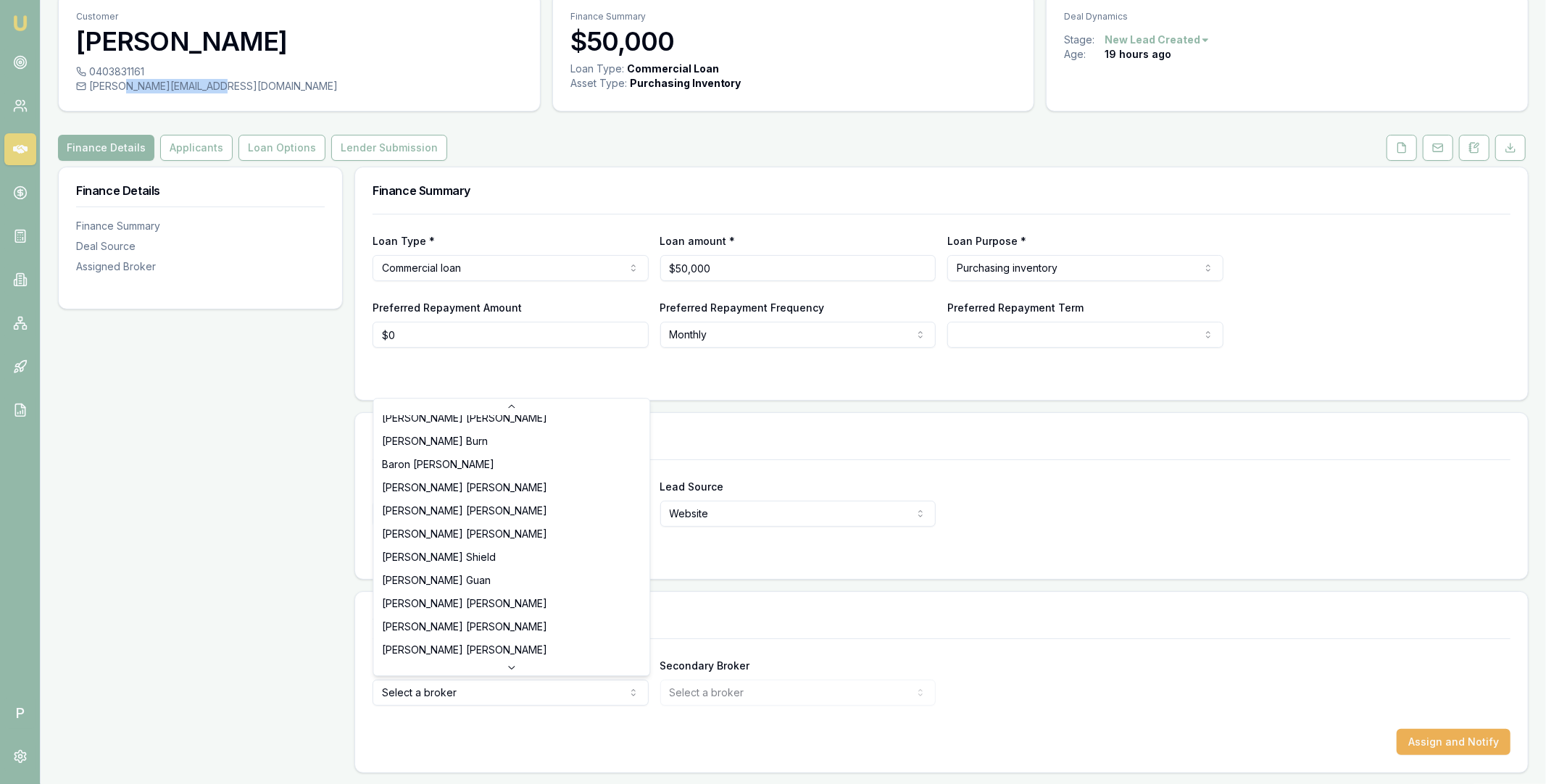
scroll to position [302, 0]
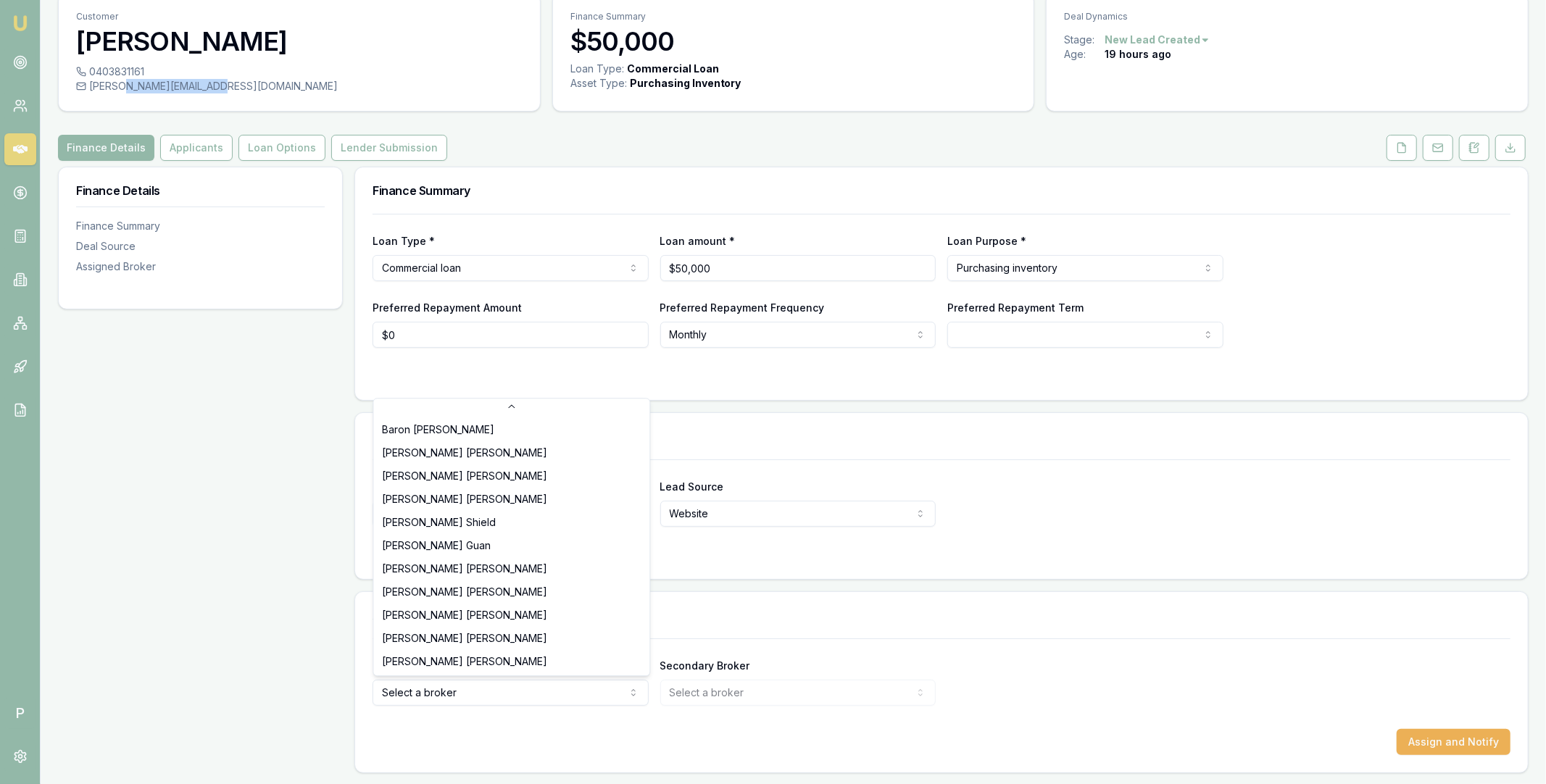
select select "U-NHCDP6WVWP"
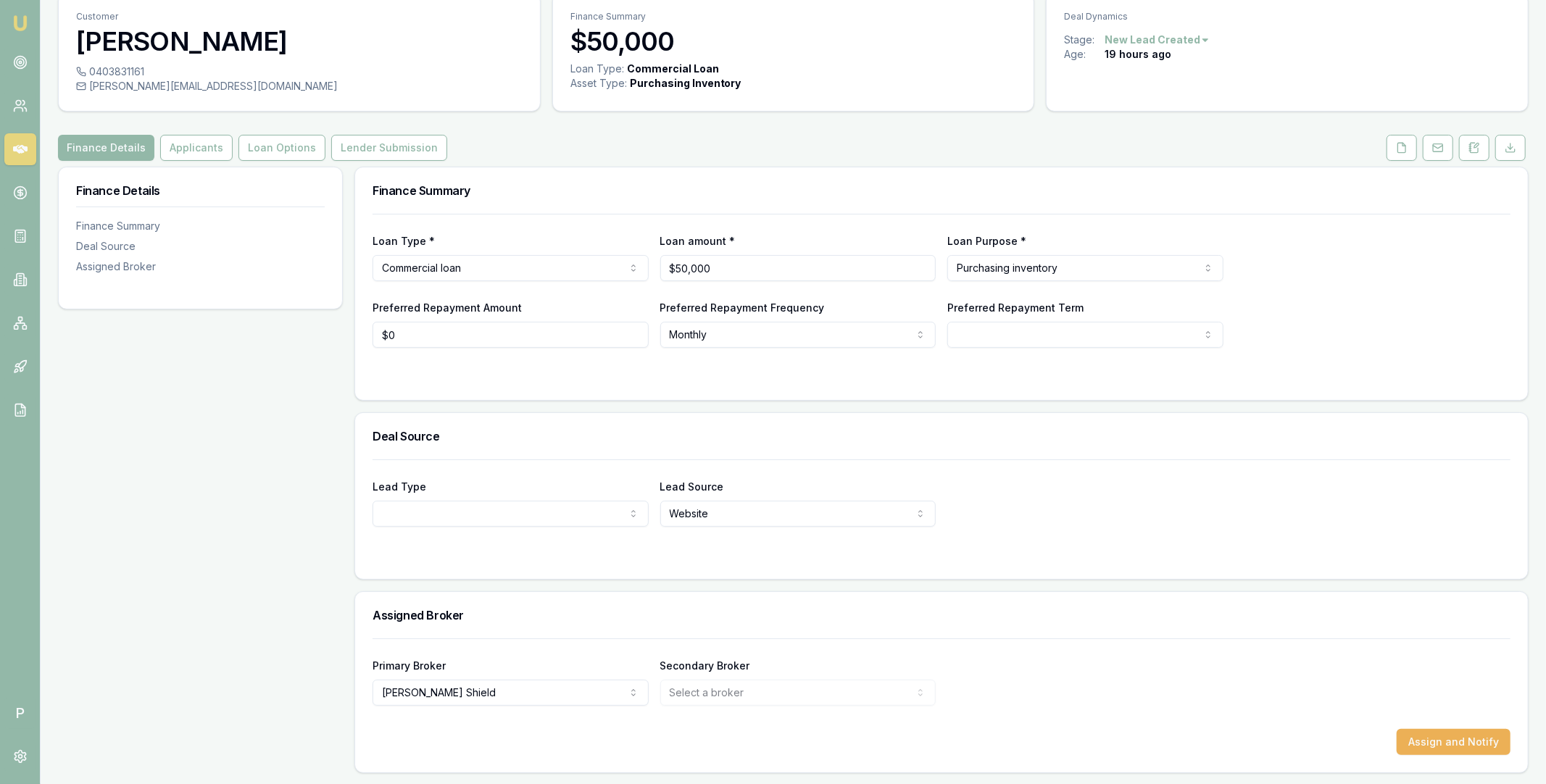
click at [1236, 729] on div "Assign and Notify" at bounding box center [941, 742] width 1138 height 26
click at [1429, 734] on button "Assign and Notify" at bounding box center [1453, 742] width 114 height 26
click at [24, 149] on icon at bounding box center [20, 149] width 15 height 9
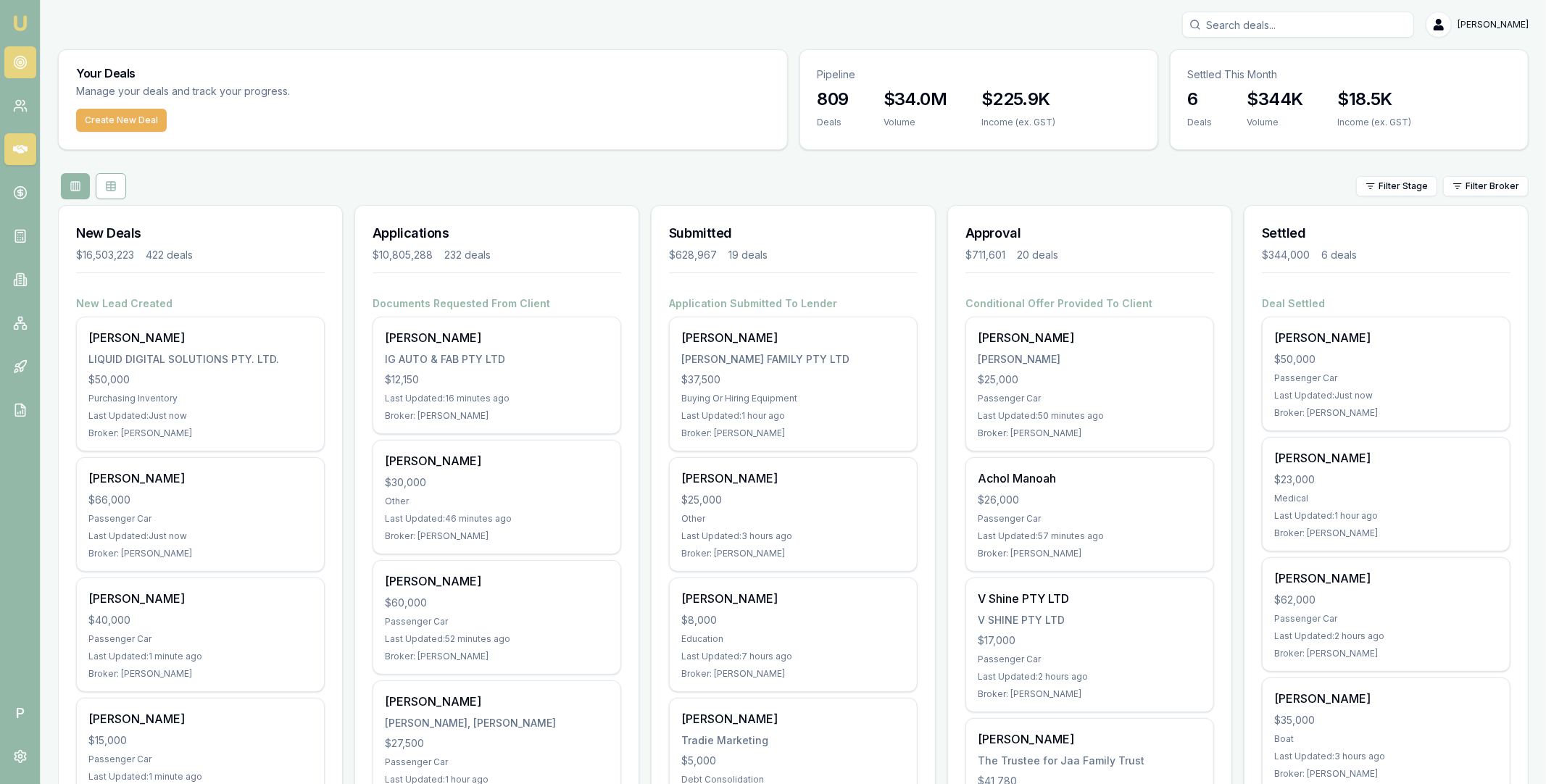
click at [17, 63] on icon at bounding box center [20, 62] width 15 height 15
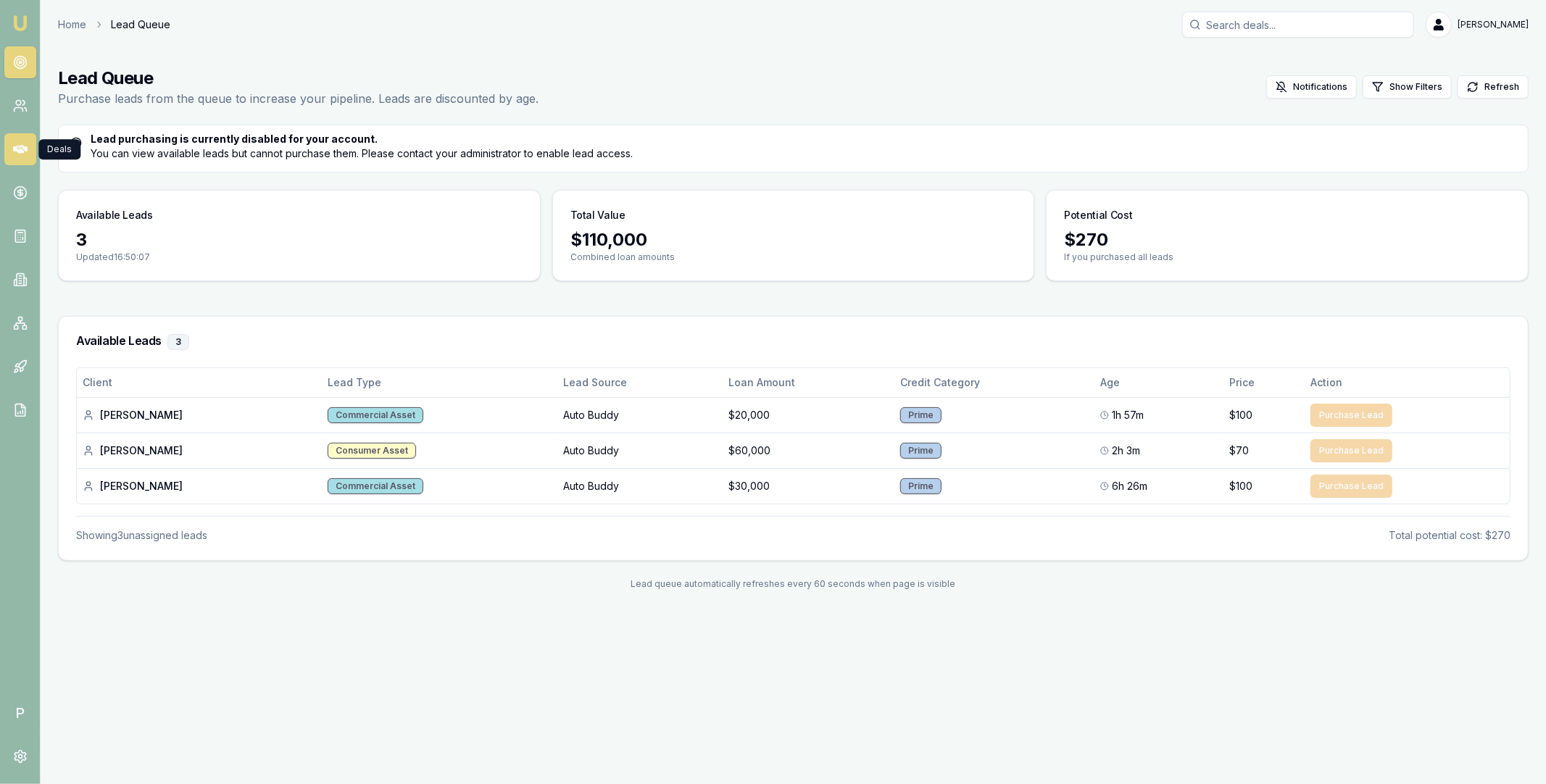
click at [24, 147] on icon at bounding box center [20, 149] width 15 height 9
